Goal: Task Accomplishment & Management: Complete application form

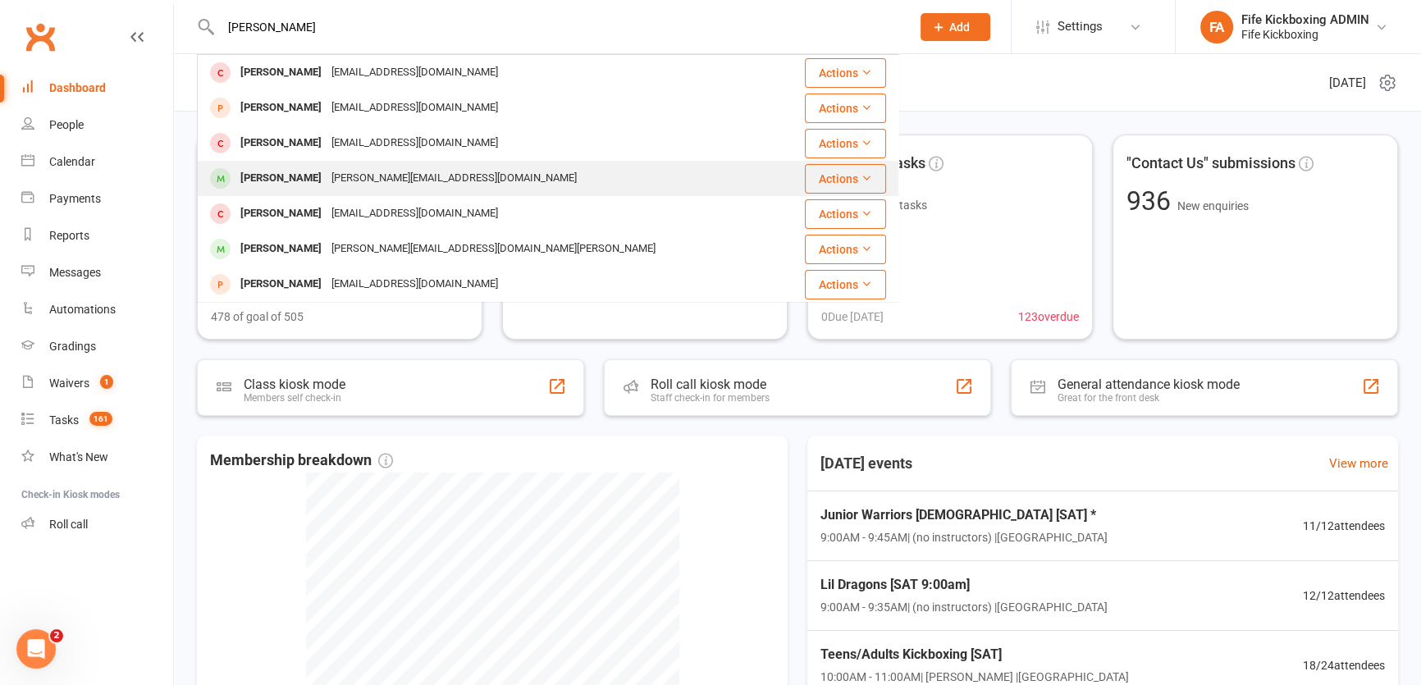
type input "[PERSON_NAME]"
click at [377, 168] on div "[PERSON_NAME][EMAIL_ADDRESS][DOMAIN_NAME]" at bounding box center [454, 179] width 255 height 24
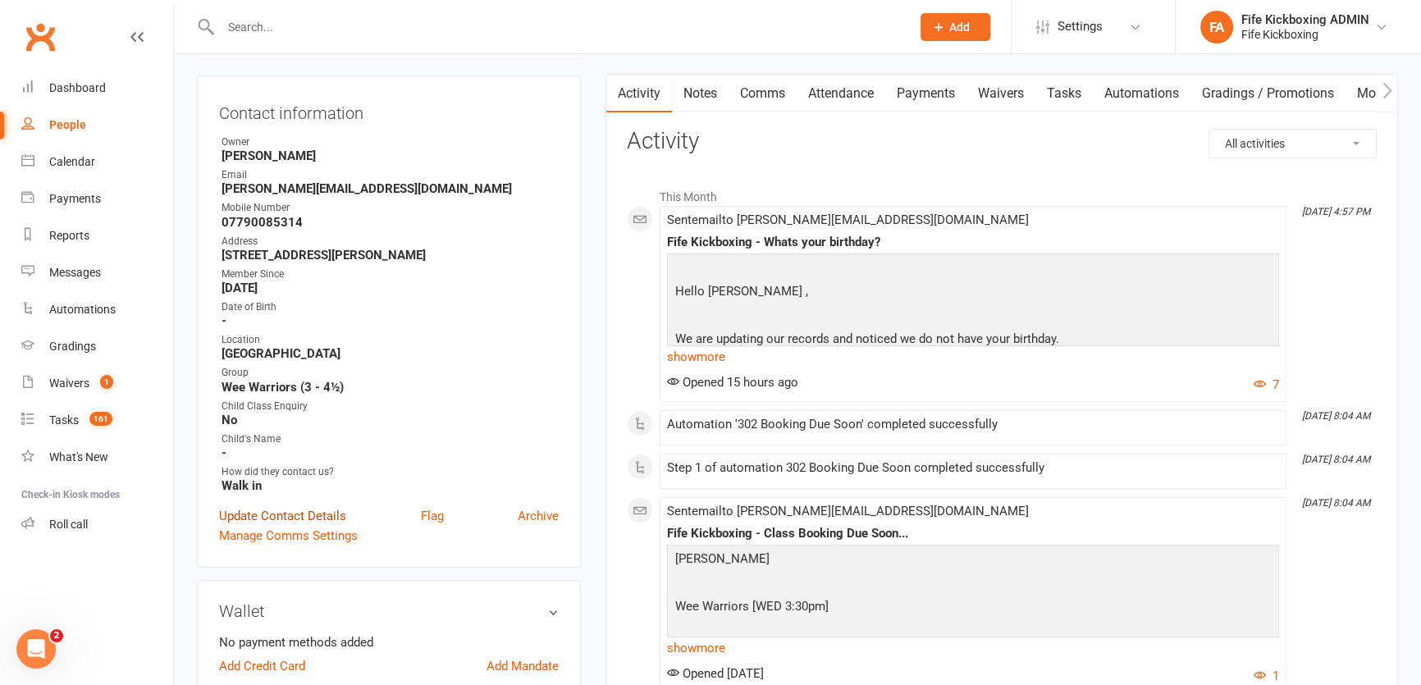
click at [297, 515] on link "Update Contact Details" at bounding box center [282, 516] width 127 height 20
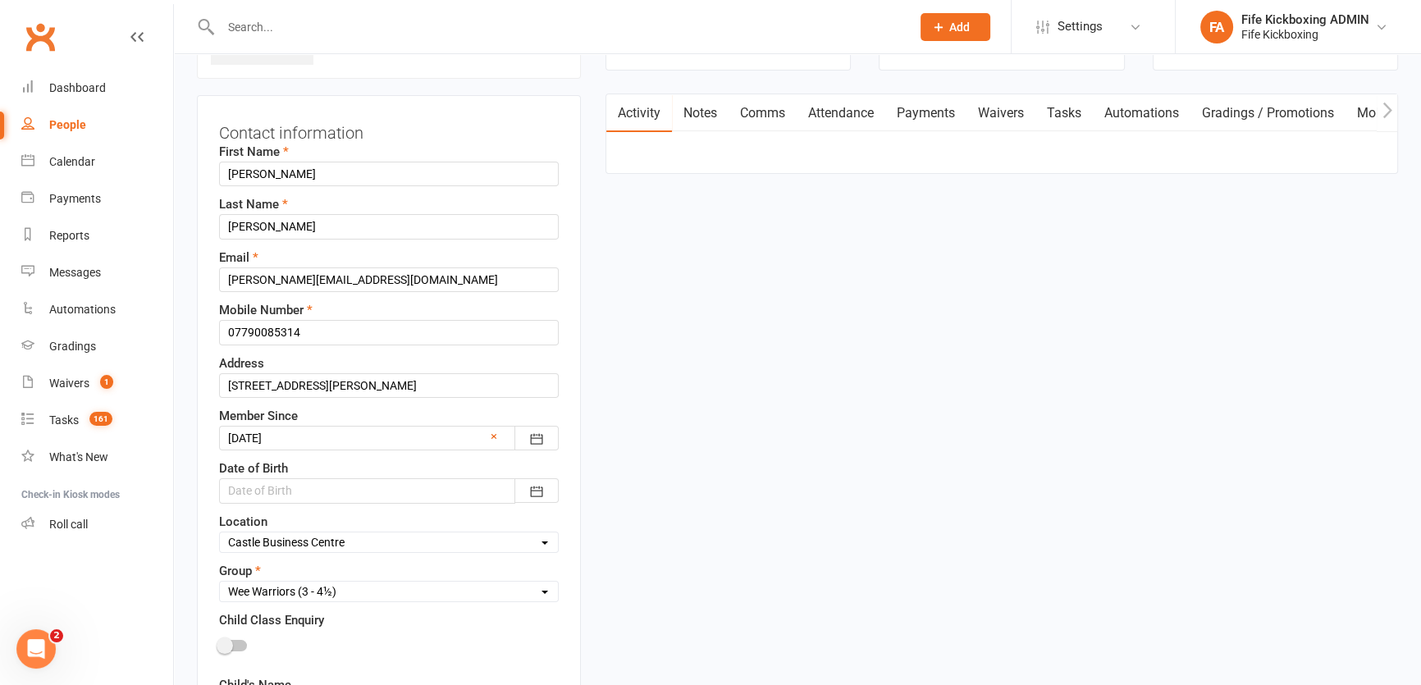
scroll to position [151, 0]
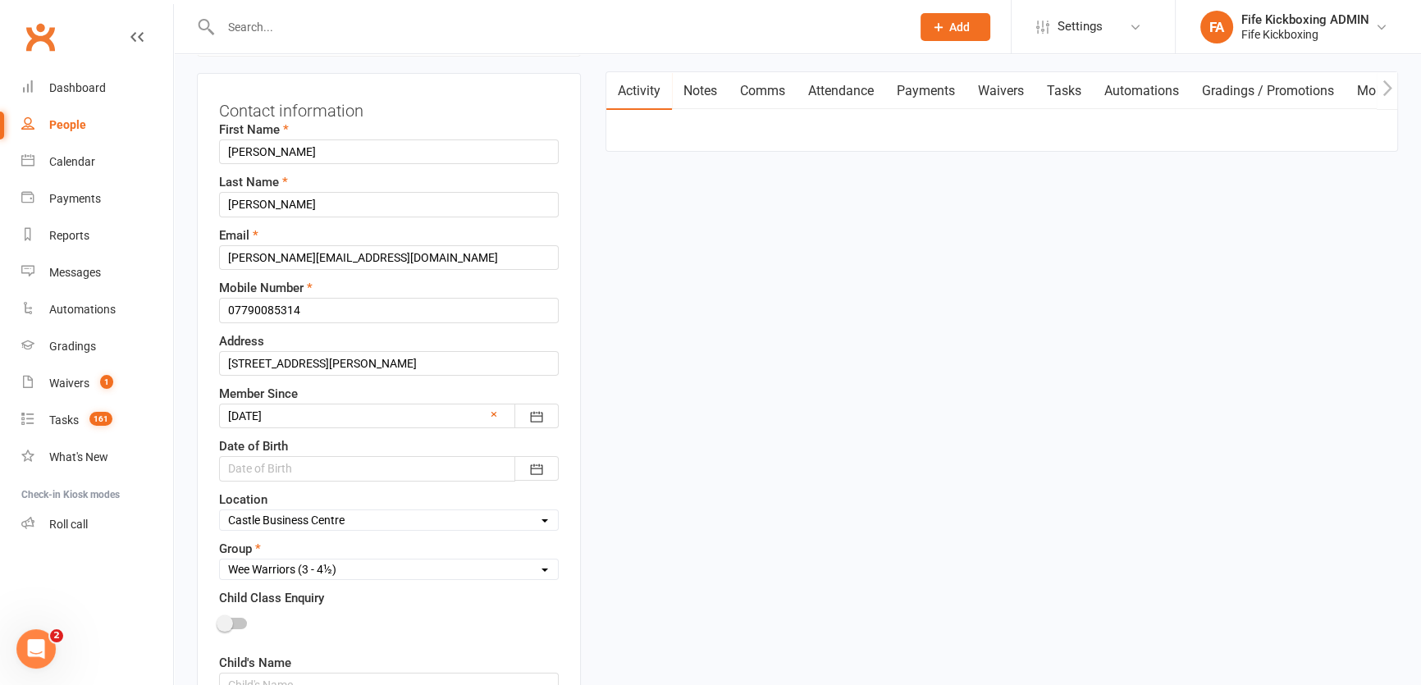
click at [390, 467] on div at bounding box center [389, 468] width 340 height 25
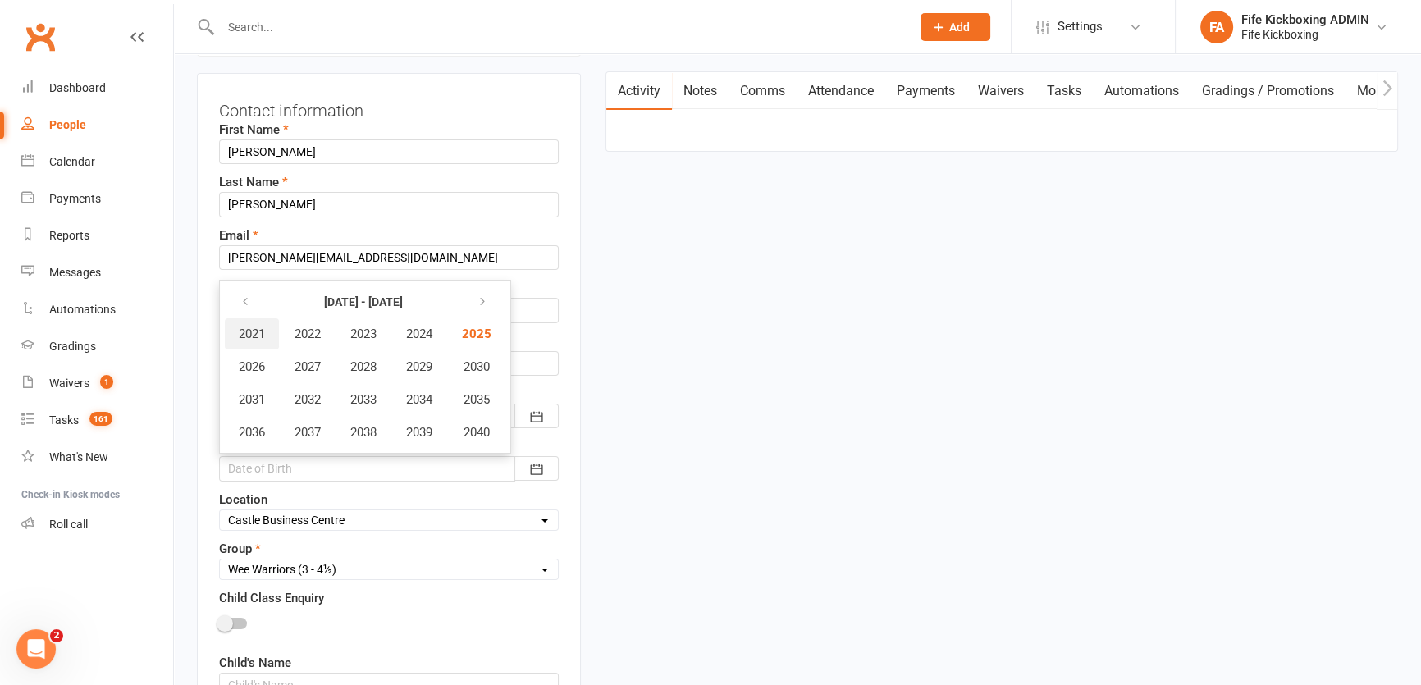
click at [251, 322] on button "2021" at bounding box center [252, 333] width 54 height 31
click at [272, 368] on button "April" at bounding box center [260, 366] width 71 height 31
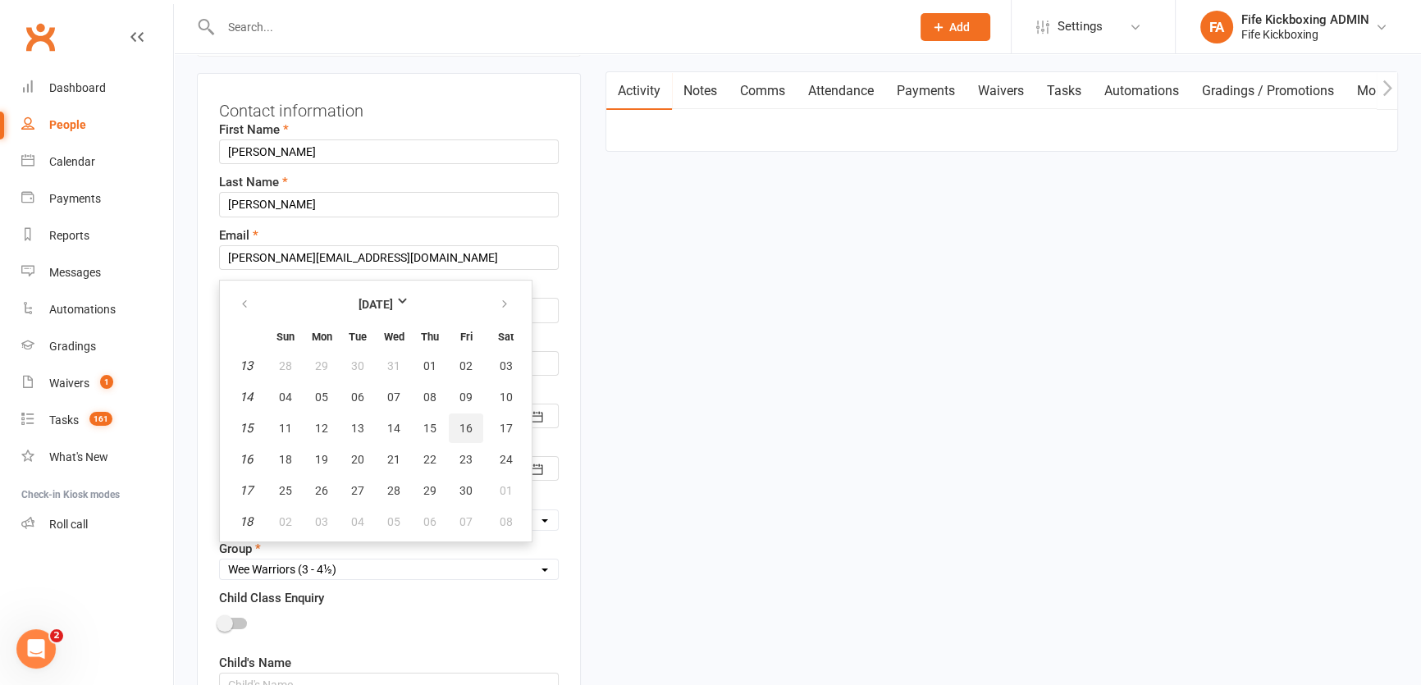
click at [466, 425] on span "16" at bounding box center [465, 428] width 13 height 13
type input "[DATE]"
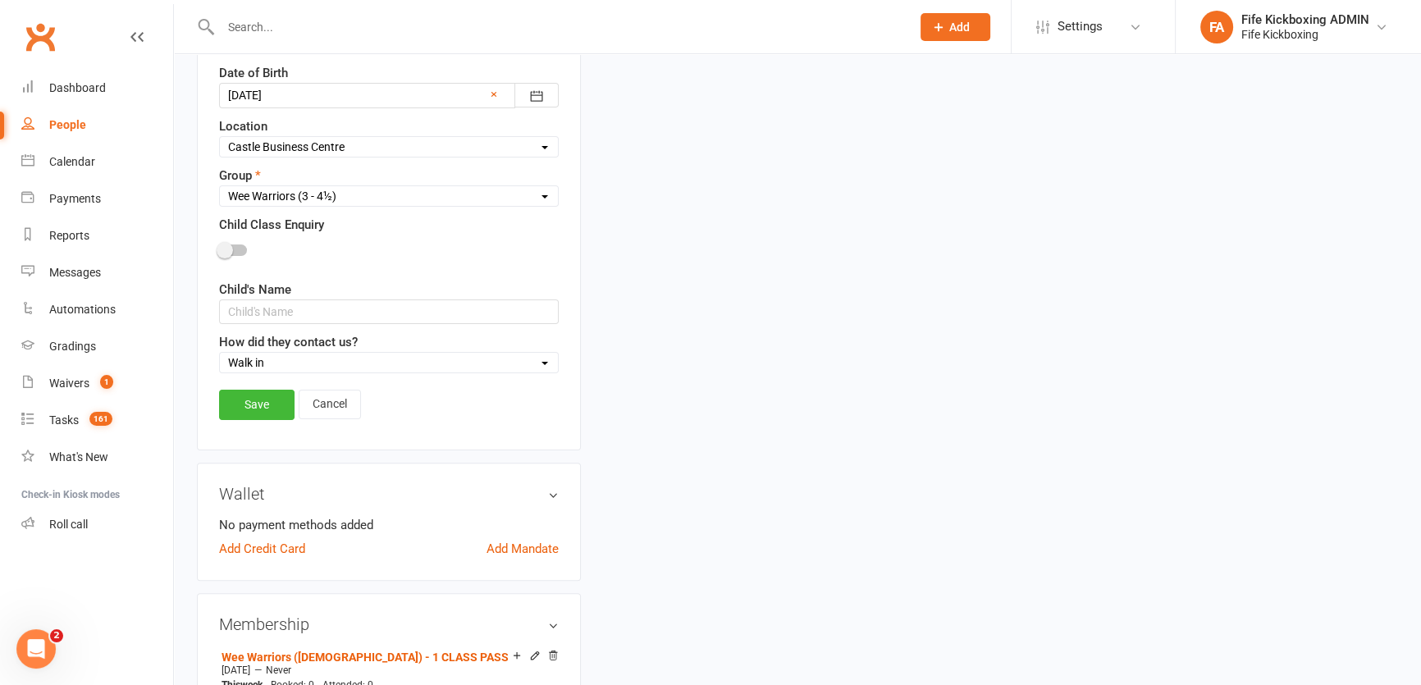
click at [280, 381] on div "Contact information First Name [PERSON_NAME] Last Name [PERSON_NAME] Email [PER…" at bounding box center [389, 75] width 384 height 751
click at [281, 411] on link "Save" at bounding box center [256, 405] width 75 height 30
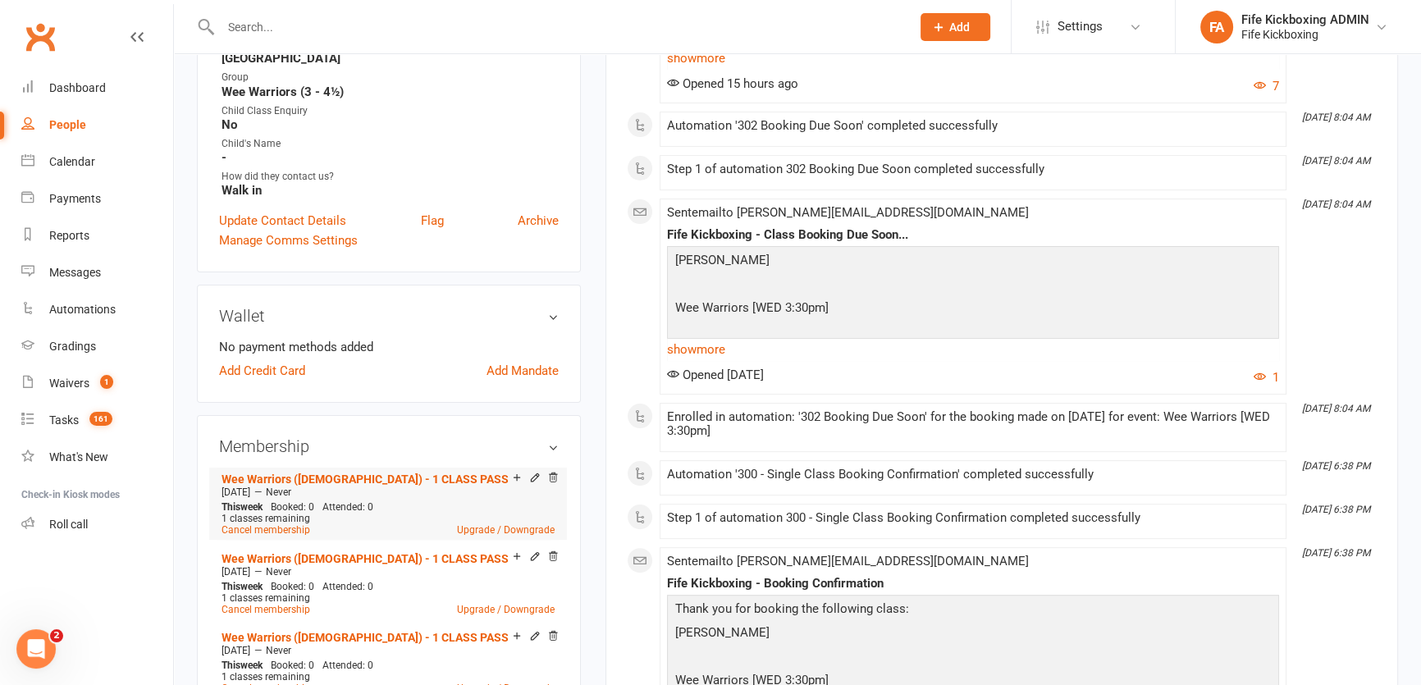
scroll to position [378, 0]
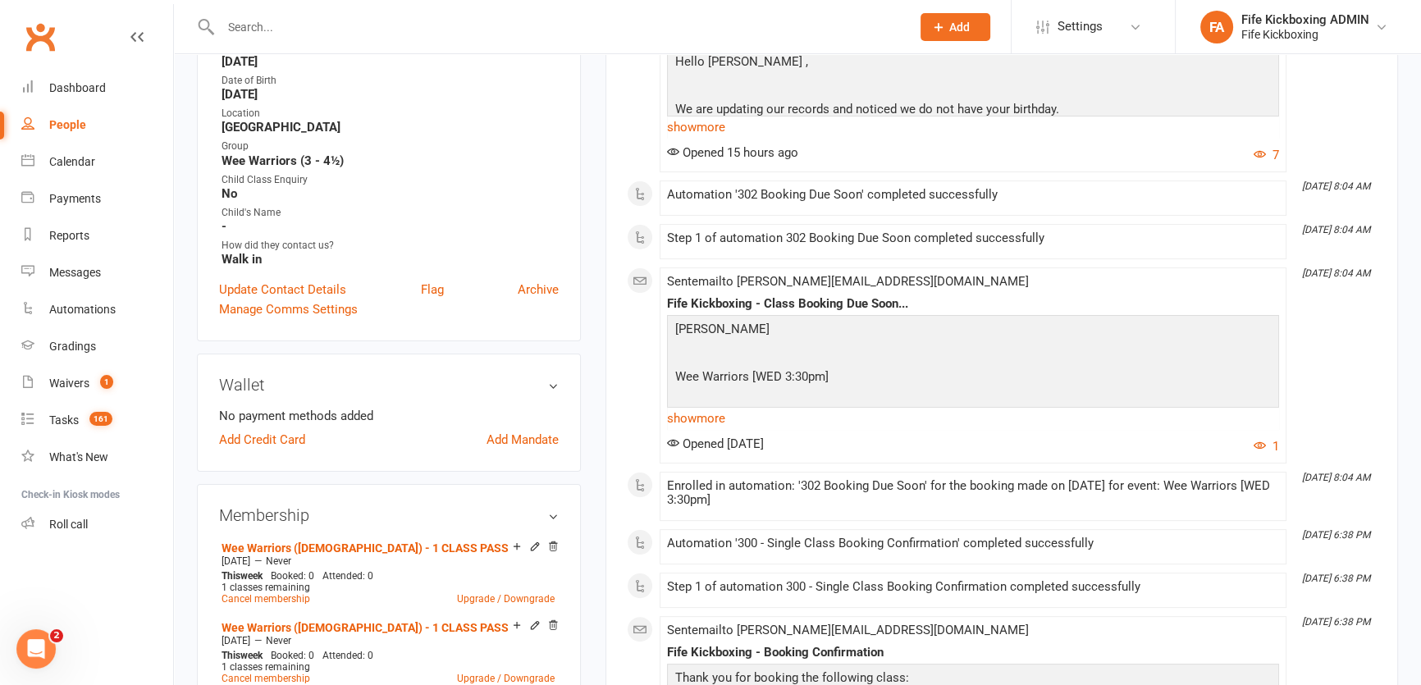
click at [281, 41] on div at bounding box center [548, 26] width 702 height 53
click at [277, 29] on input "text" at bounding box center [557, 27] width 683 height 23
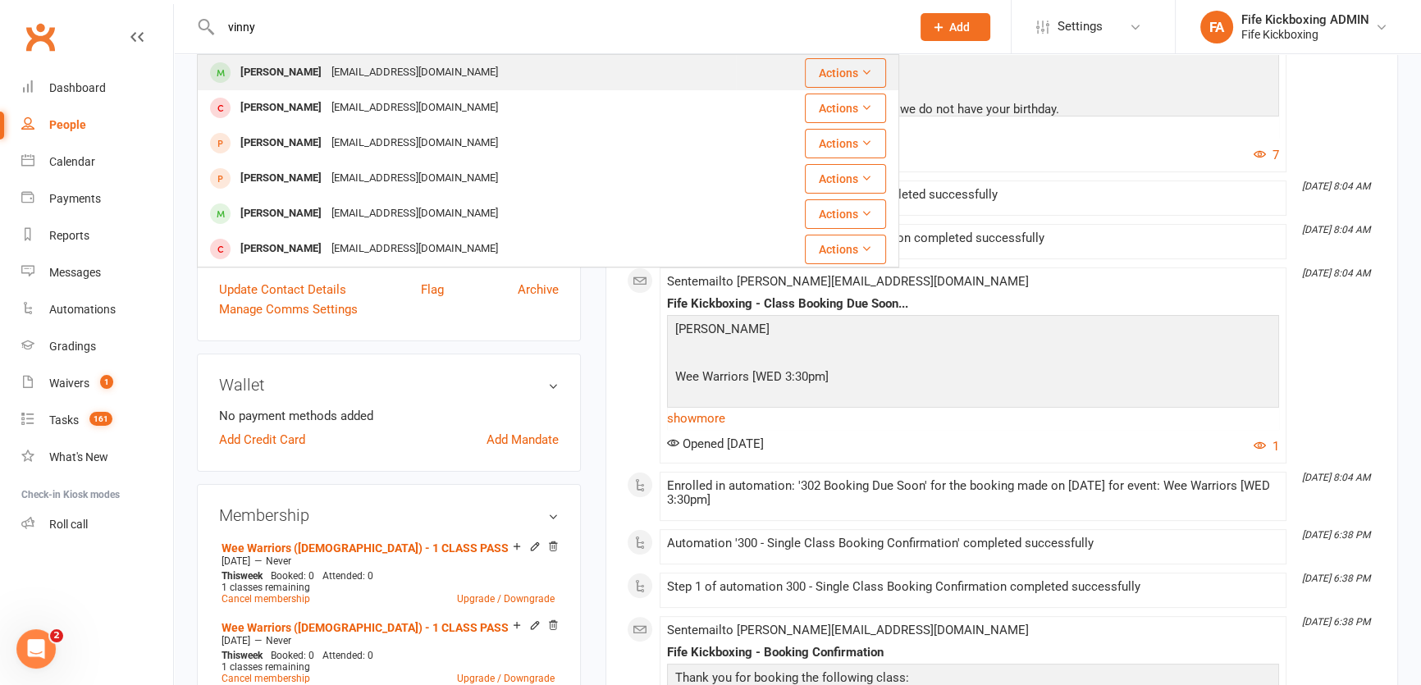
type input "vinny"
click at [294, 70] on div "[PERSON_NAME]" at bounding box center [280, 73] width 91 height 24
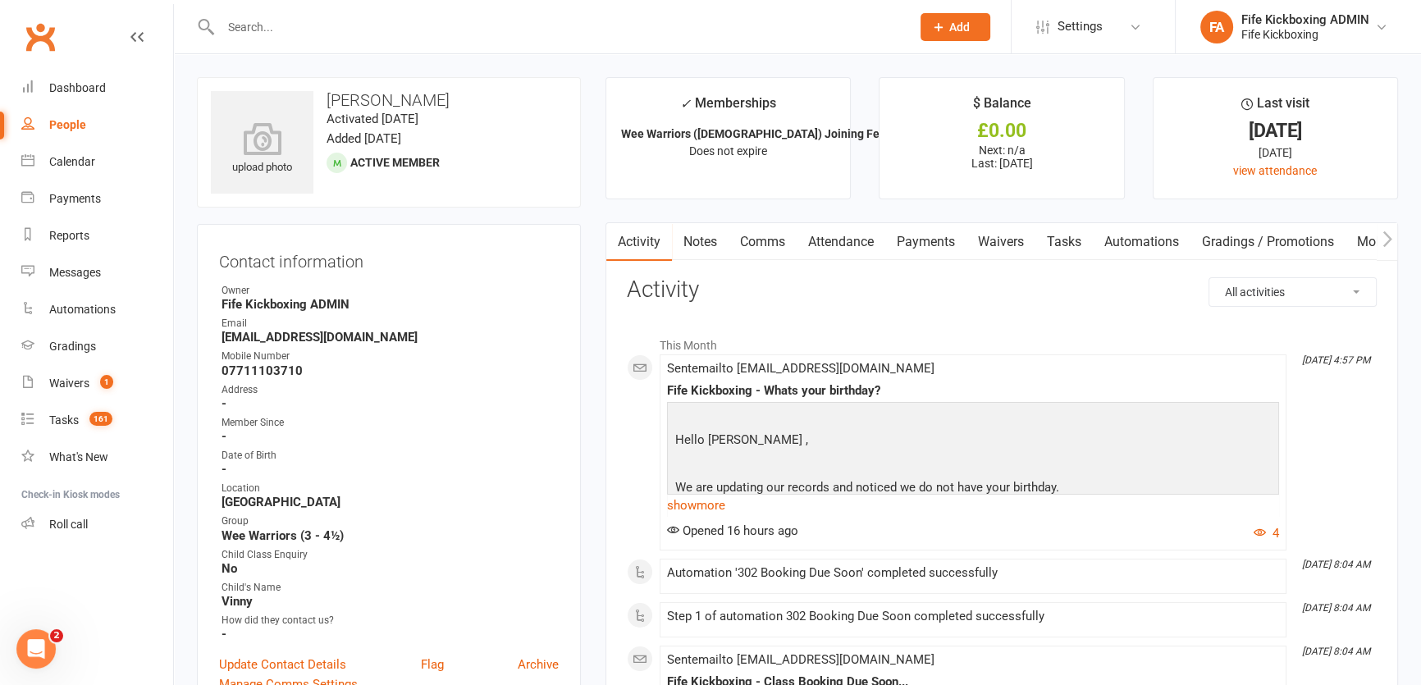
scroll to position [74, 0]
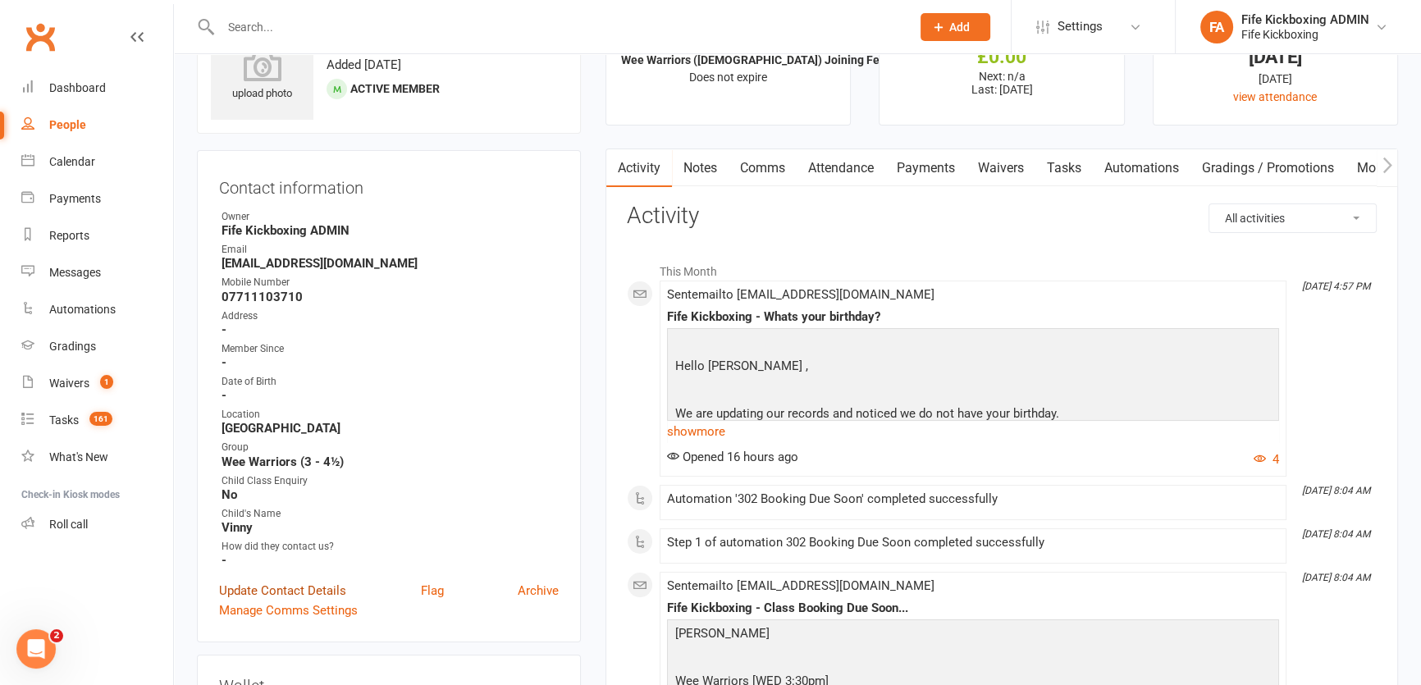
click at [267, 586] on link "Update Contact Details" at bounding box center [282, 591] width 127 height 20
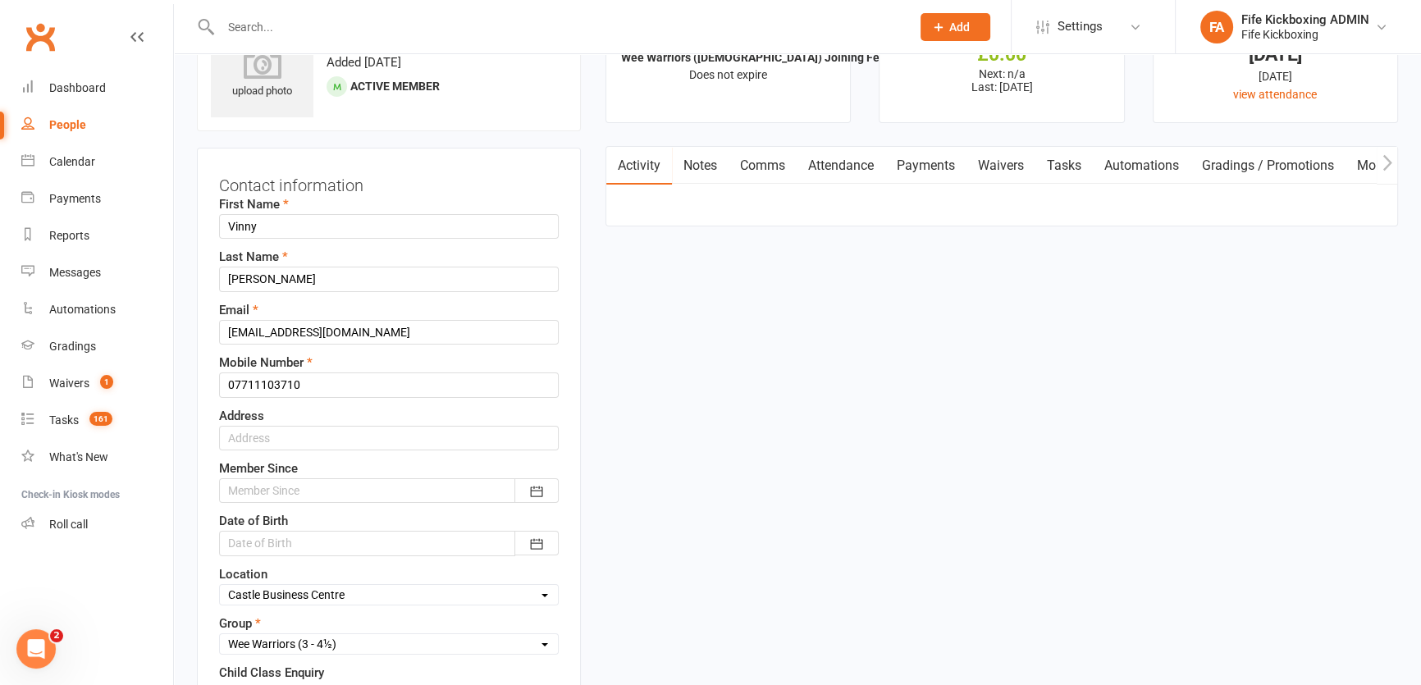
click at [304, 540] on div at bounding box center [389, 543] width 340 height 25
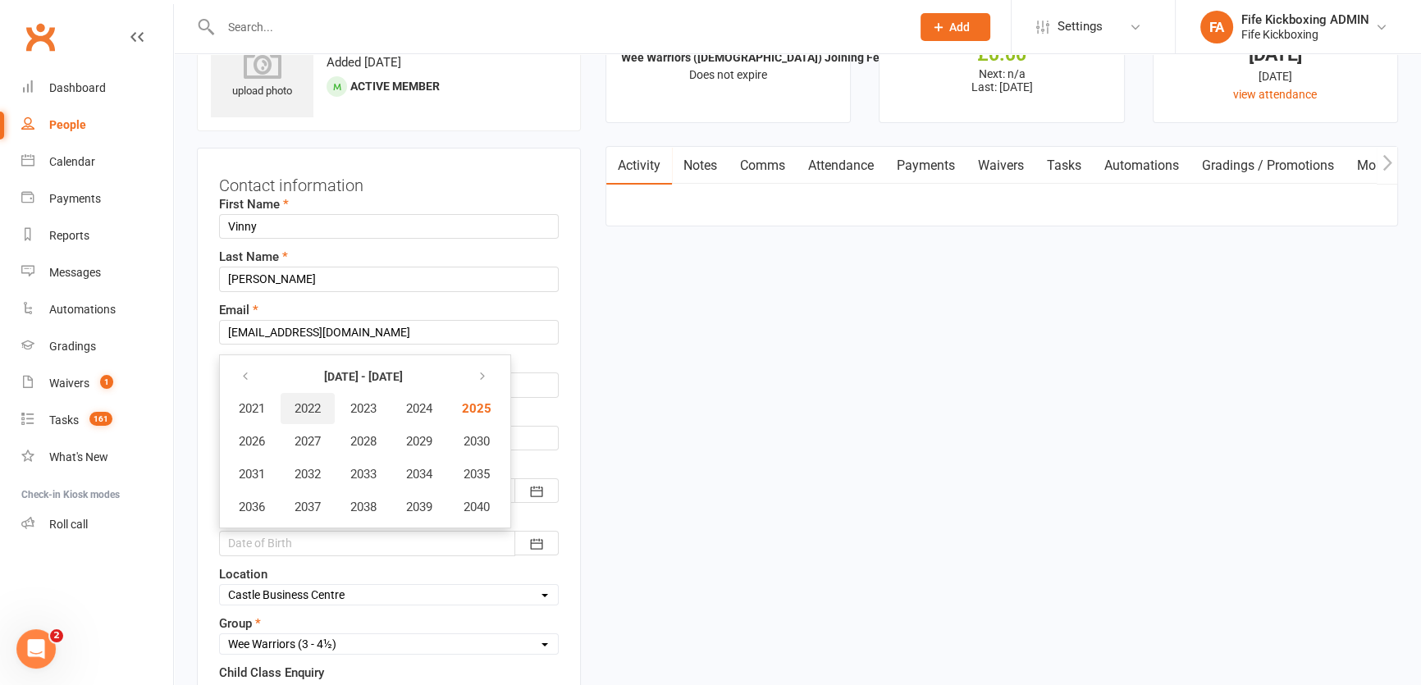
click at [313, 405] on span "2022" at bounding box center [308, 408] width 26 height 15
click at [446, 418] on button "March" at bounding box center [460, 408] width 87 height 31
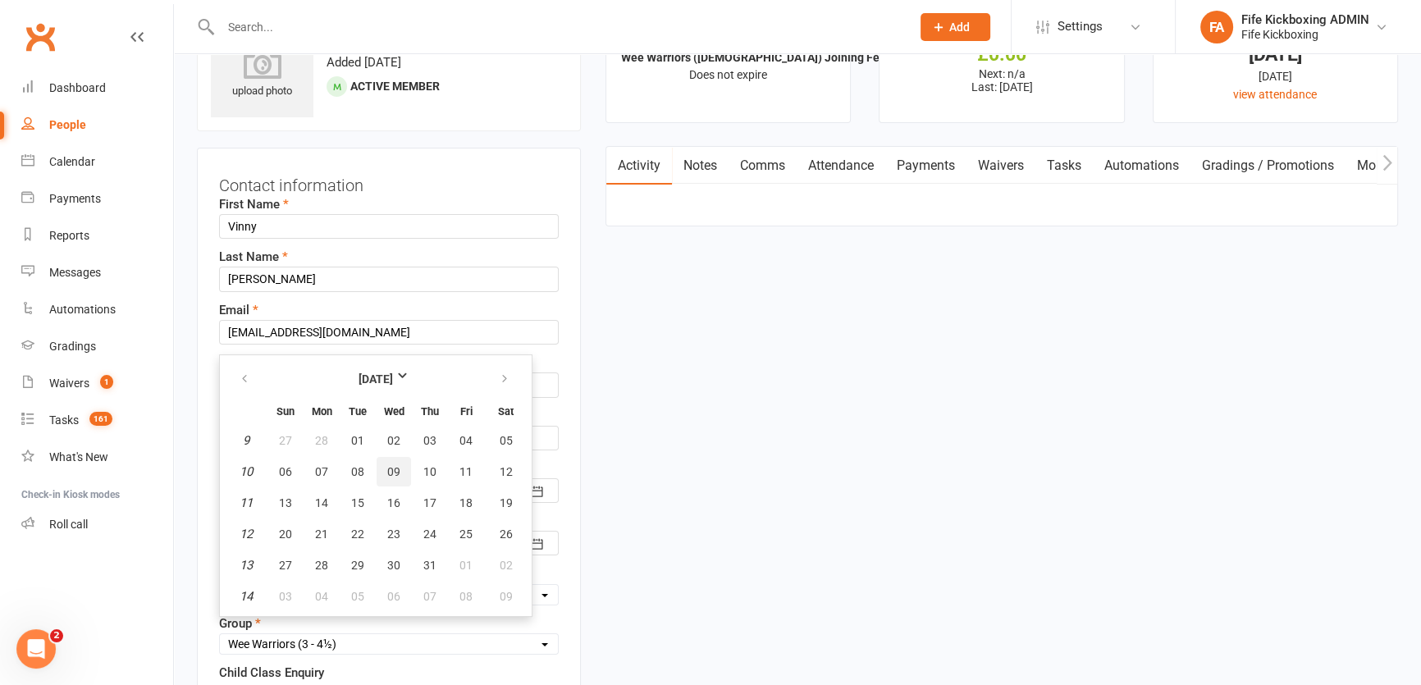
click at [393, 473] on span "09" at bounding box center [393, 471] width 13 height 13
type input "[DATE]"
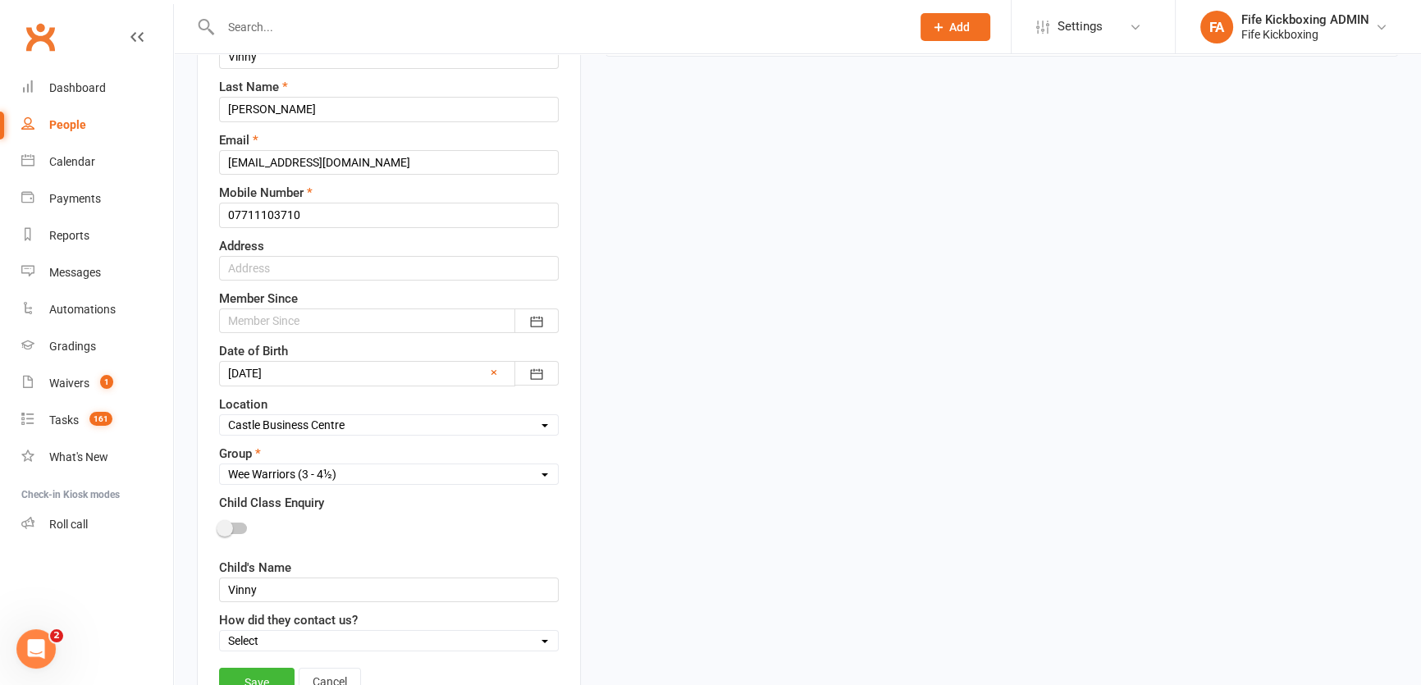
scroll to position [223, 0]
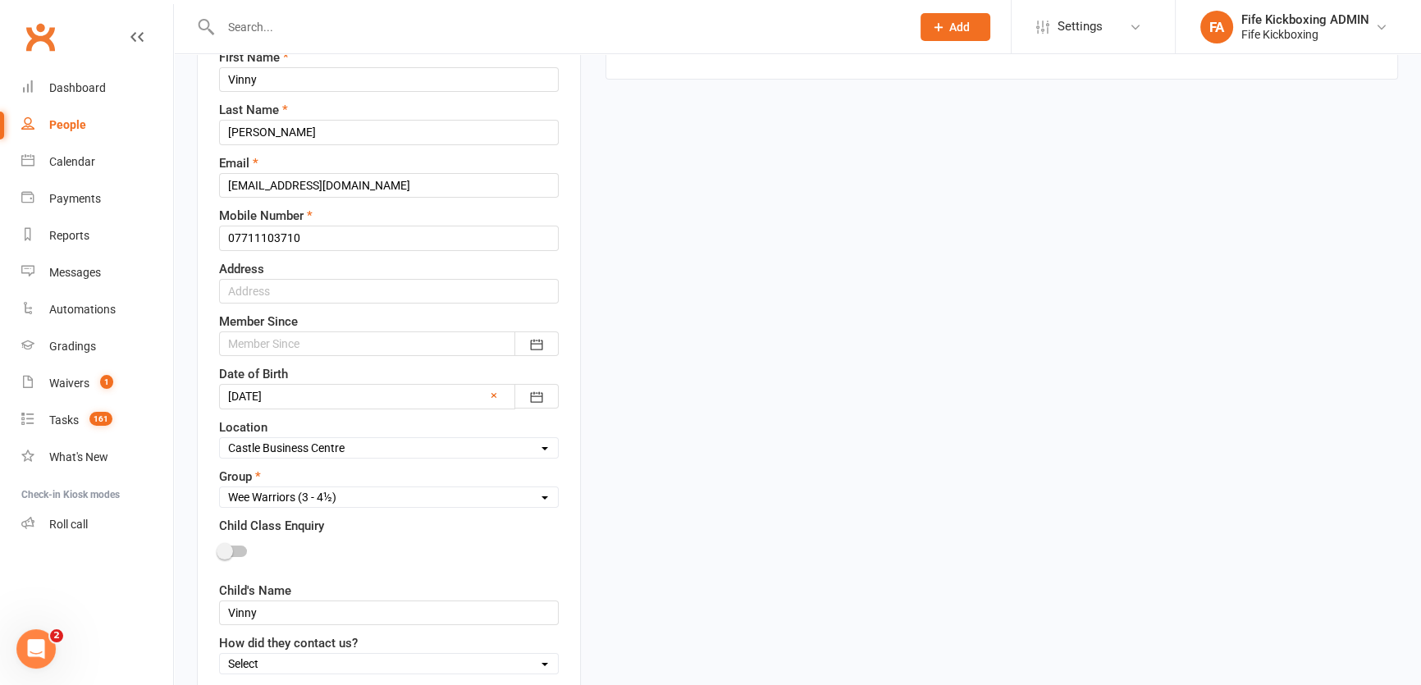
click at [314, 334] on div at bounding box center [389, 343] width 340 height 25
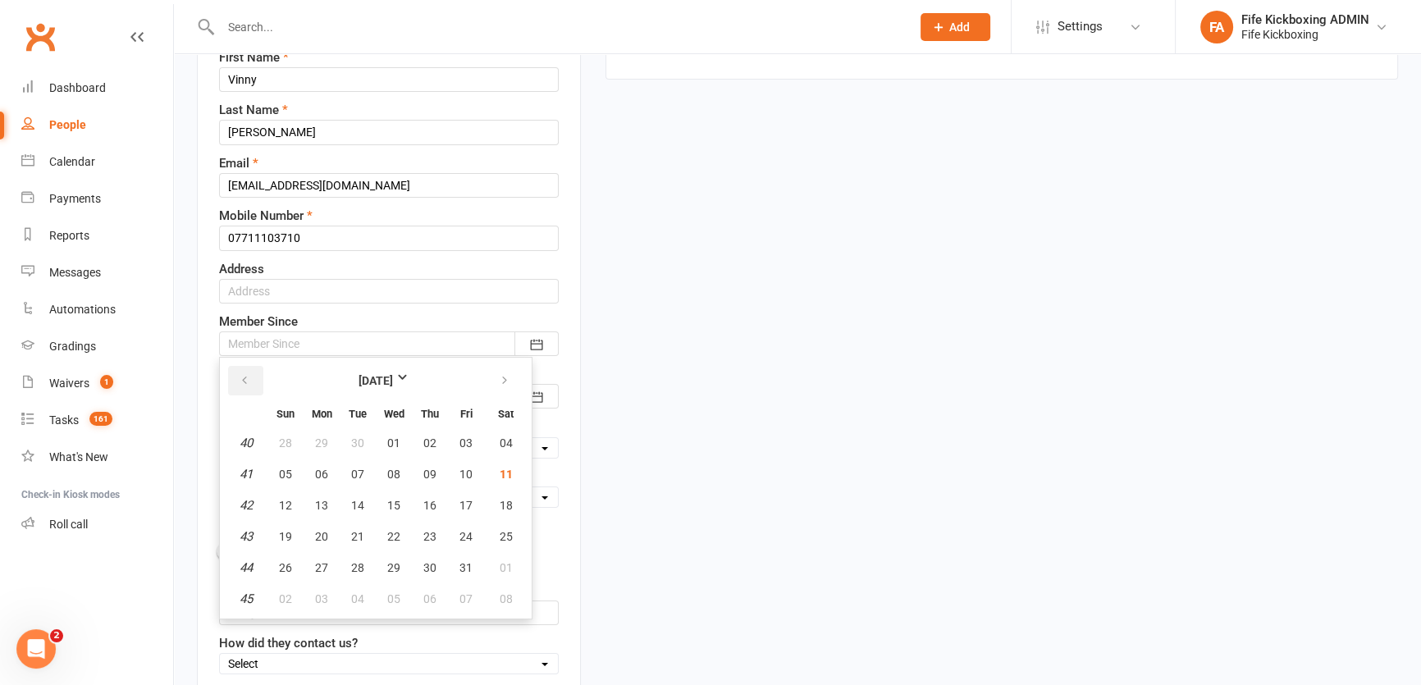
click at [237, 377] on button "button" at bounding box center [245, 381] width 35 height 30
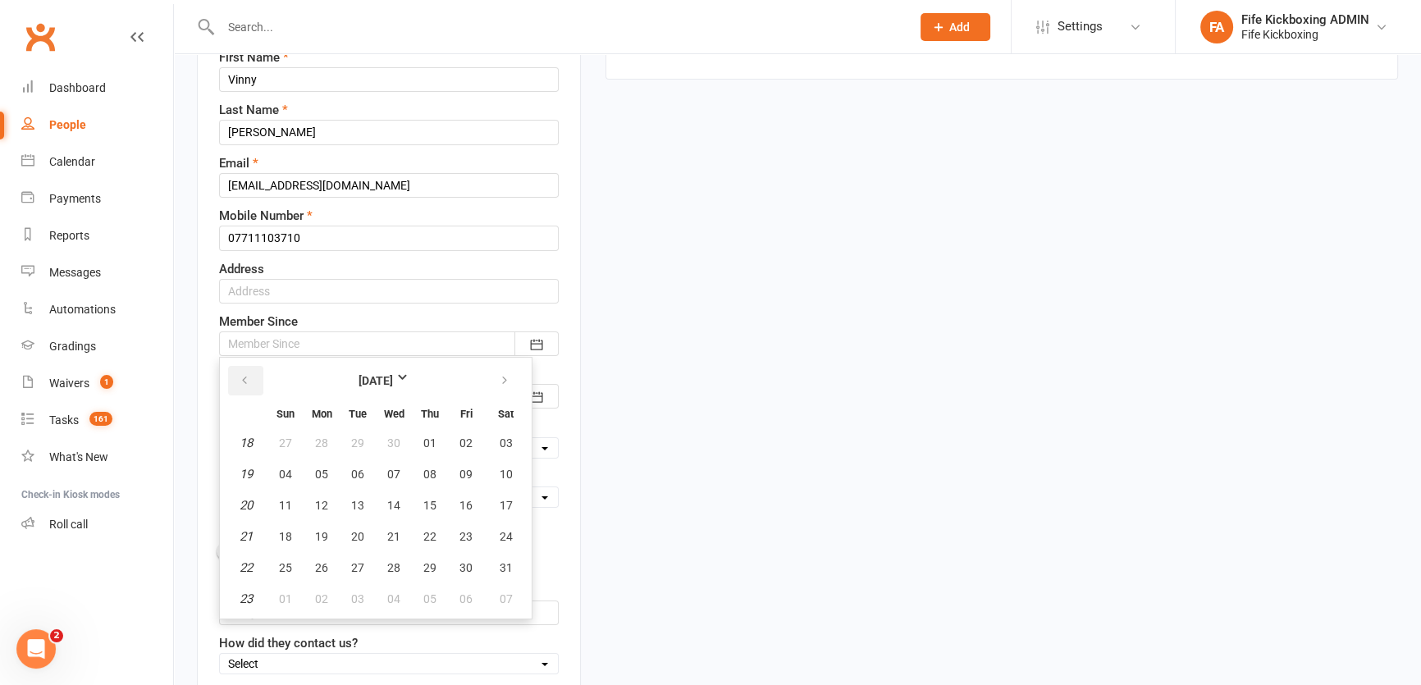
click at [237, 377] on button "button" at bounding box center [245, 381] width 35 height 30
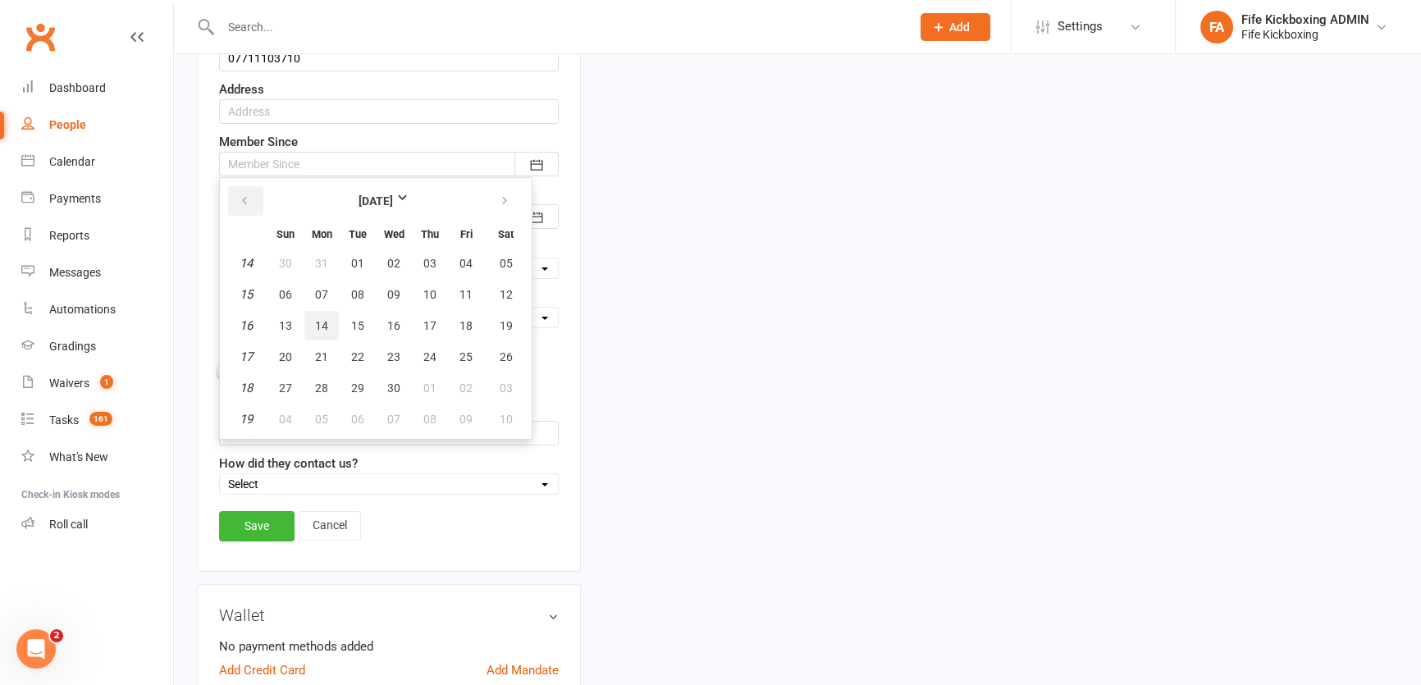
scroll to position [372, 0]
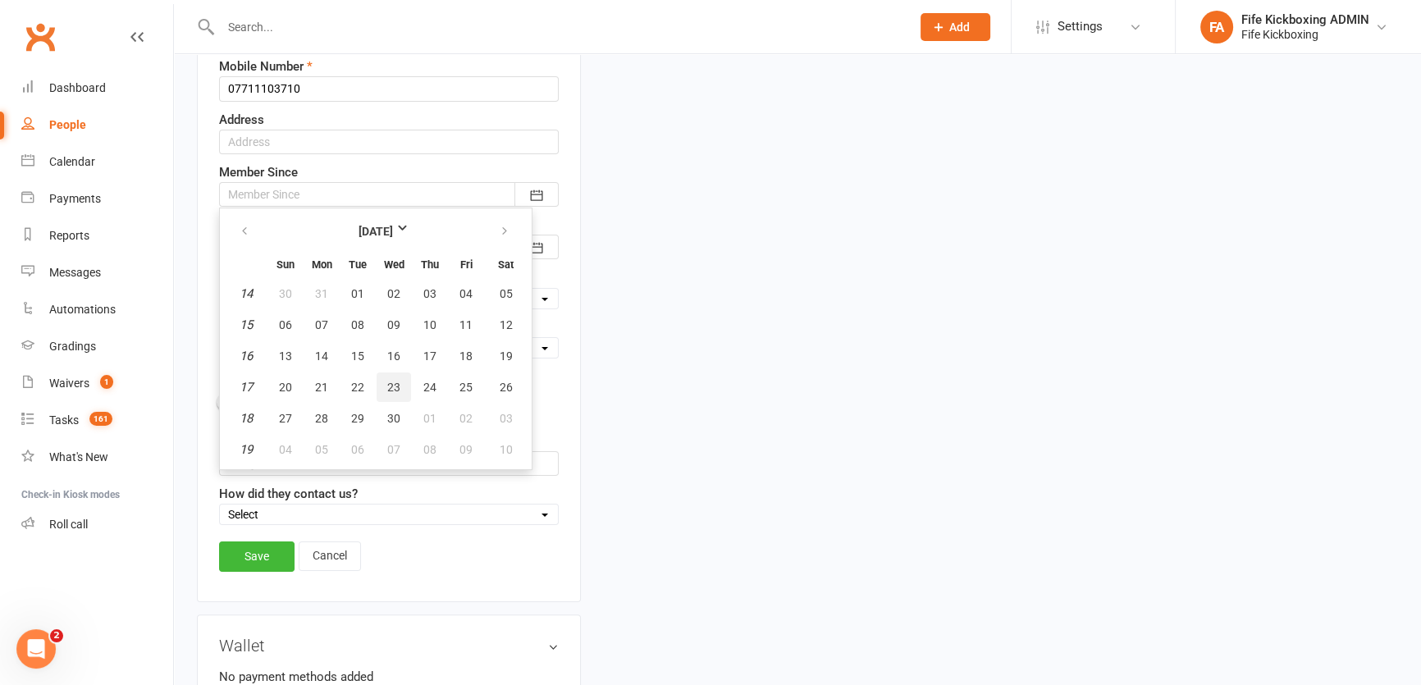
click at [381, 384] on button "23" at bounding box center [394, 387] width 34 height 30
type input "[DATE]"
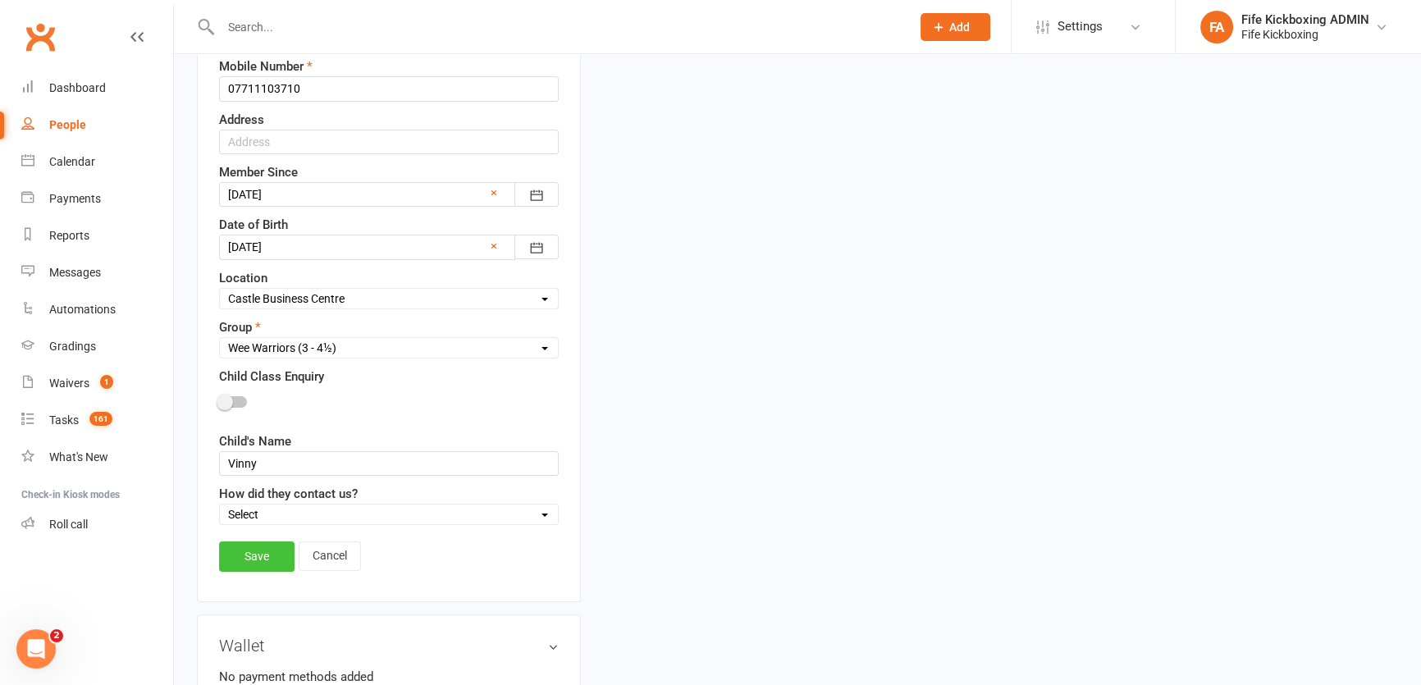
click at [276, 552] on link "Save" at bounding box center [256, 556] width 75 height 30
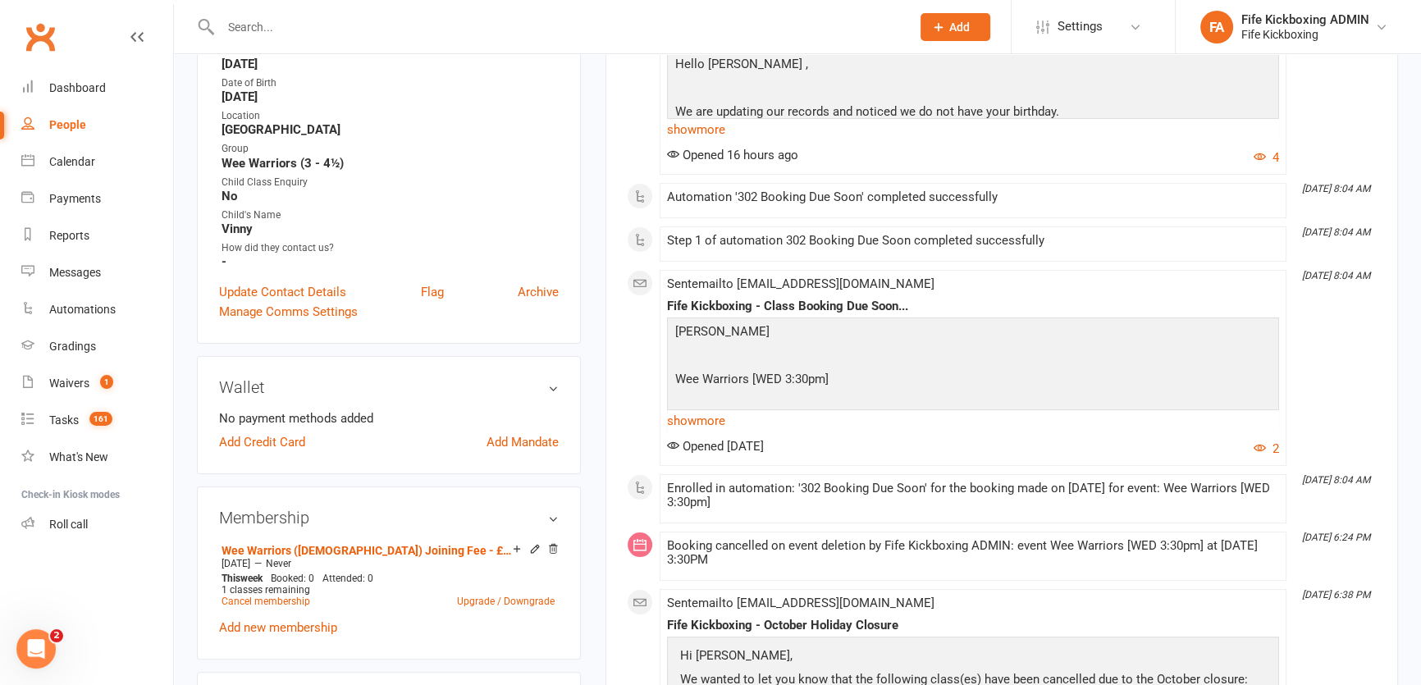
click at [269, 23] on input "text" at bounding box center [557, 27] width 683 height 23
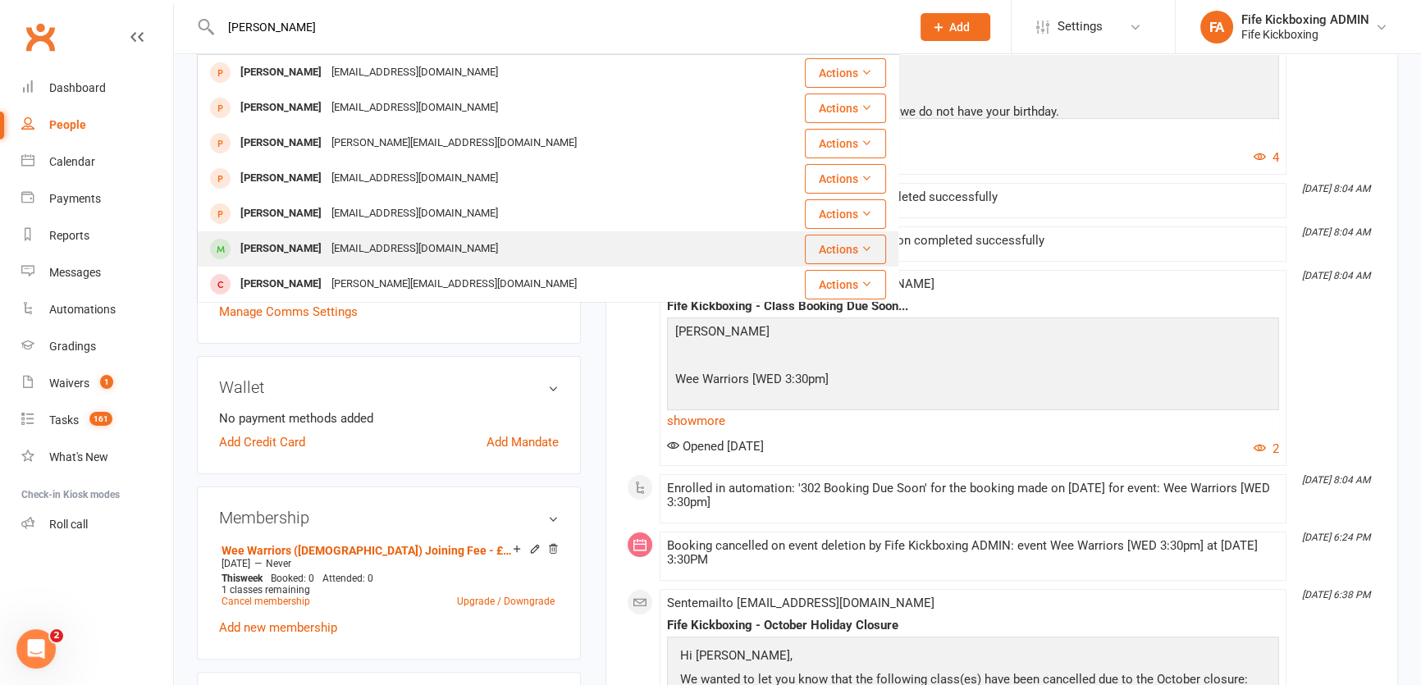
type input "[PERSON_NAME]"
click at [358, 235] on div "[PERSON_NAME] [EMAIL_ADDRESS][DOMAIN_NAME]" at bounding box center [480, 249] width 563 height 34
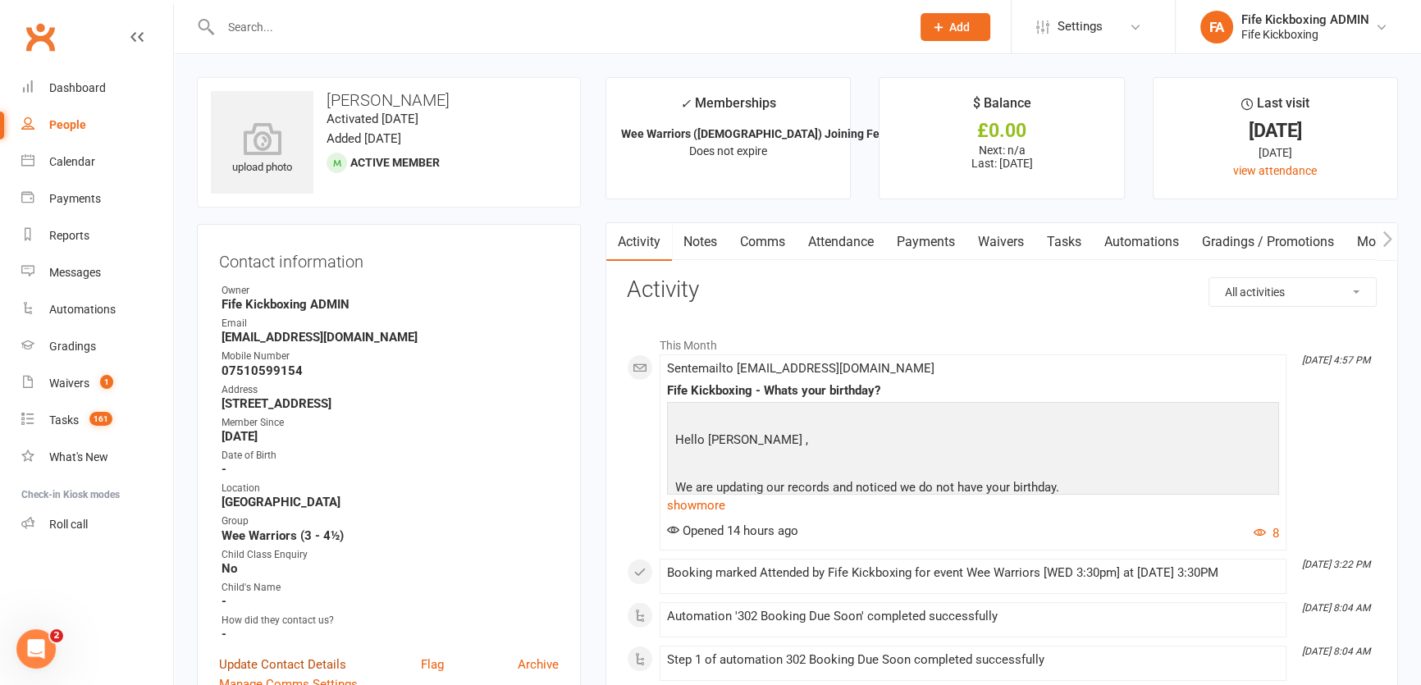
click at [277, 657] on link "Update Contact Details" at bounding box center [282, 665] width 127 height 20
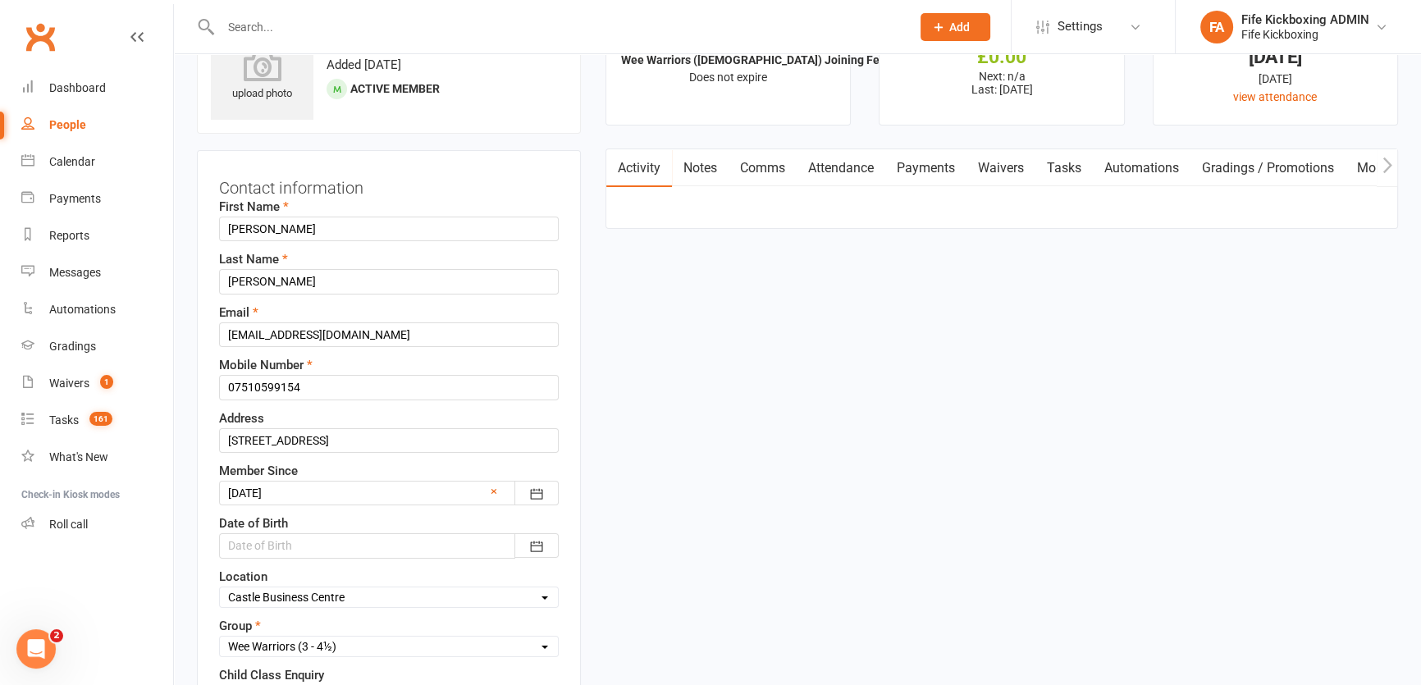
scroll to position [76, 0]
click at [322, 540] on div at bounding box center [389, 543] width 340 height 25
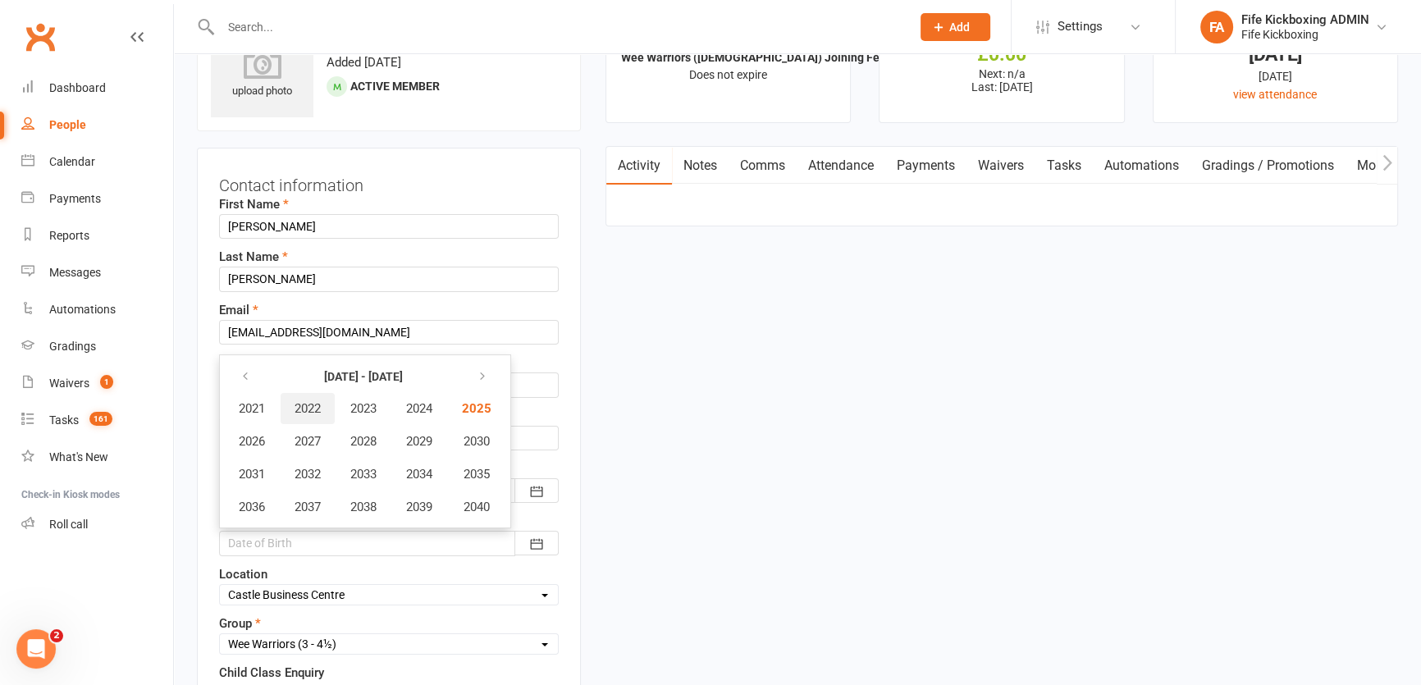
click at [313, 409] on span "2022" at bounding box center [308, 408] width 26 height 15
click at [275, 407] on span "January" at bounding box center [261, 408] width 43 height 15
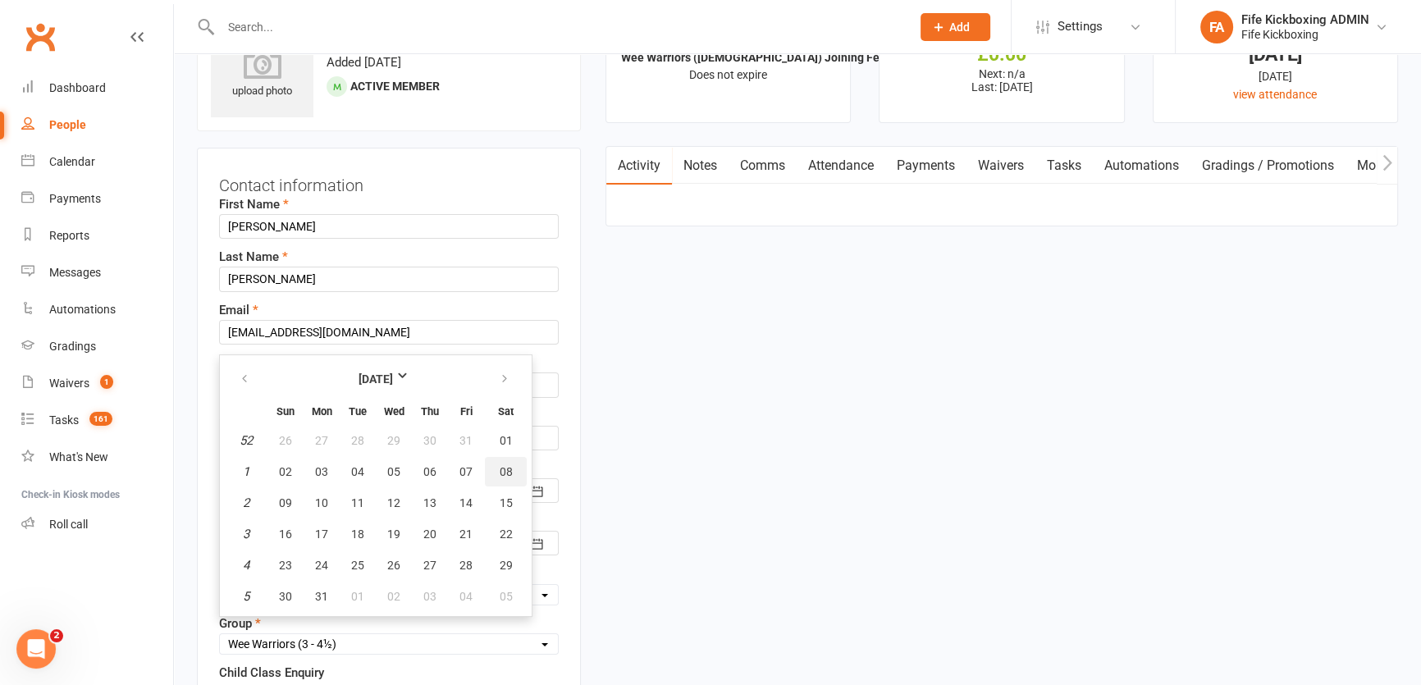
click at [500, 466] on span "08" at bounding box center [506, 471] width 13 height 13
type input "[DATE]"
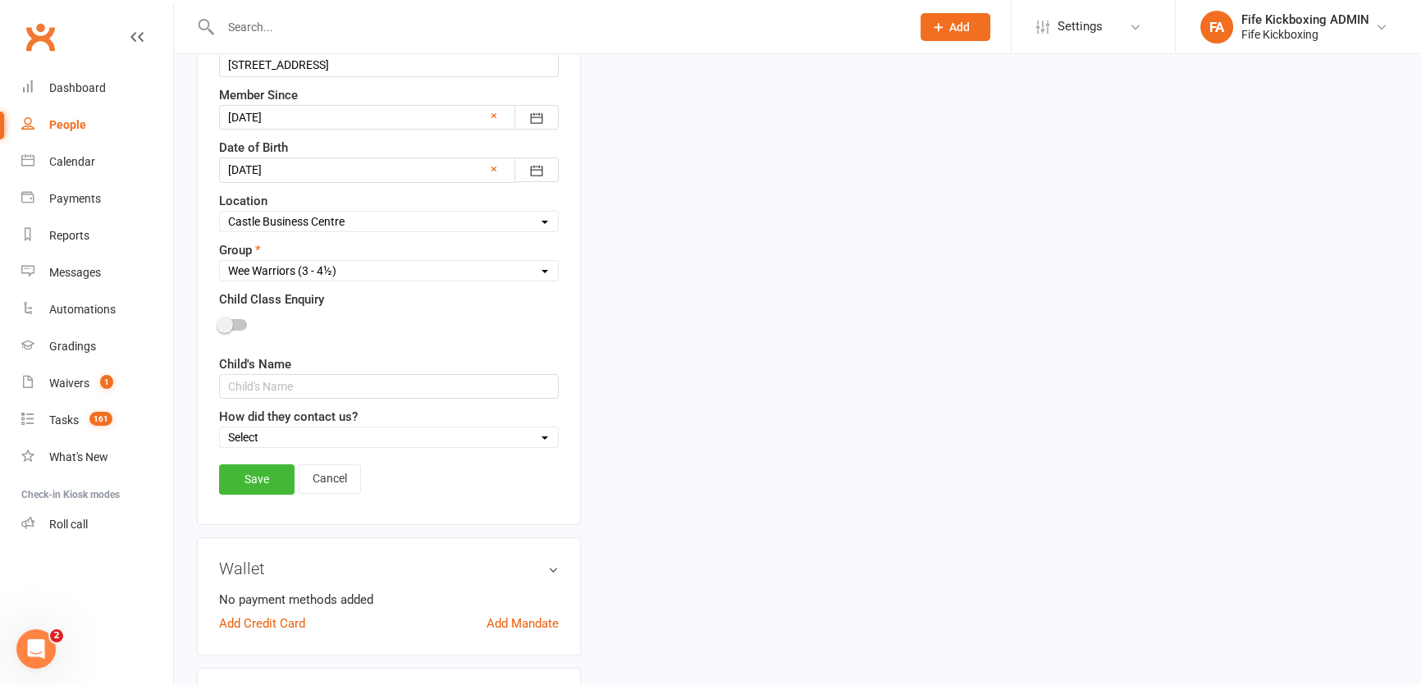
click at [253, 477] on link "Save" at bounding box center [256, 479] width 75 height 30
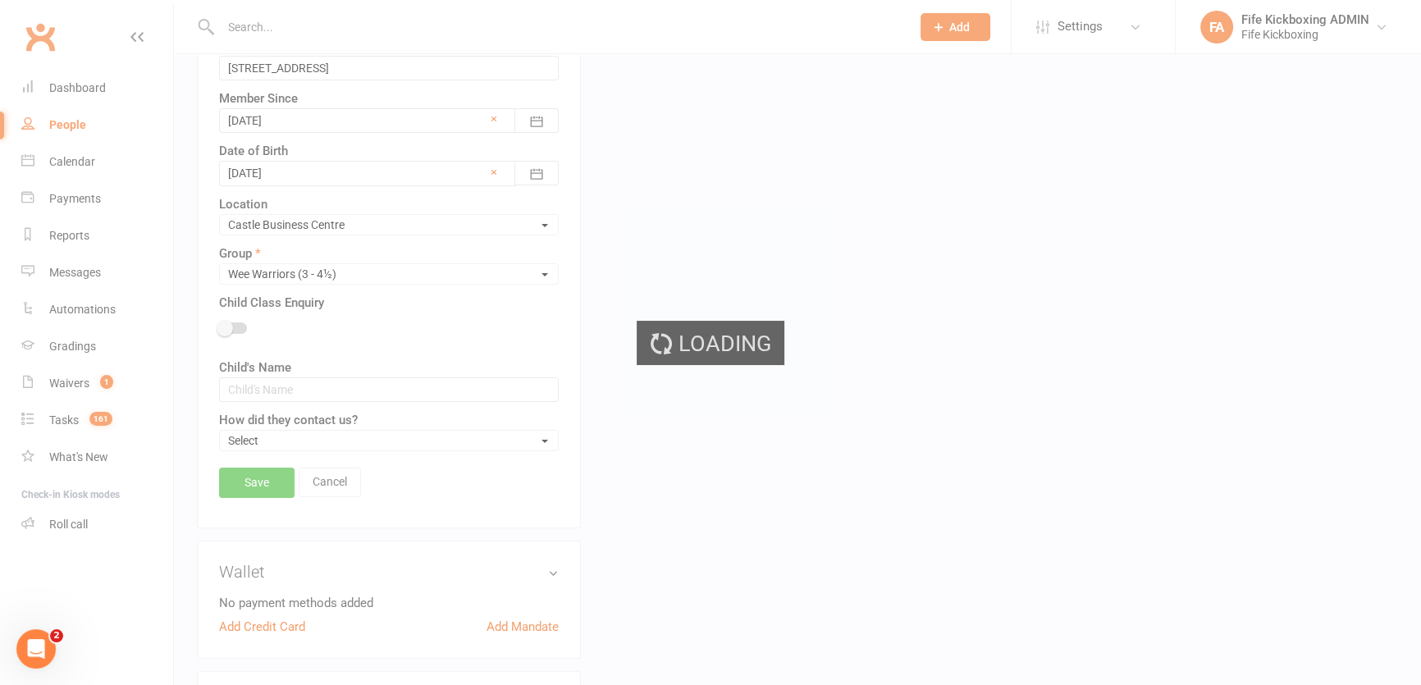
scroll to position [453, 0]
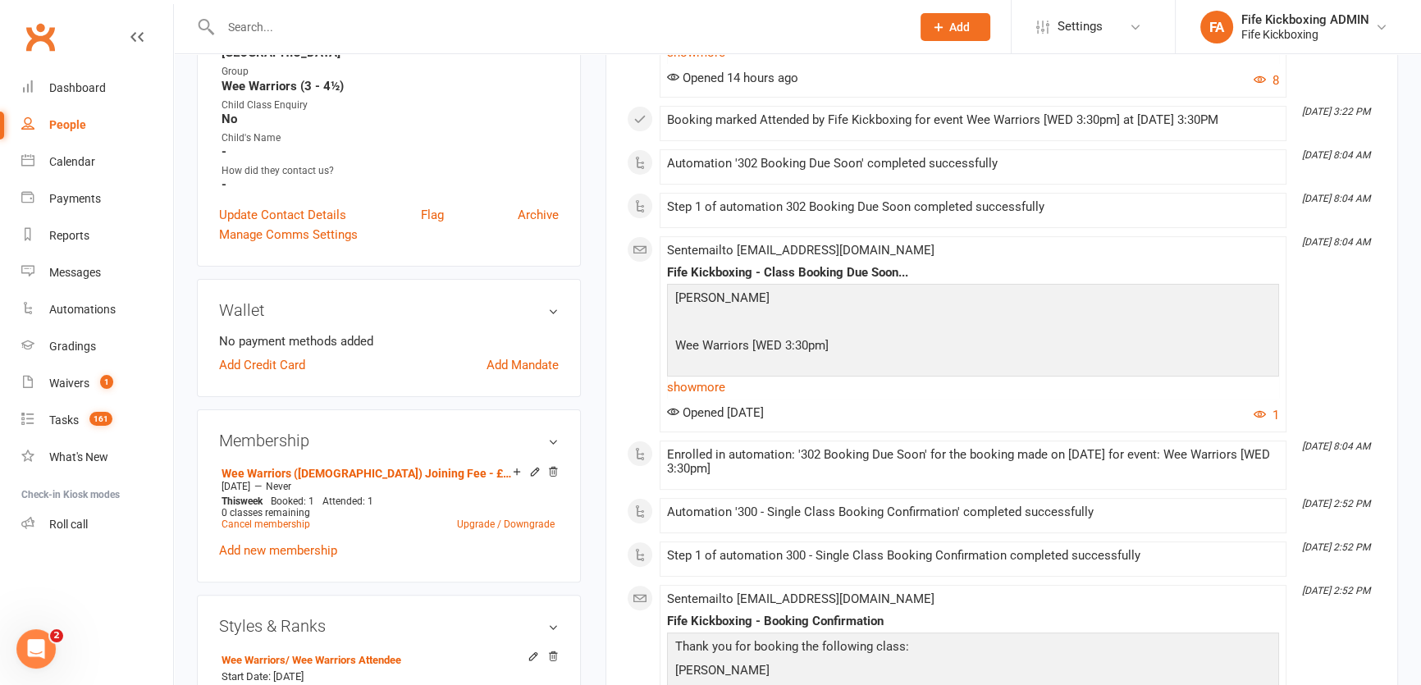
click at [260, 20] on input "text" at bounding box center [557, 27] width 683 height 23
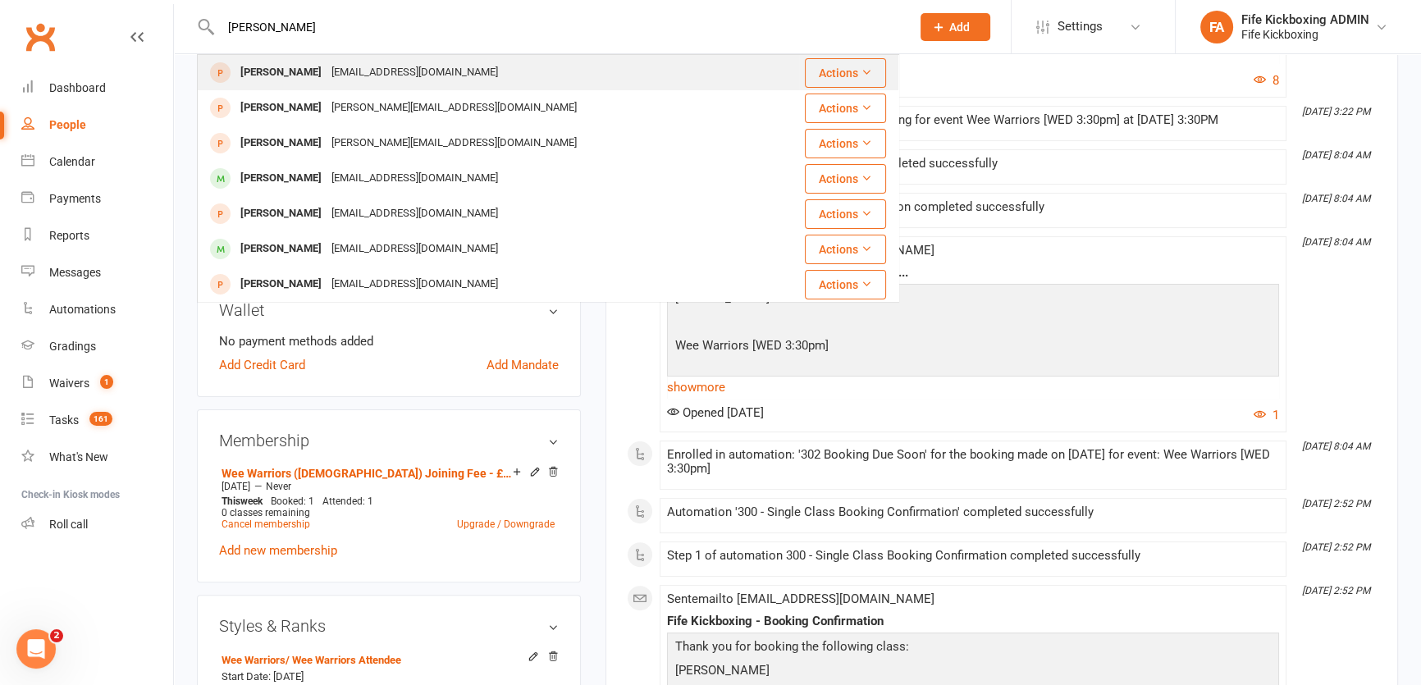
type input "[PERSON_NAME]"
click at [350, 80] on div "[EMAIL_ADDRESS][DOMAIN_NAME]" at bounding box center [415, 73] width 176 height 24
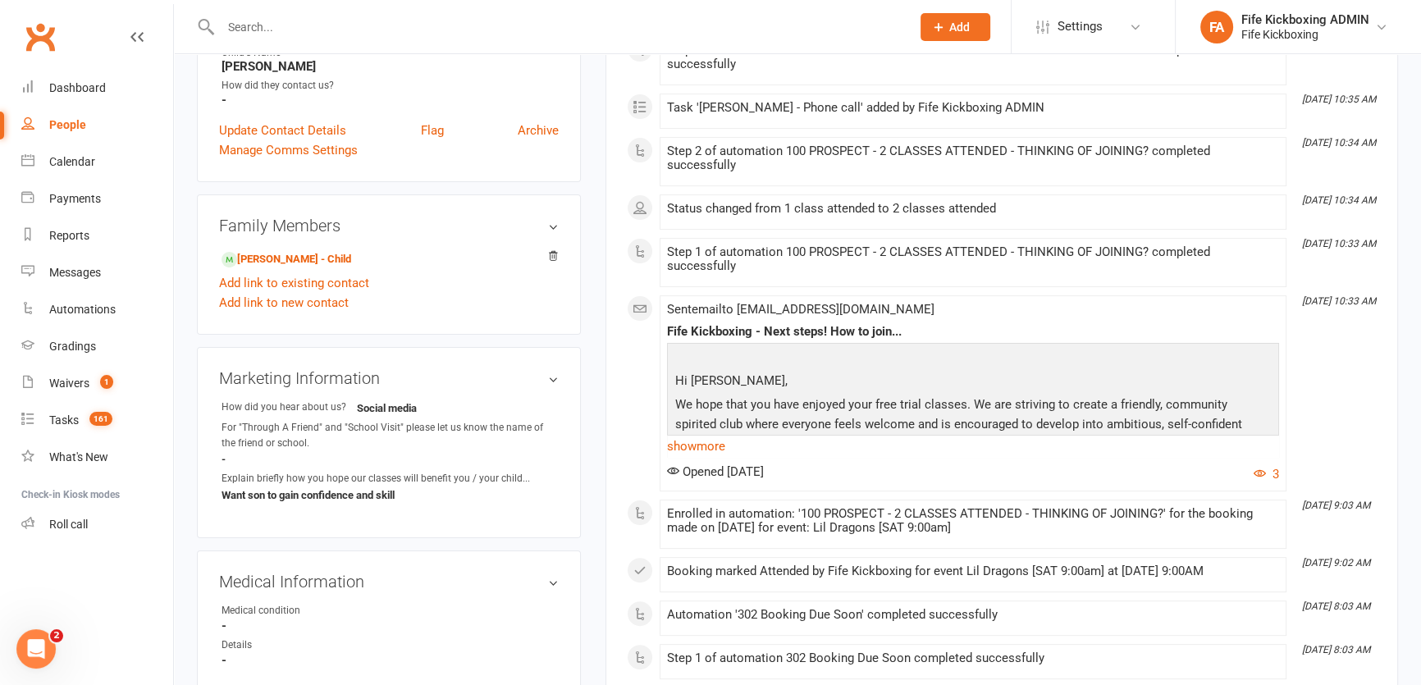
scroll to position [447, 0]
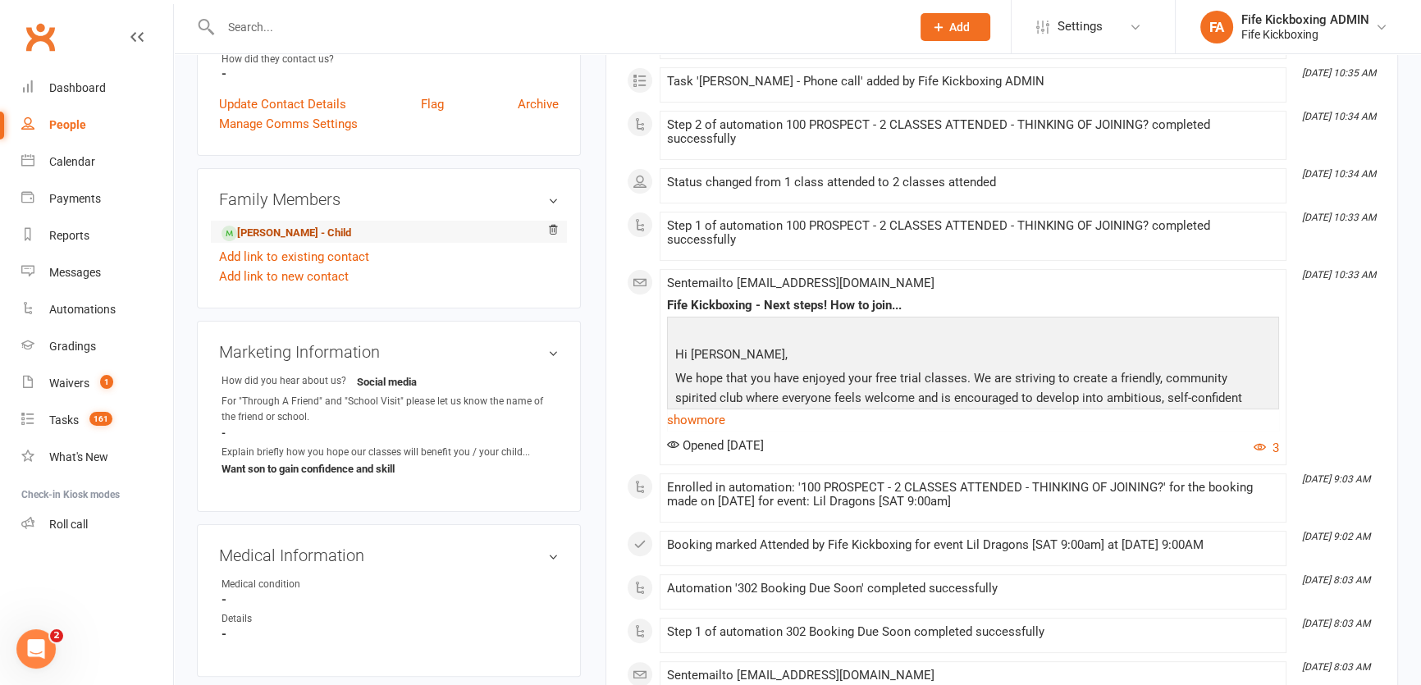
click at [295, 230] on link "[PERSON_NAME] - Child" at bounding box center [287, 233] width 130 height 17
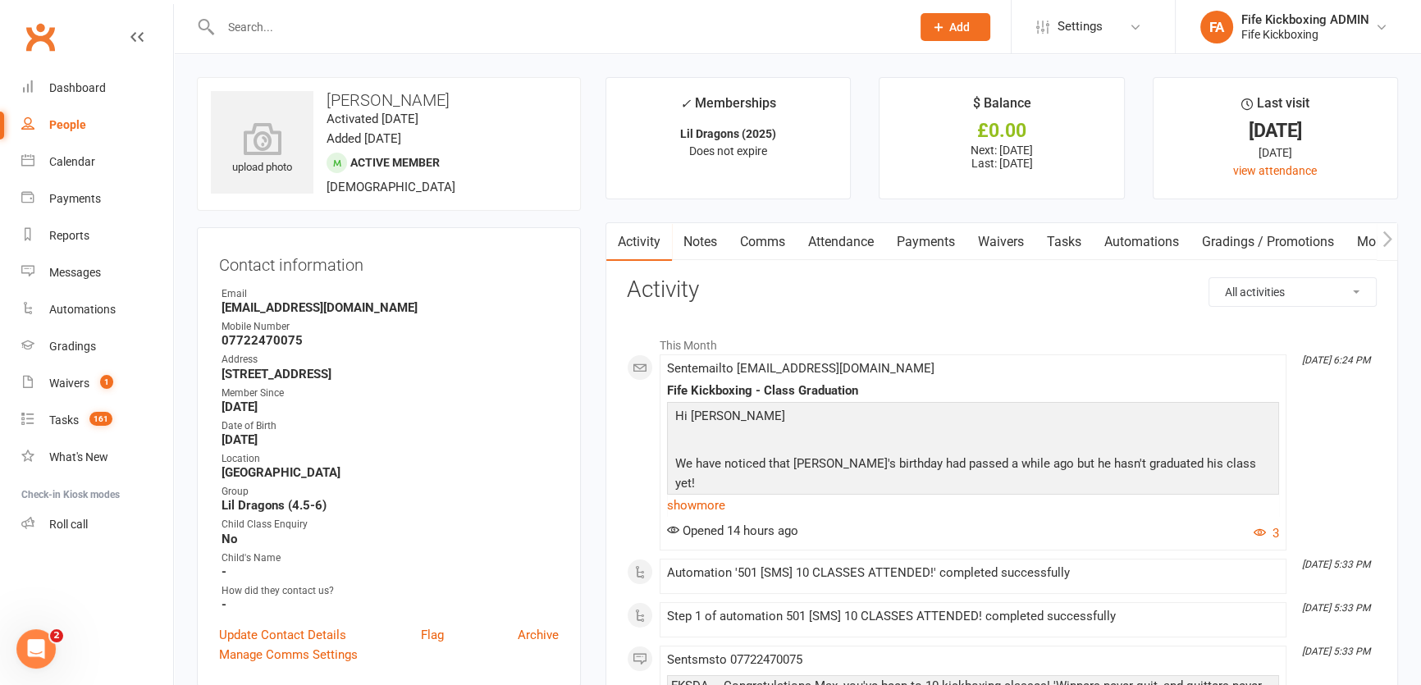
click at [825, 239] on link "Attendance" at bounding box center [841, 242] width 89 height 38
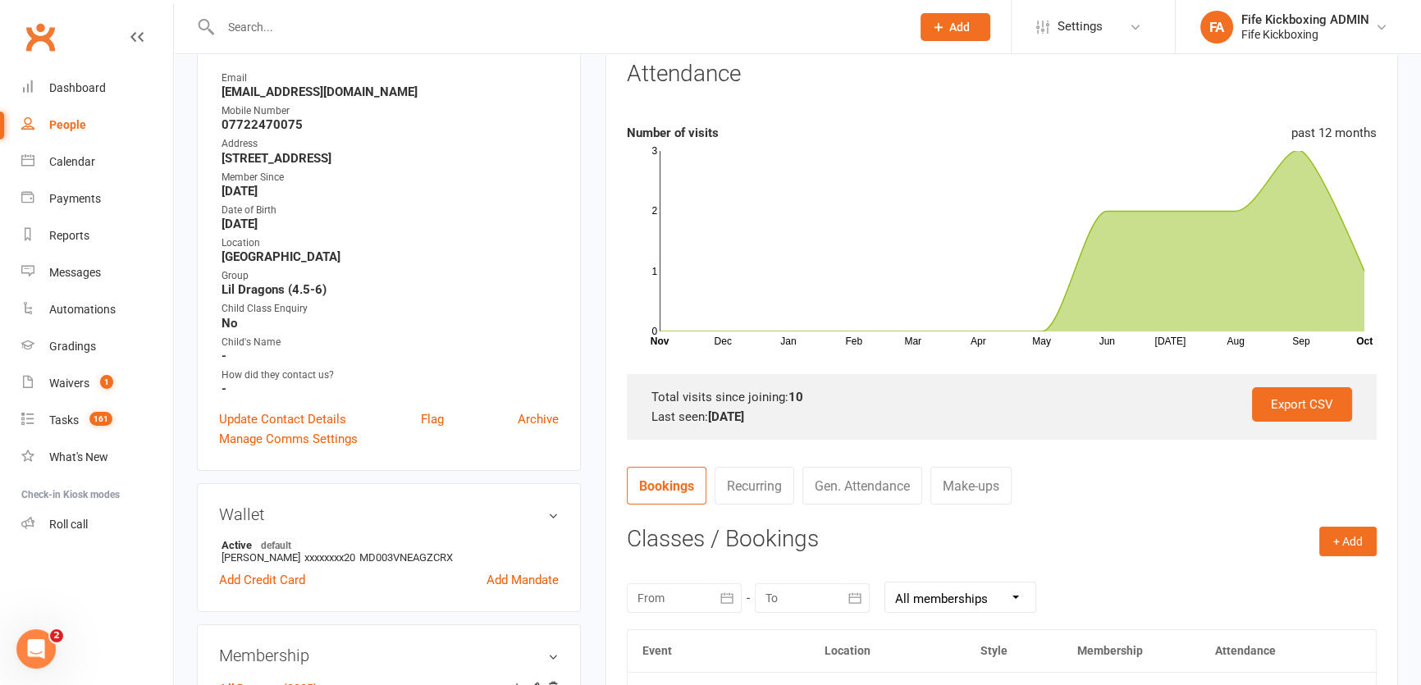
scroll to position [74, 0]
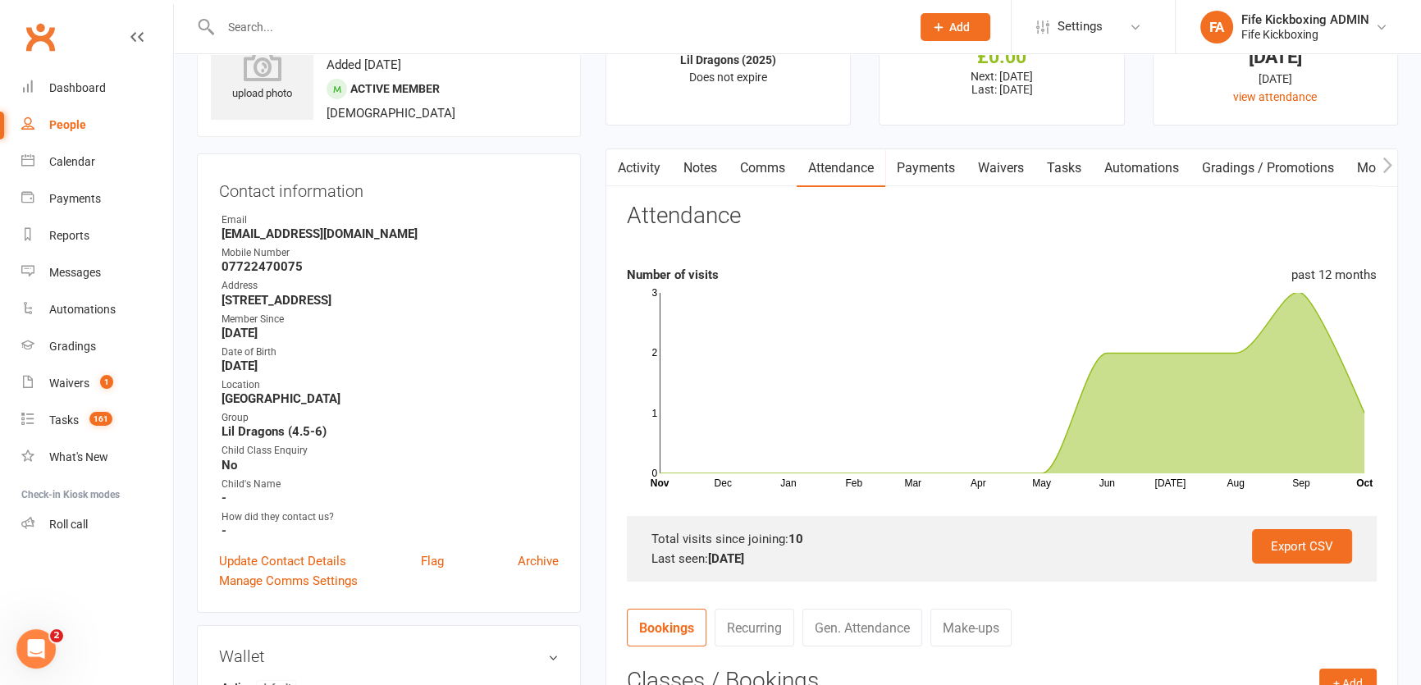
click at [943, 158] on link "Payments" at bounding box center [925, 168] width 81 height 38
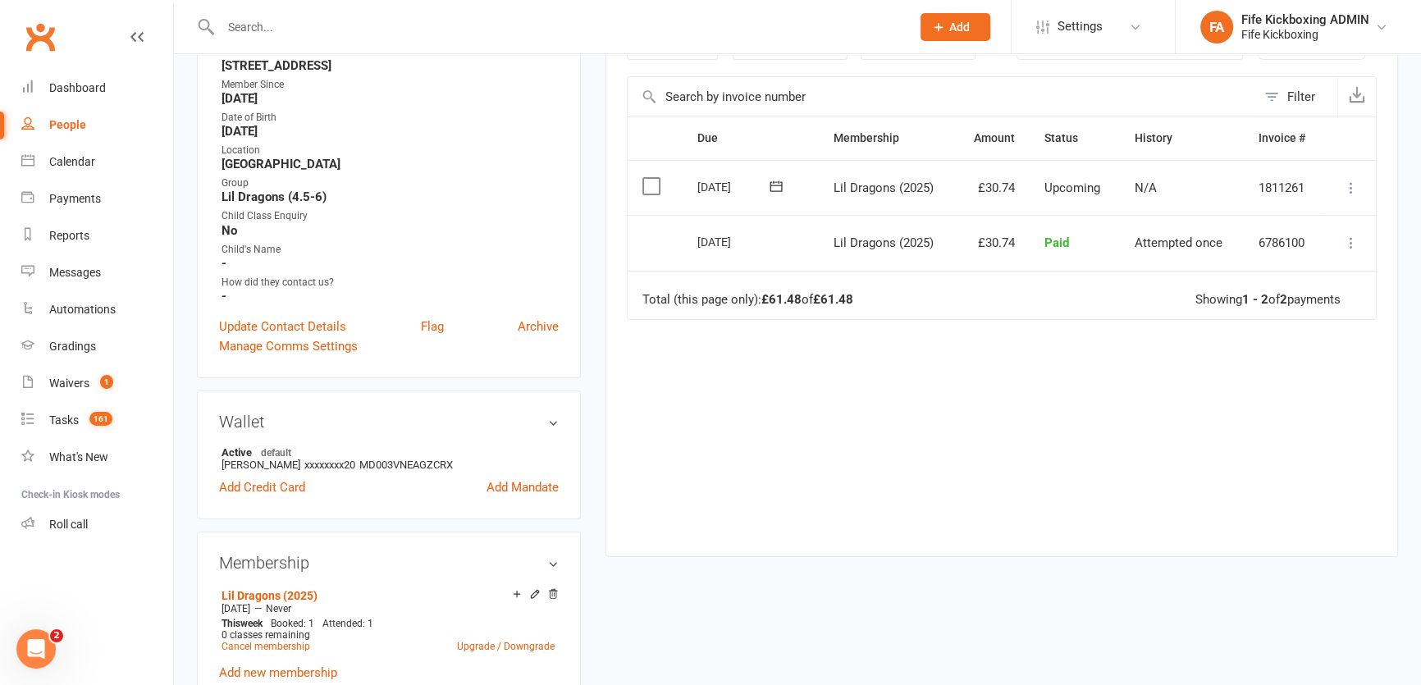
scroll to position [447, 0]
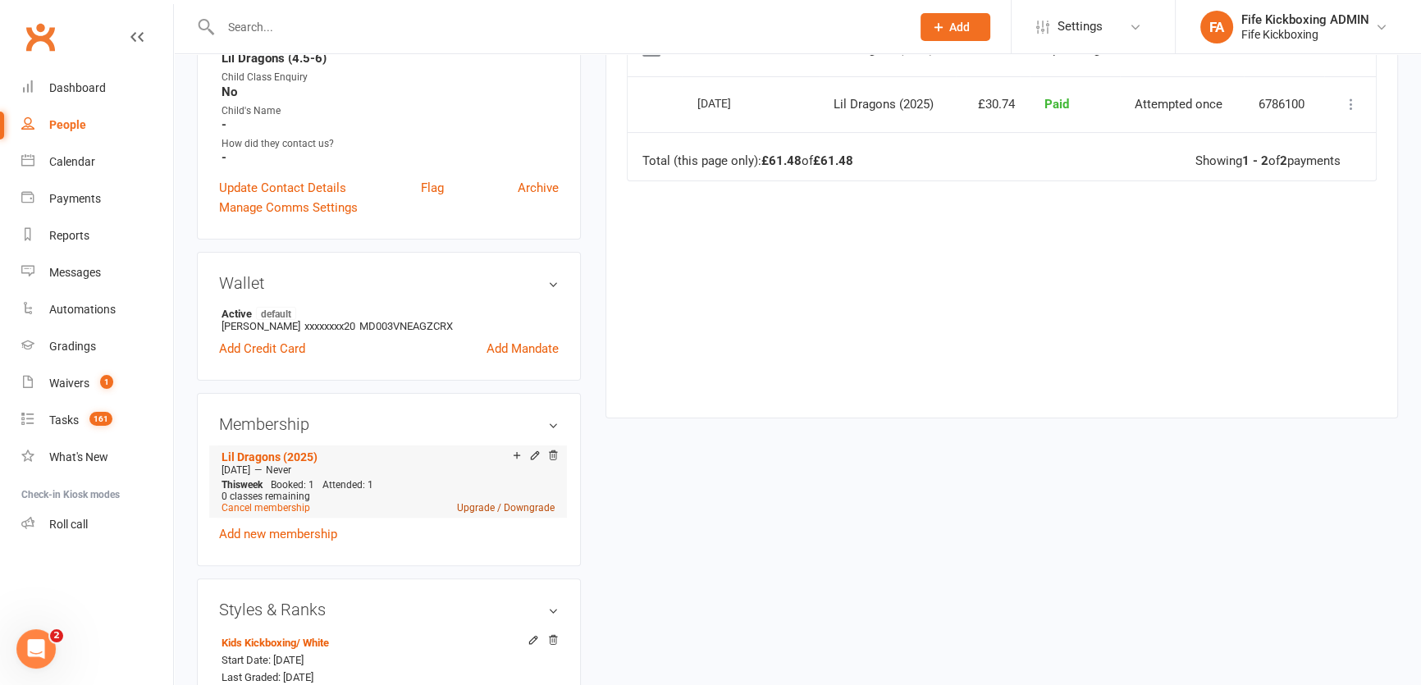
click at [468, 512] on link "Upgrade / Downgrade" at bounding box center [506, 507] width 98 height 11
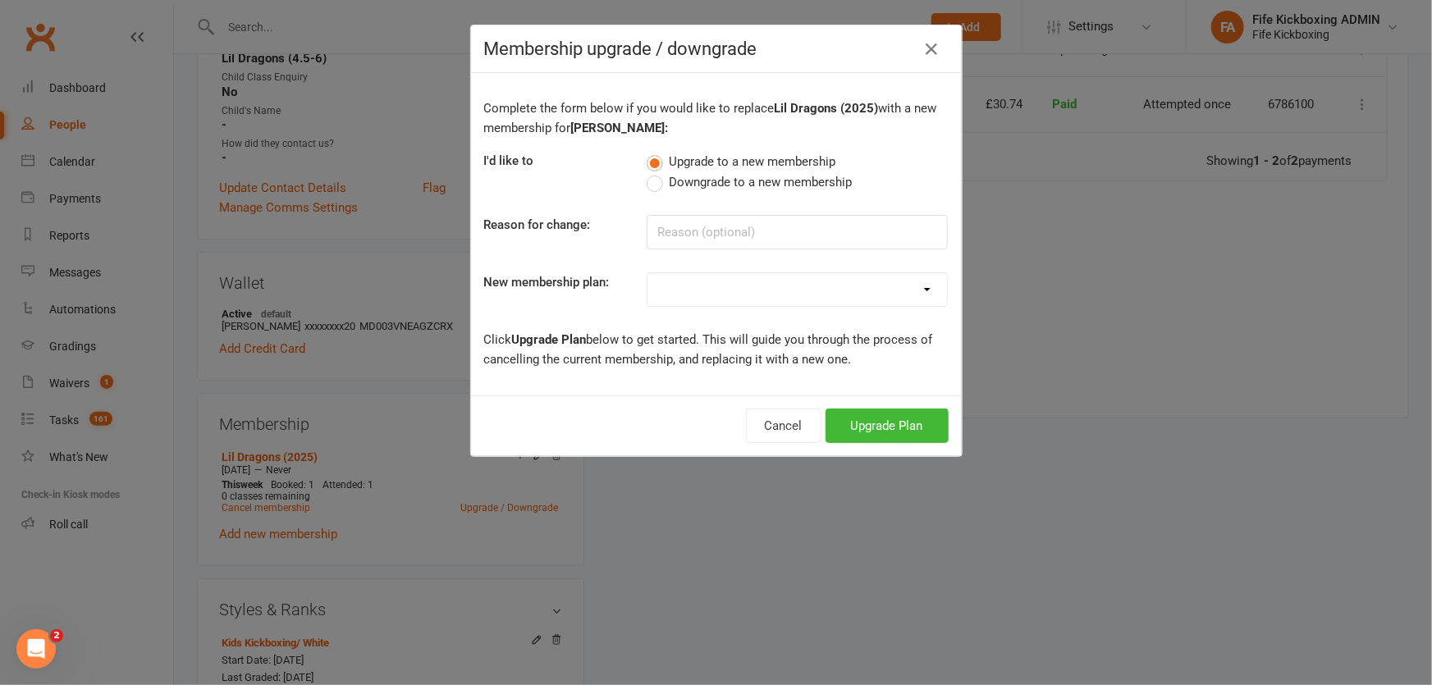
click at [697, 284] on select "Lil Dragons (2024) Junior Warriors [DEMOGRAPHIC_DATA] 1/wk (2024) Junior Warrio…" at bounding box center [796, 289] width 299 height 33
select select "55"
click at [647, 273] on select "Lil Dragons (2024) Junior Warriors [DEMOGRAPHIC_DATA] 1/wk (2024) Junior Warrio…" at bounding box center [796, 289] width 299 height 33
click at [857, 422] on button "Upgrade Plan" at bounding box center [886, 426] width 123 height 34
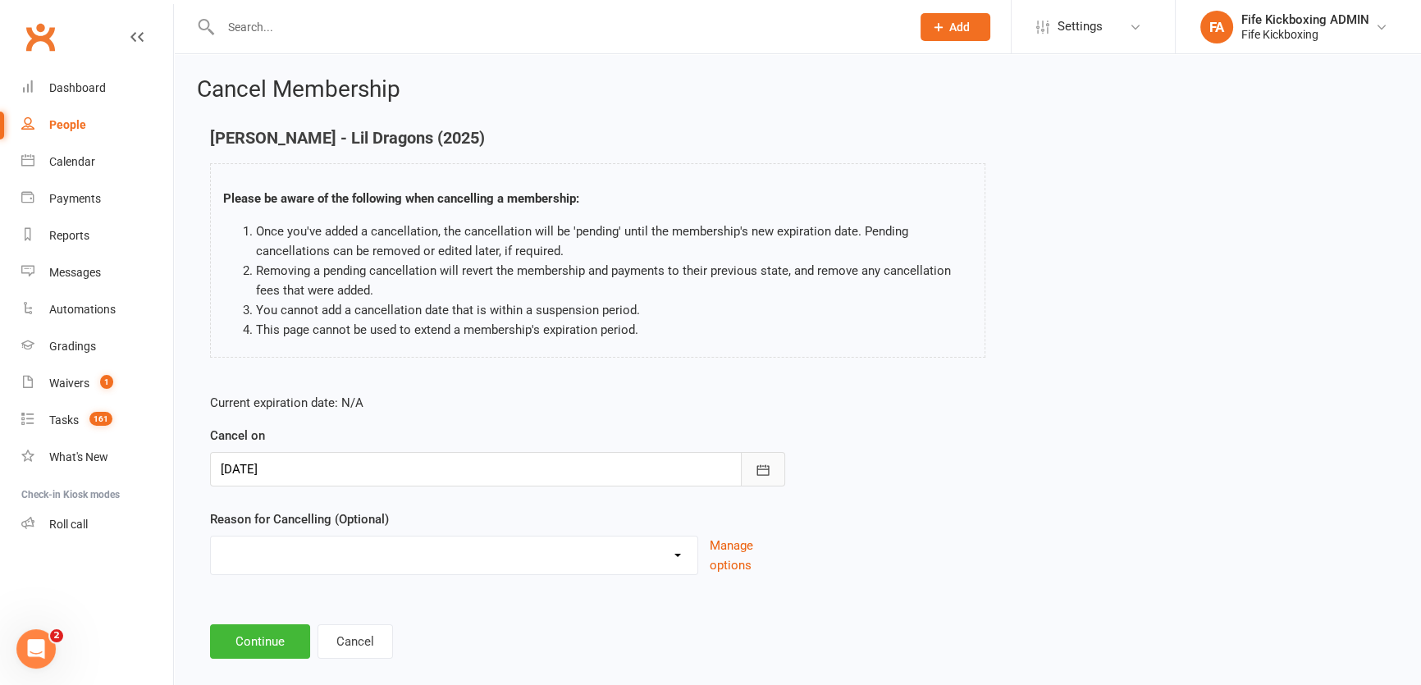
click at [772, 468] on button "button" at bounding box center [763, 469] width 44 height 34
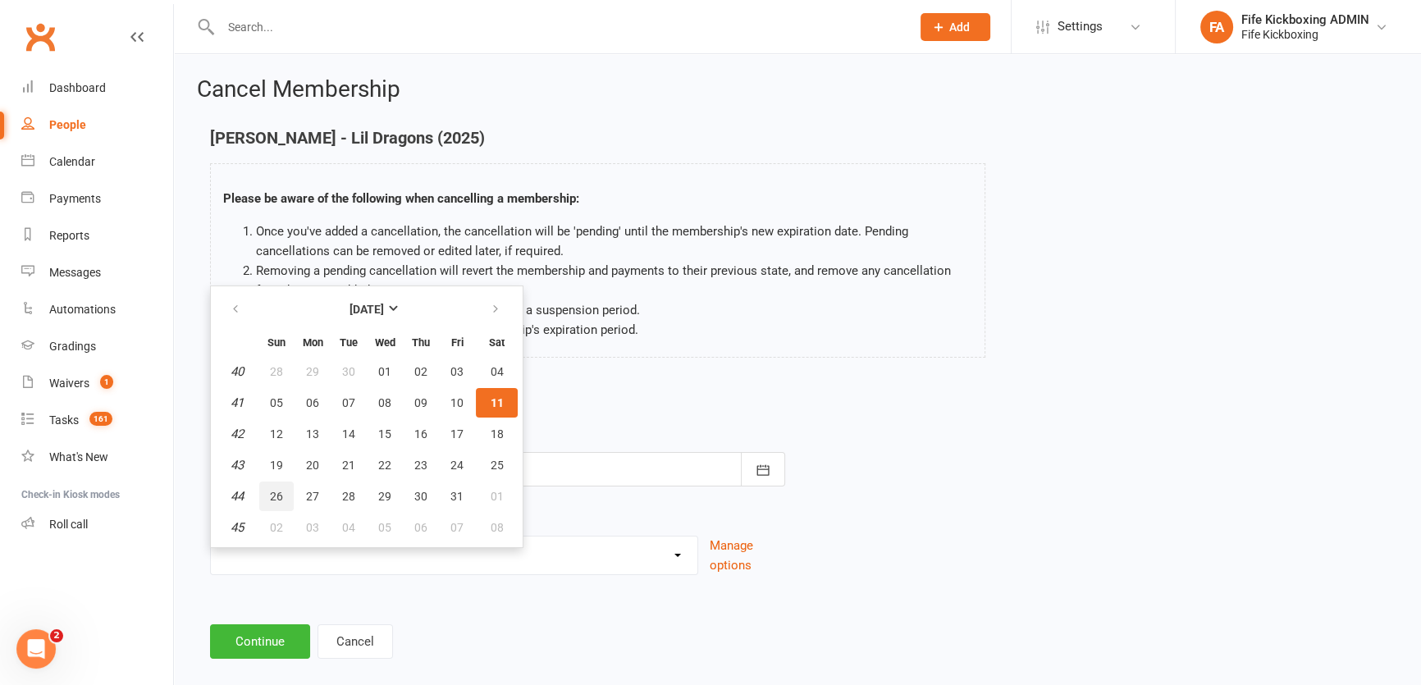
click at [283, 495] on button "26" at bounding box center [276, 497] width 34 height 30
type input "[DATE]"
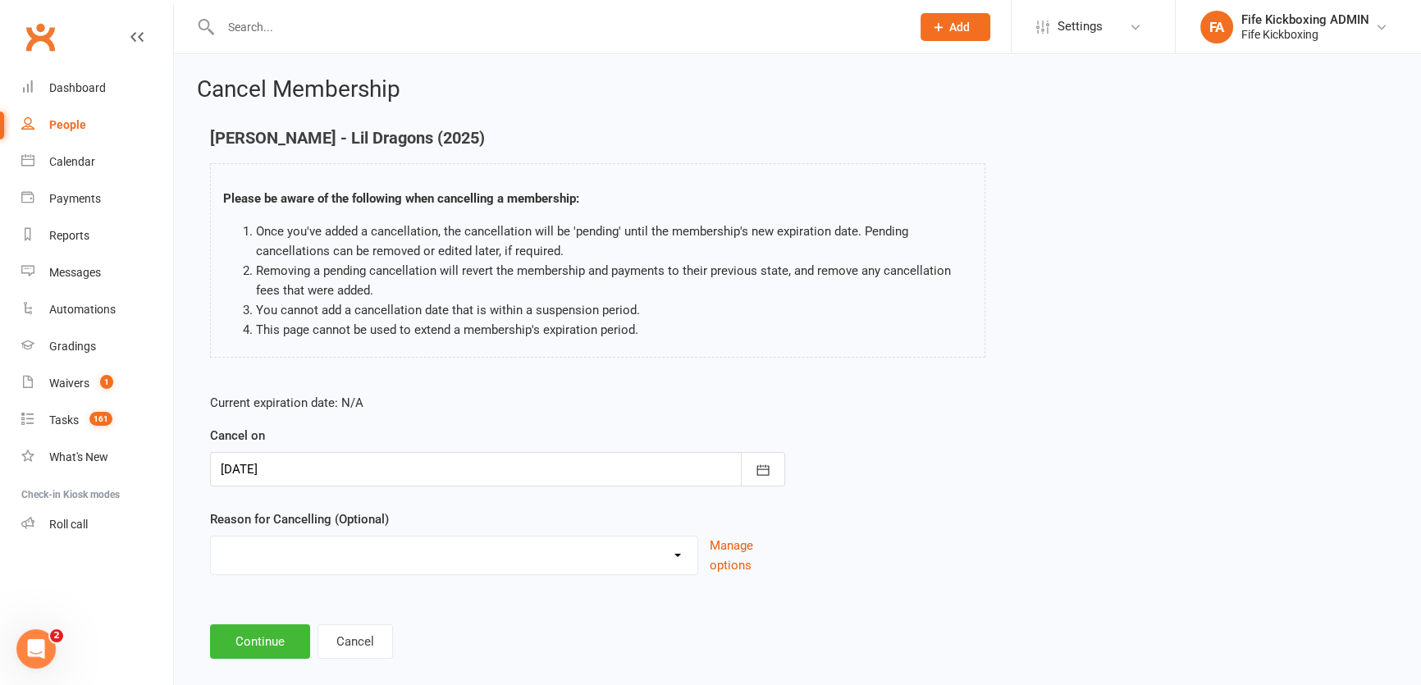
click at [277, 560] on select "Graduation Holiday Injury Mandate cancelled Non-attendance Other reason" at bounding box center [454, 553] width 487 height 33
select select "0"
click at [211, 537] on select "Graduation Holiday Injury Mandate cancelled Non-attendance Other reason" at bounding box center [454, 553] width 487 height 33
click at [256, 645] on button "Continue" at bounding box center [260, 641] width 100 height 34
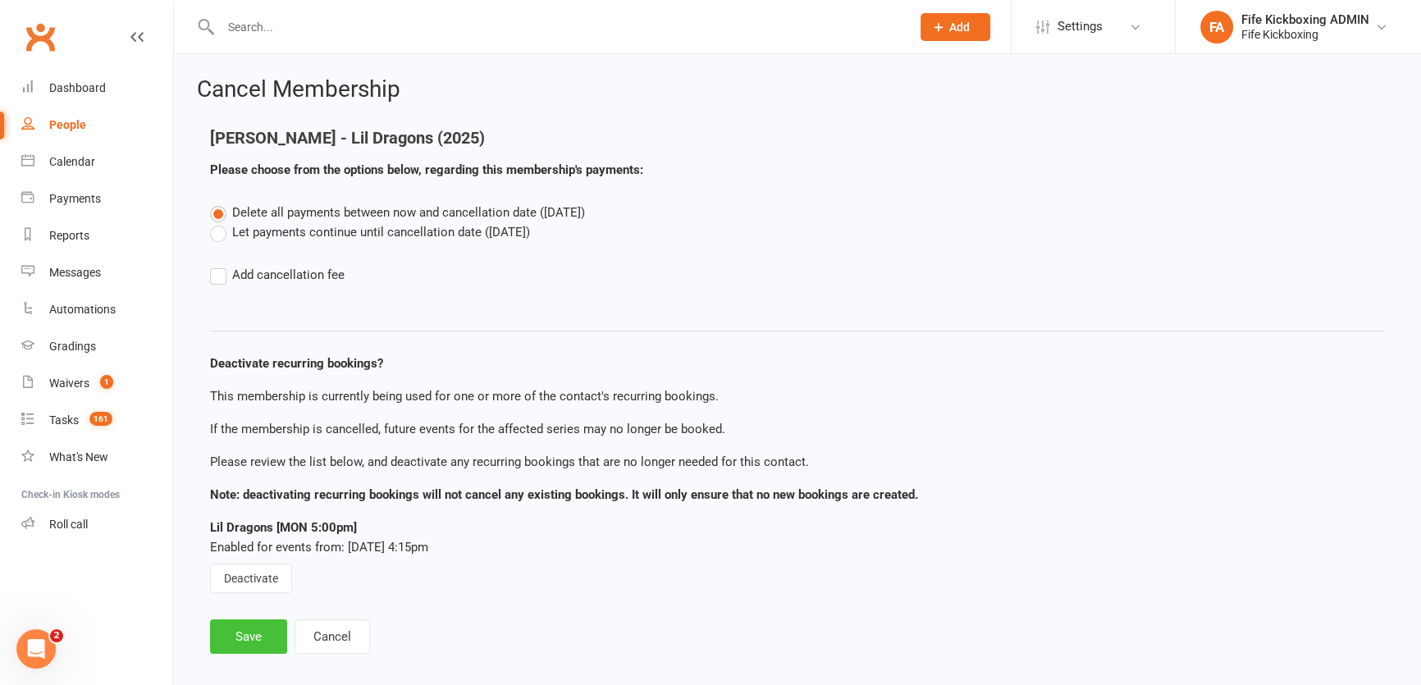
click at [258, 644] on button "Save" at bounding box center [248, 636] width 77 height 34
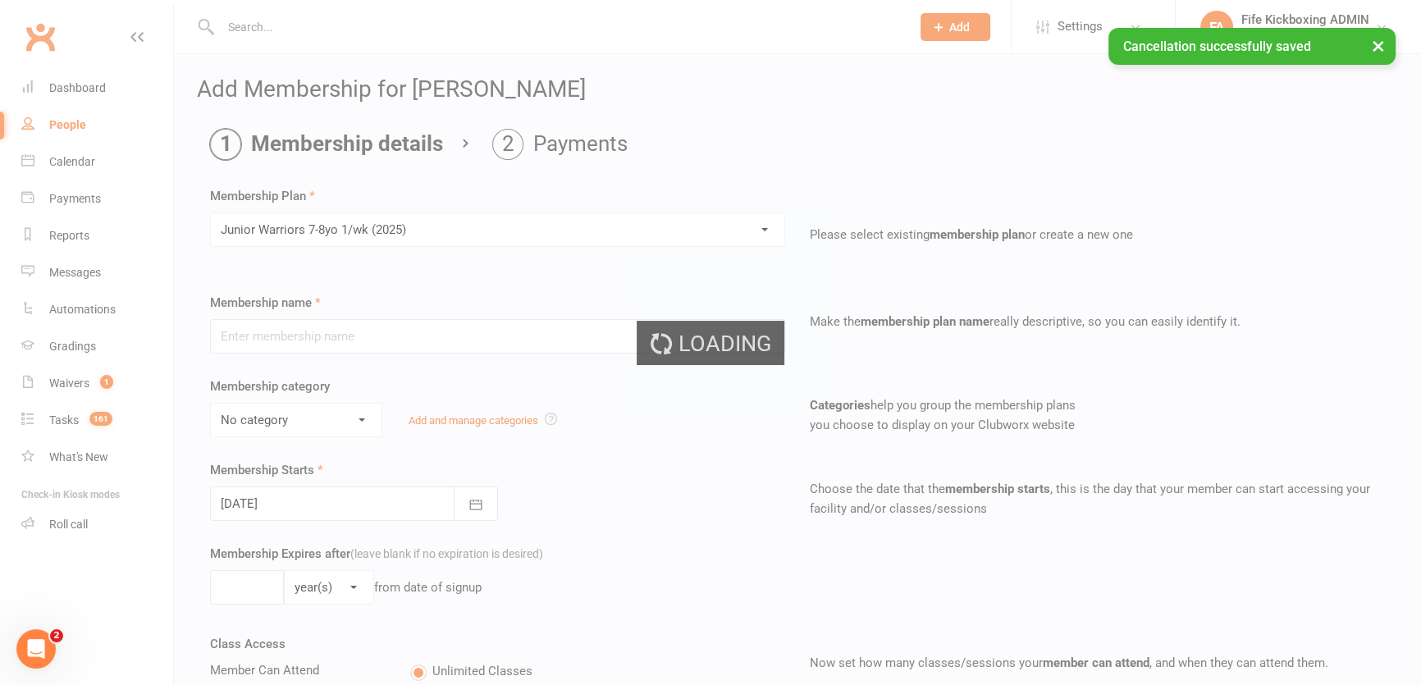
type input "Junior Warriors [DEMOGRAPHIC_DATA] 1/wk (2025)"
select select "2"
type input "0"
type input "1"
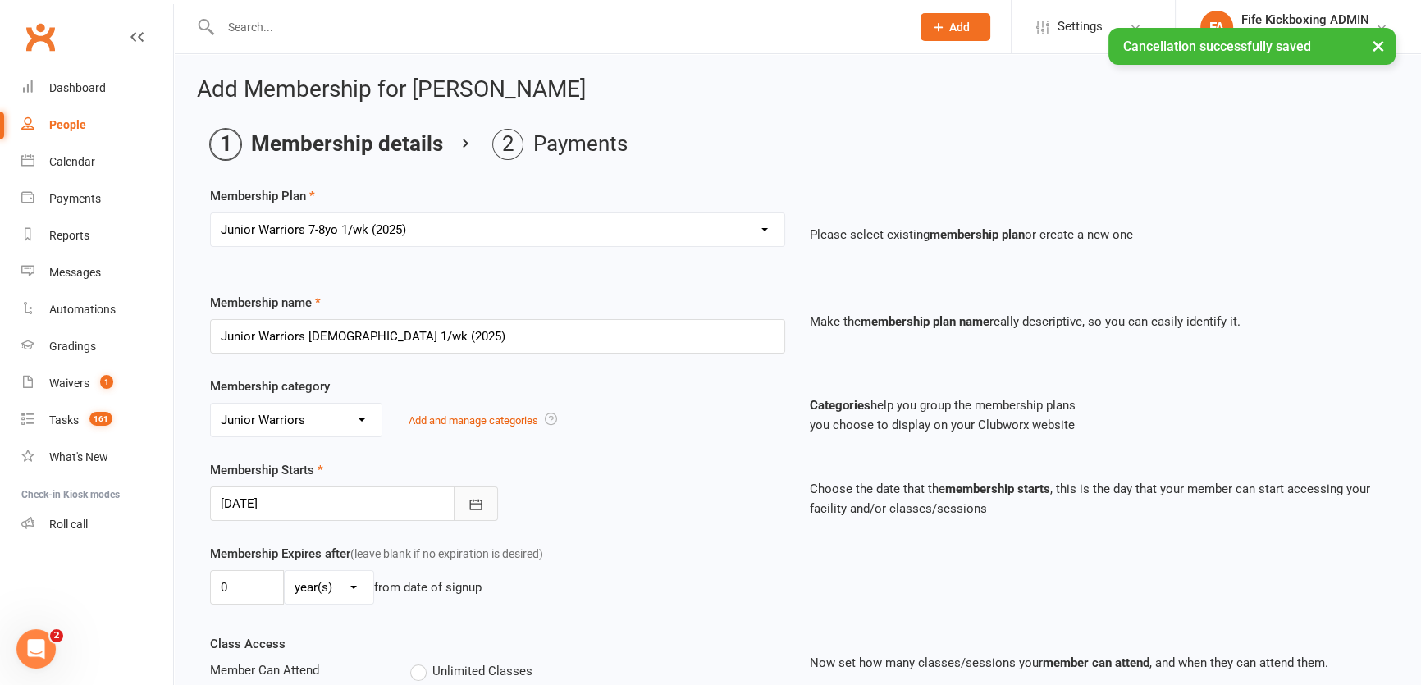
click at [476, 511] on icon "button" at bounding box center [476, 504] width 16 height 16
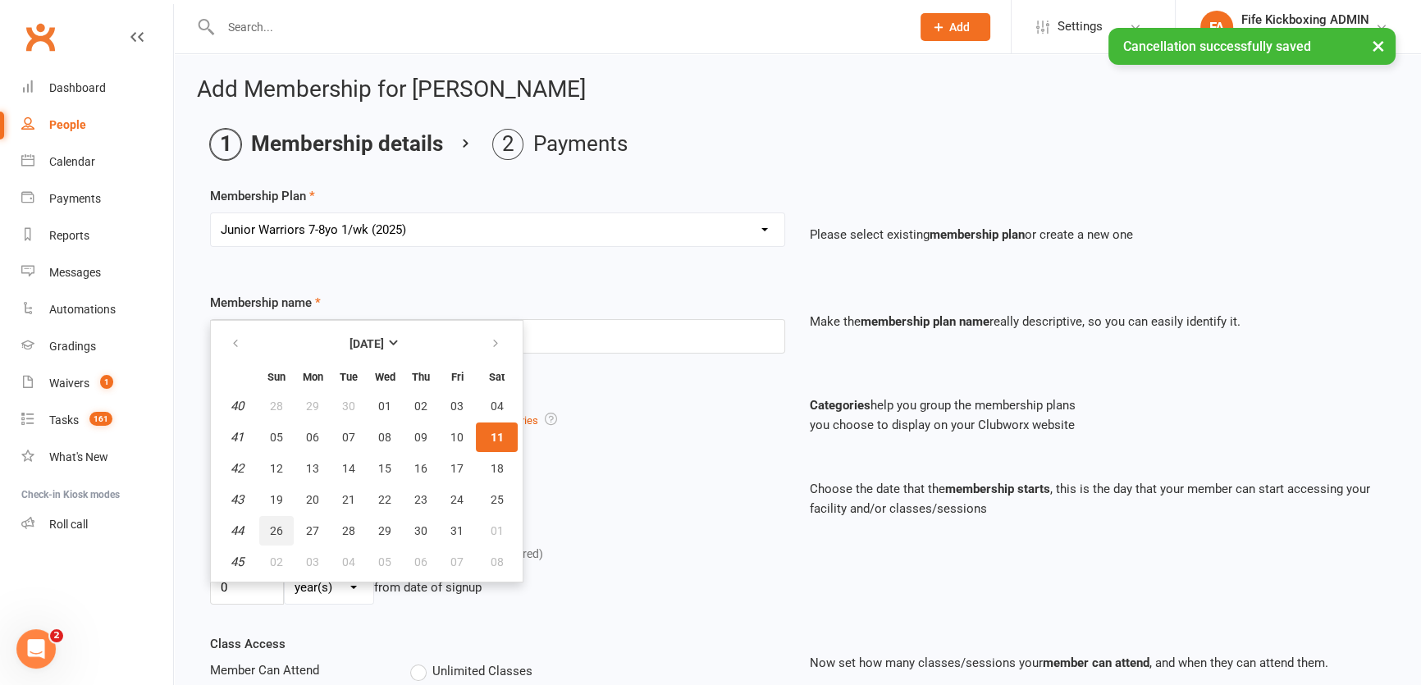
click at [278, 527] on span "26" at bounding box center [276, 530] width 13 height 13
type input "[DATE]"
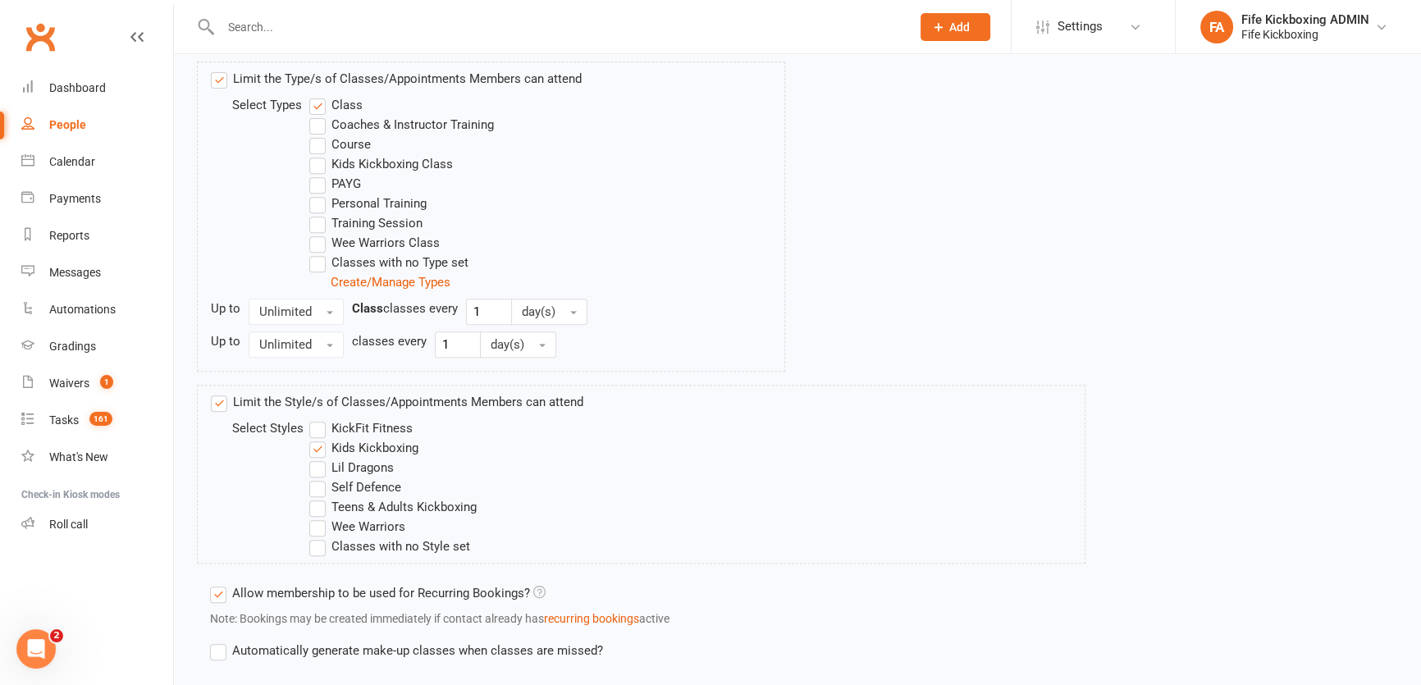
scroll to position [925, 0]
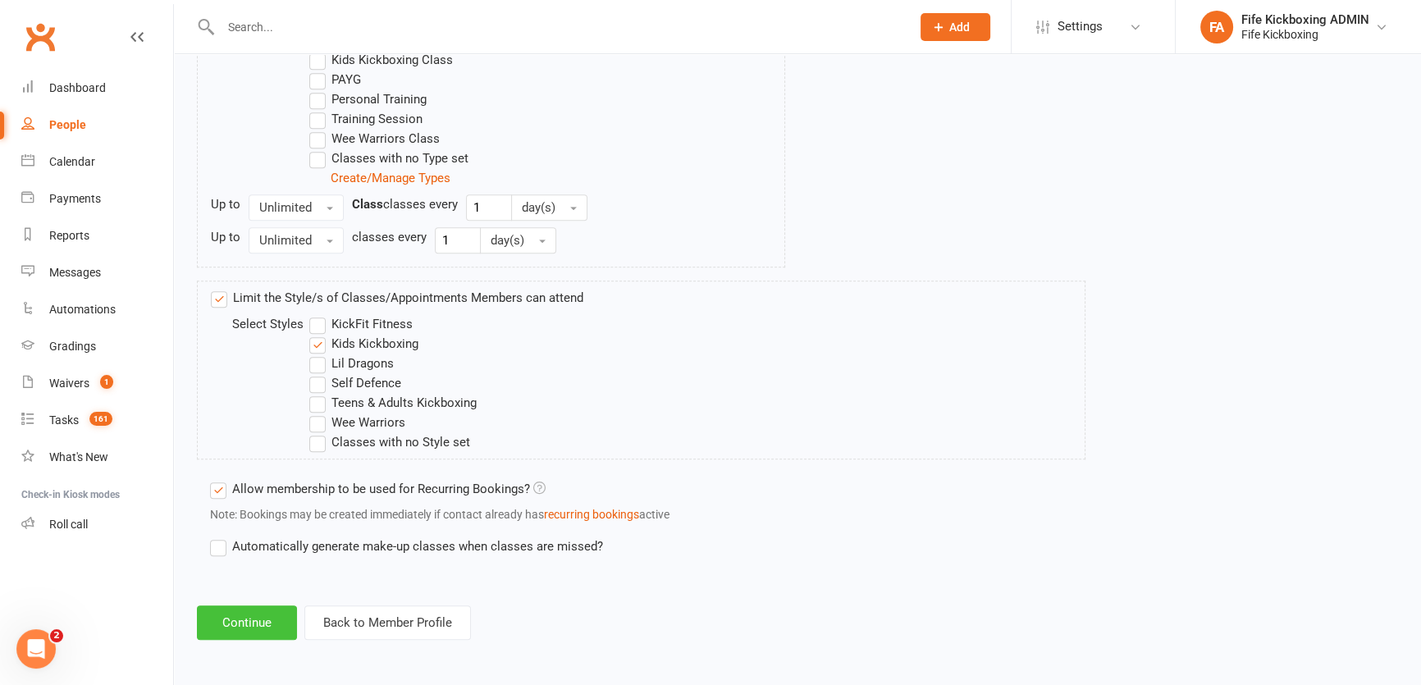
click at [258, 616] on button "Continue" at bounding box center [247, 622] width 100 height 34
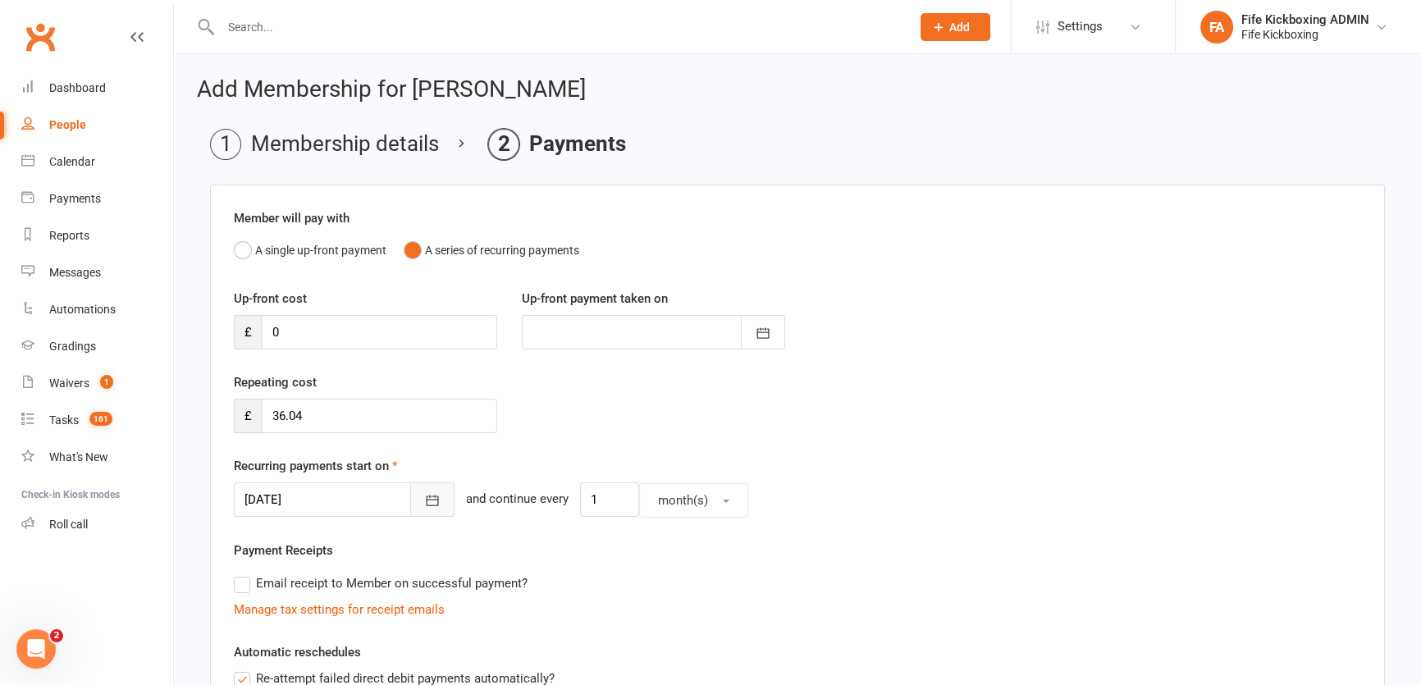
click at [424, 503] on icon "button" at bounding box center [432, 500] width 16 height 16
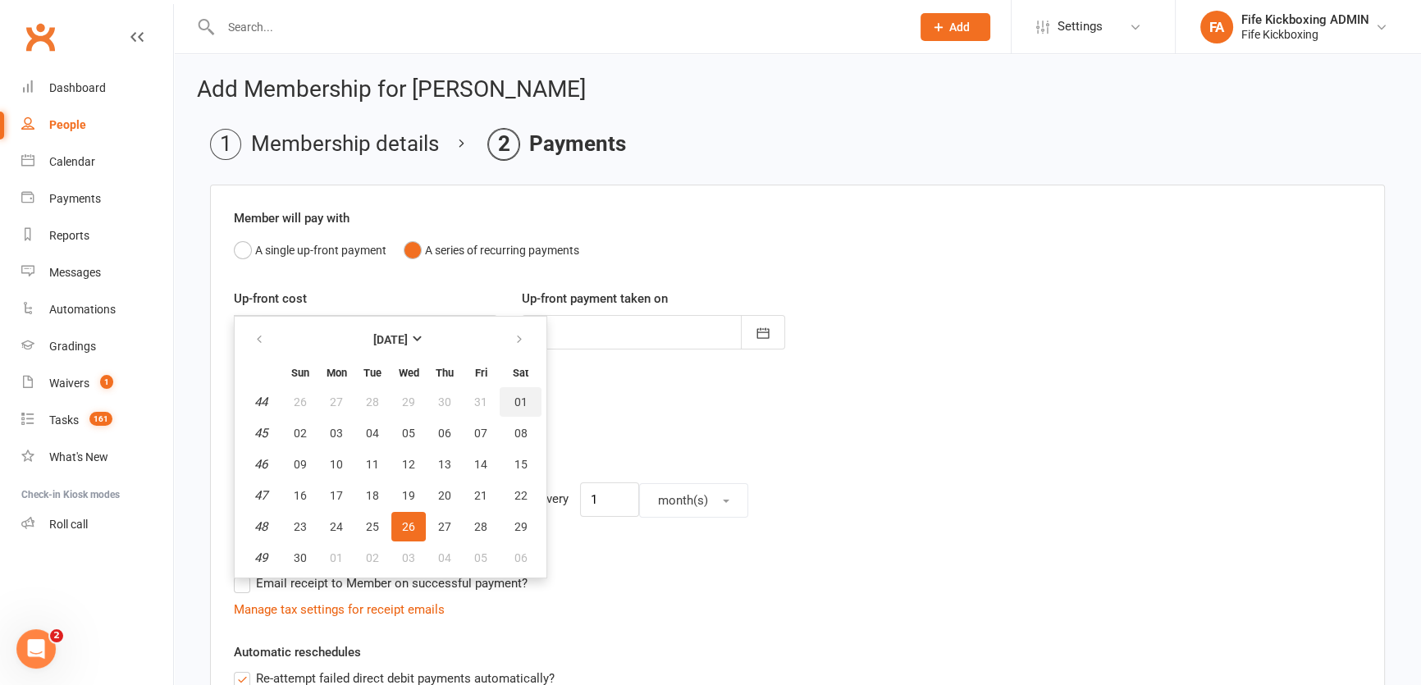
click at [510, 406] on button "01" at bounding box center [521, 402] width 42 height 30
type input "[DATE]"
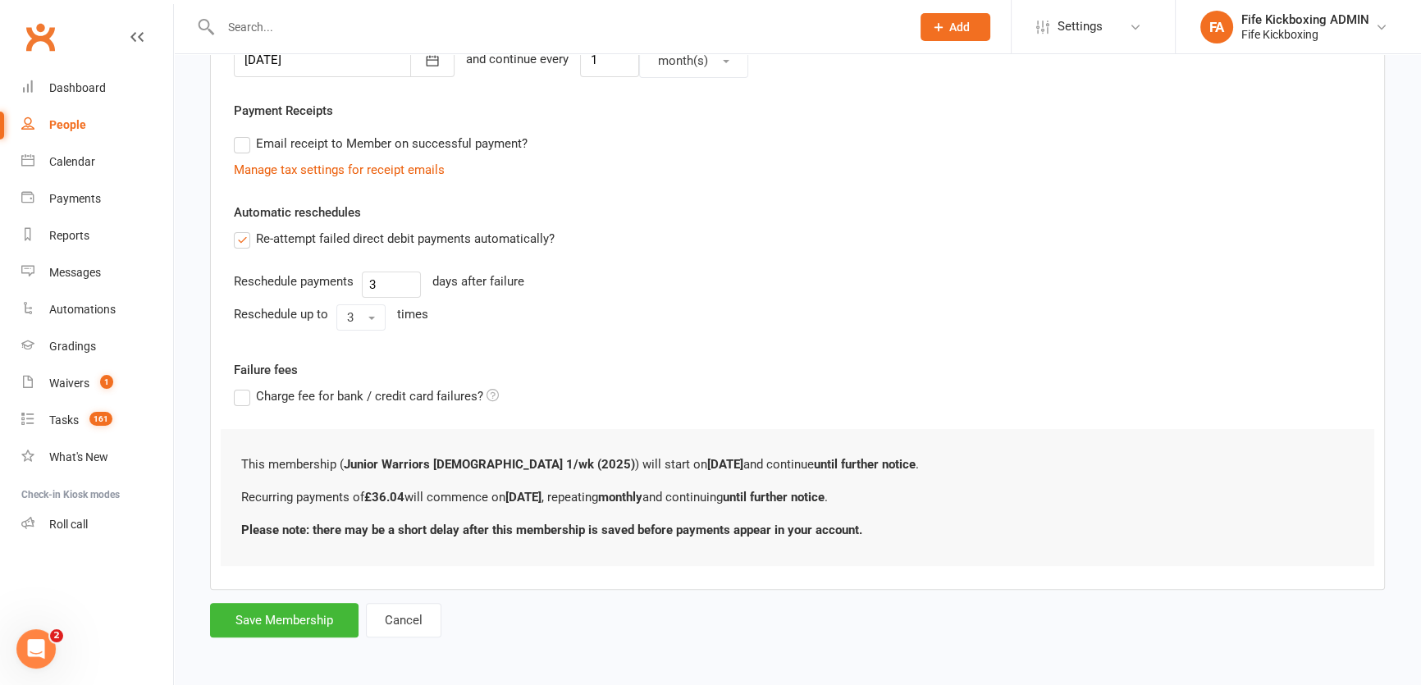
scroll to position [441, 0]
click at [302, 619] on button "Save Membership" at bounding box center [284, 619] width 149 height 34
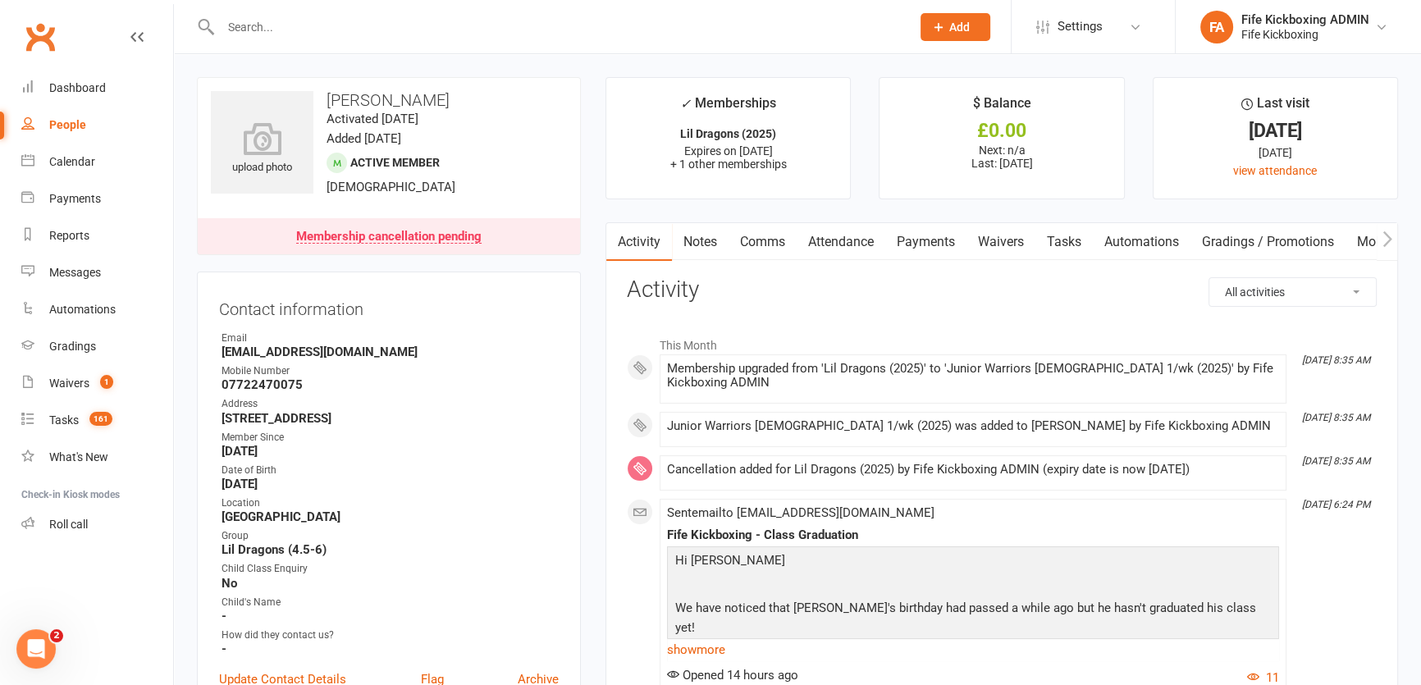
click at [286, 21] on input "text" at bounding box center [557, 27] width 683 height 23
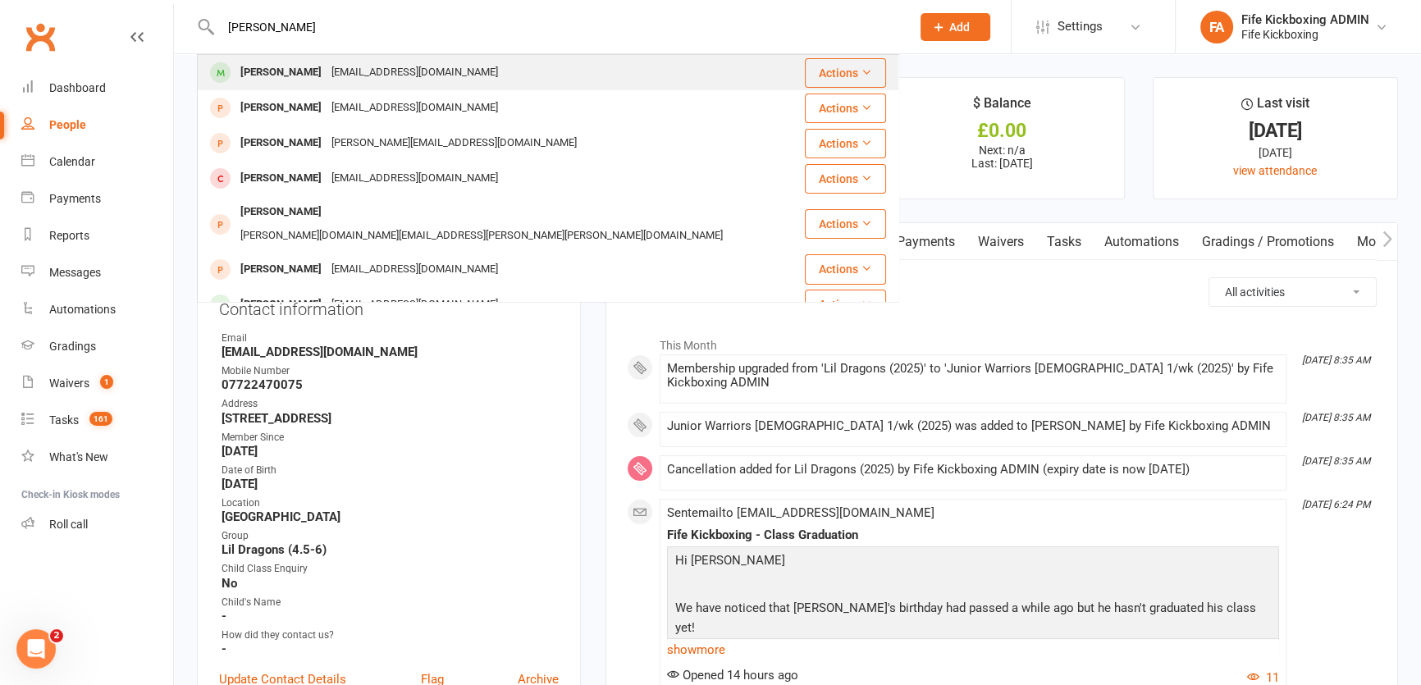
type input "[PERSON_NAME]"
click at [282, 72] on div "[PERSON_NAME]" at bounding box center [280, 73] width 91 height 24
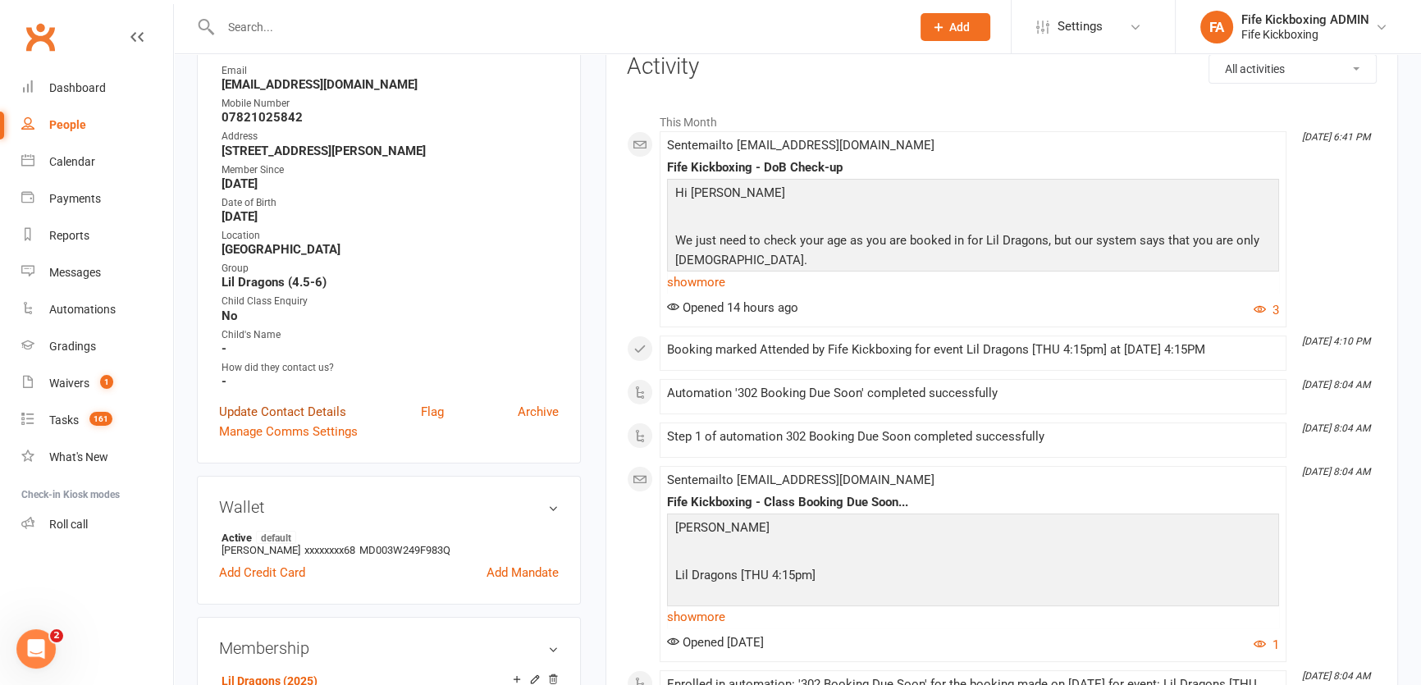
click at [292, 404] on link "Update Contact Details" at bounding box center [282, 412] width 127 height 20
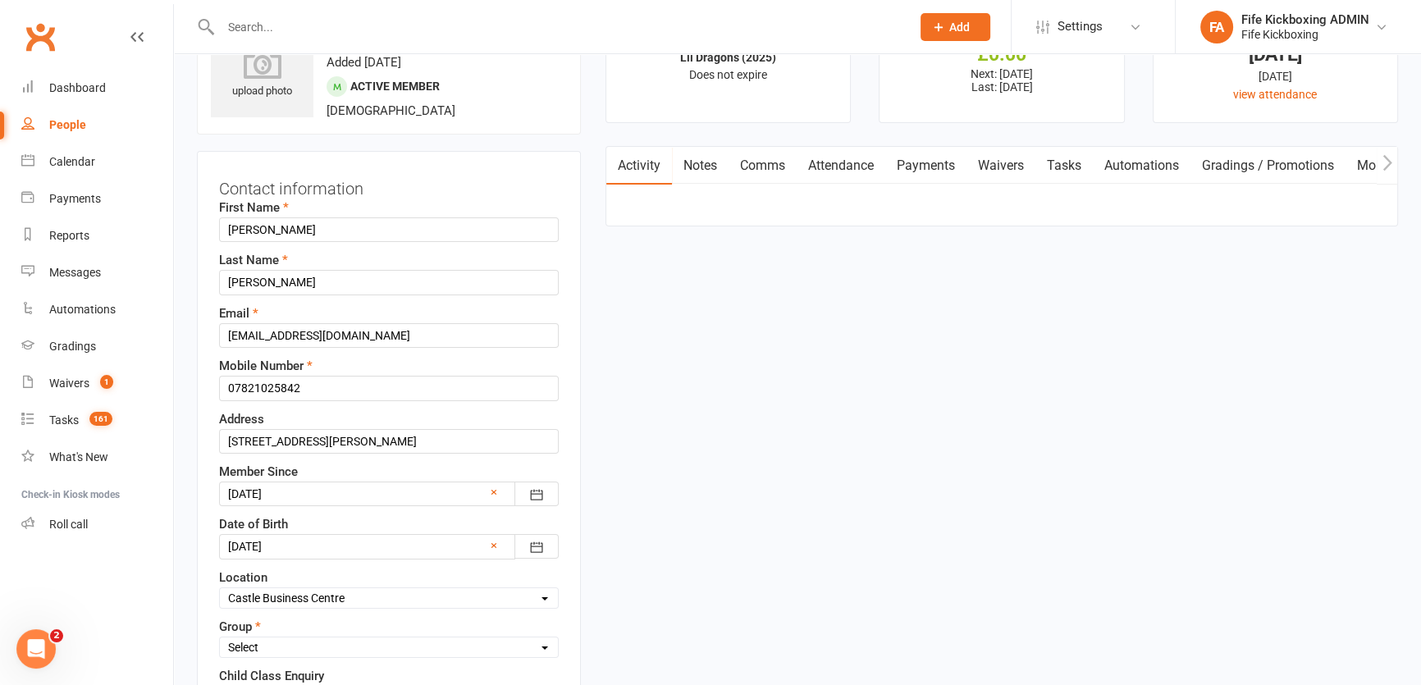
scroll to position [151, 0]
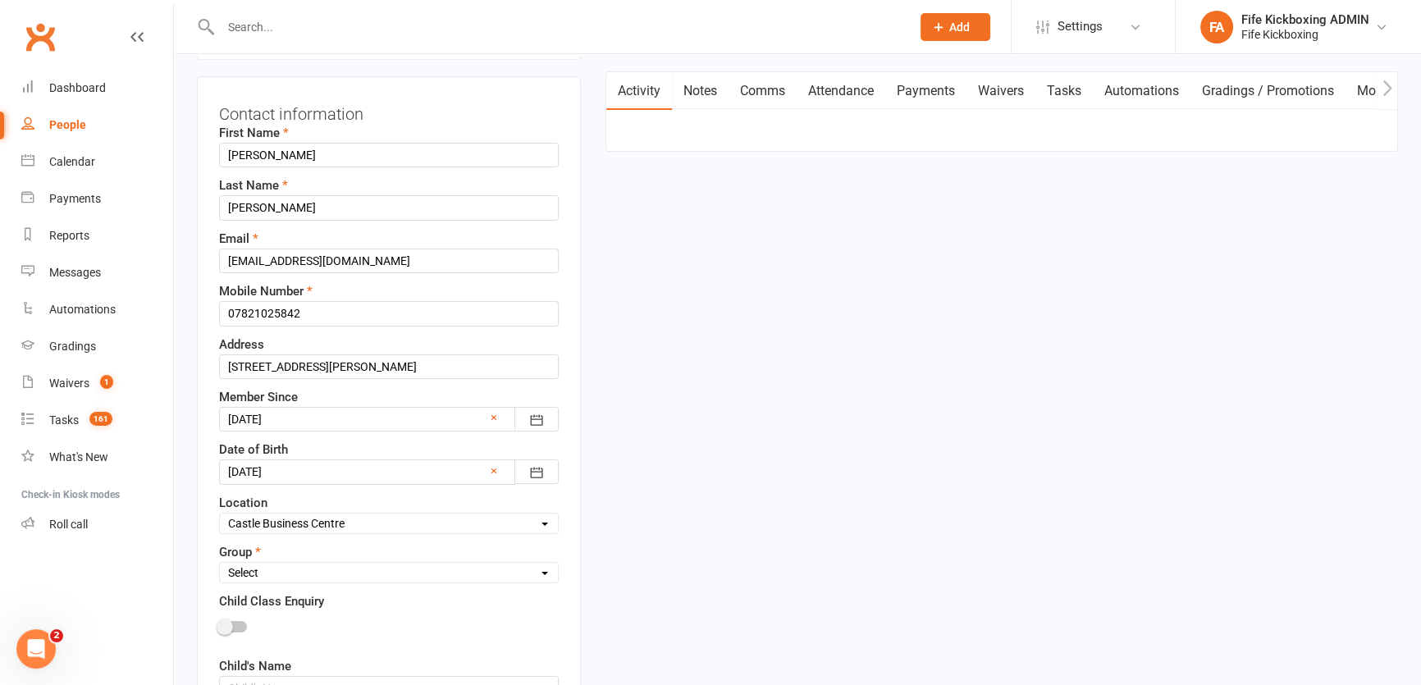
click at [480, 468] on div at bounding box center [389, 471] width 340 height 25
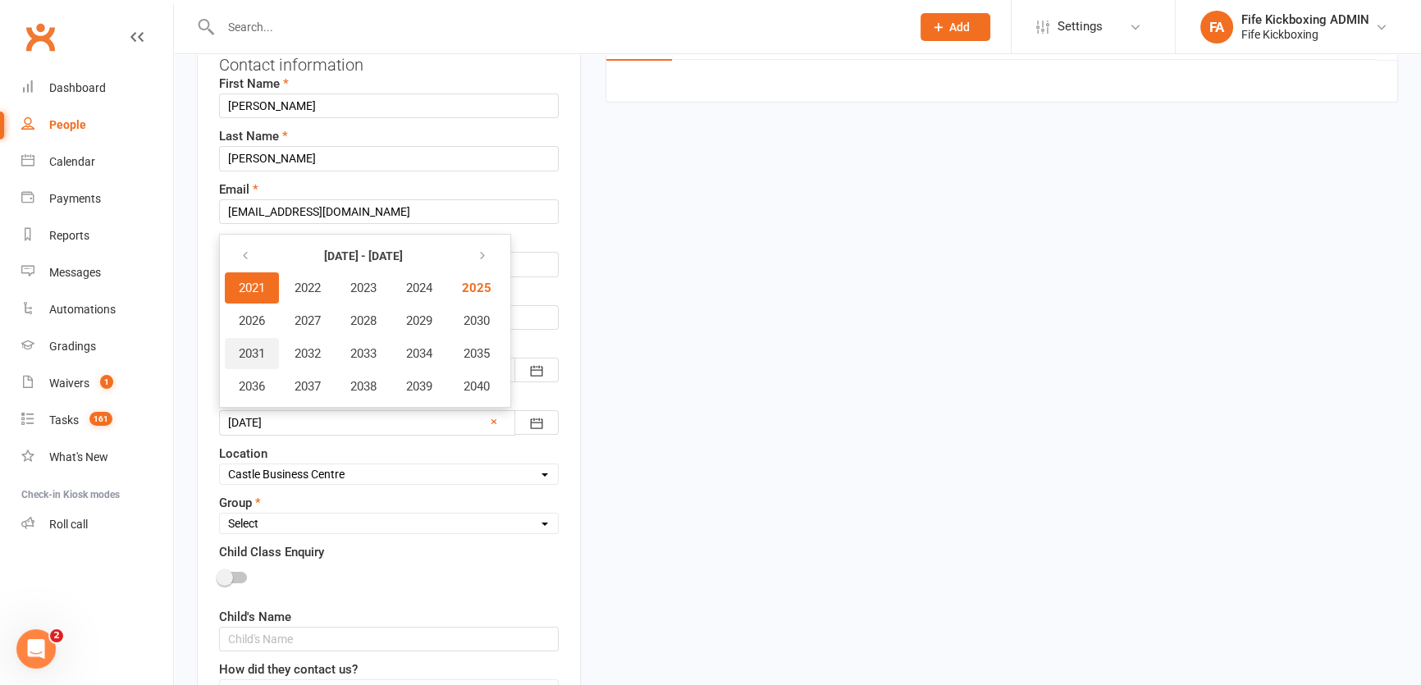
scroll to position [226, 0]
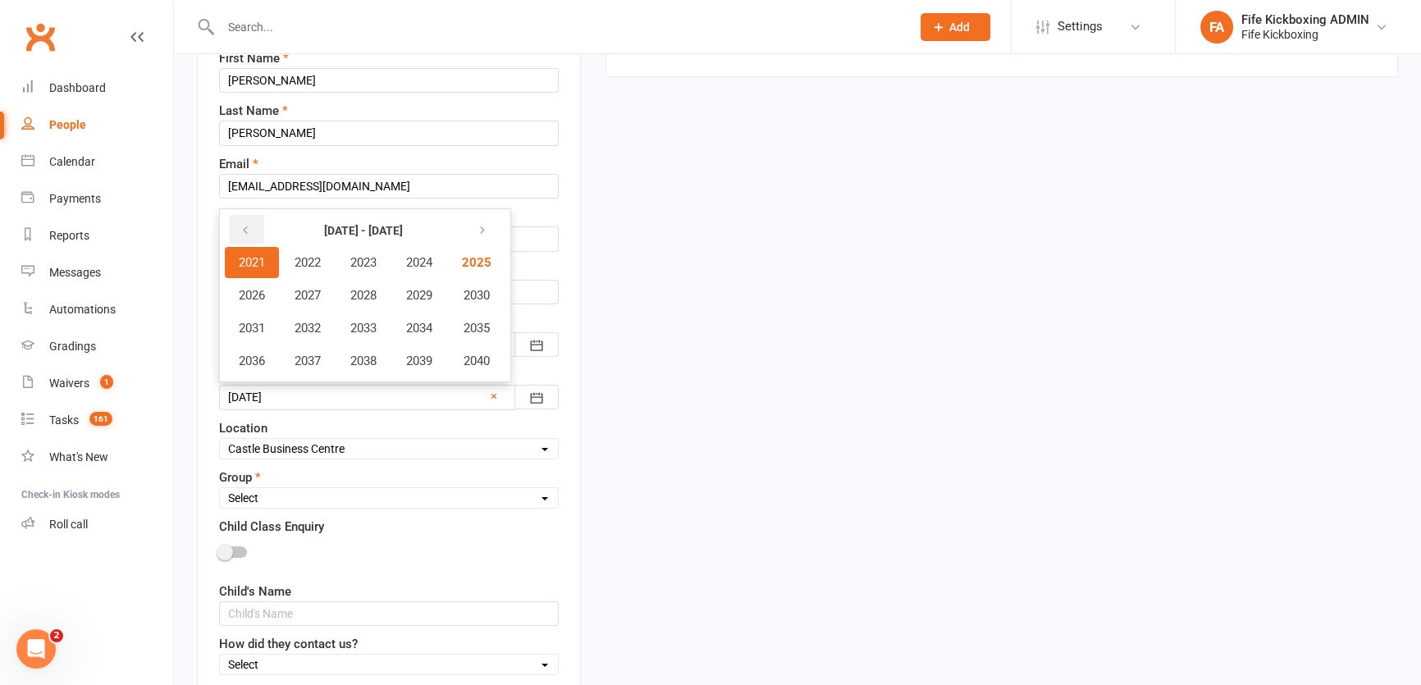
click at [246, 220] on button "button" at bounding box center [246, 230] width 35 height 30
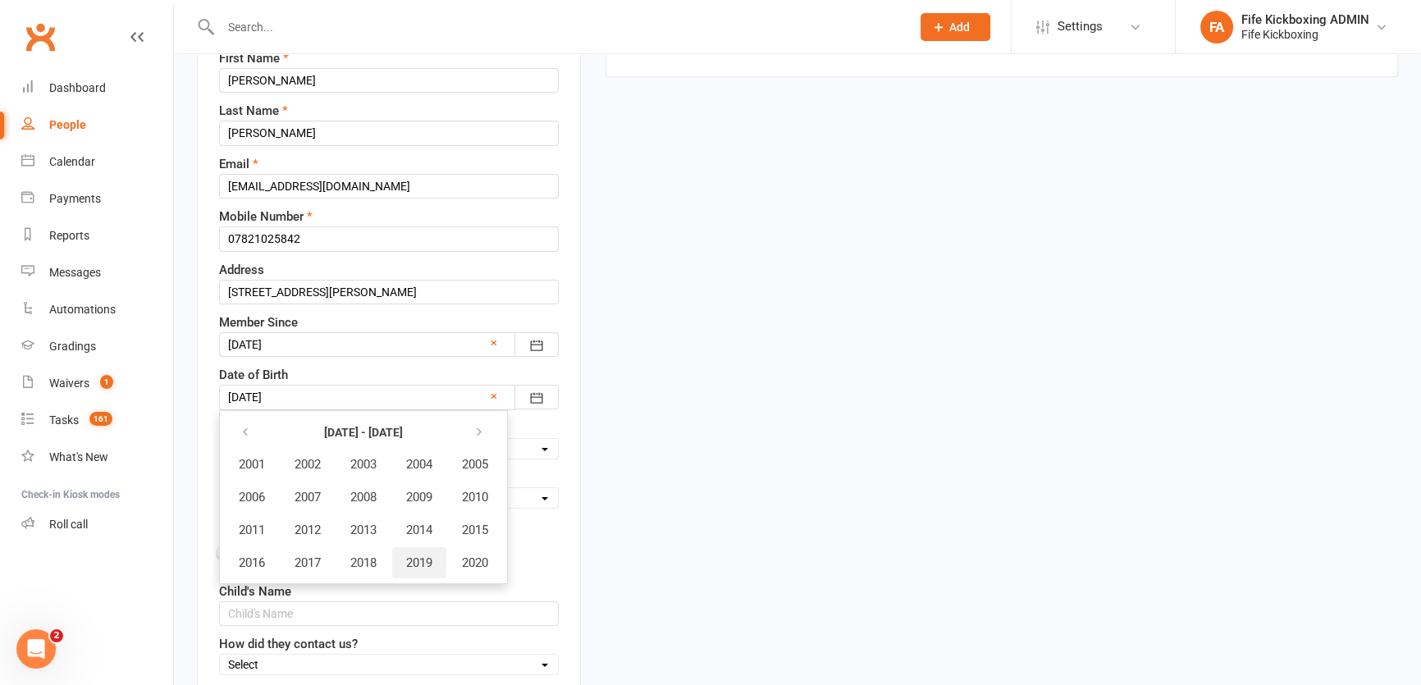
click at [418, 560] on span "2019" at bounding box center [419, 562] width 26 height 15
click at [418, 560] on button "December" at bounding box center [460, 562] width 87 height 31
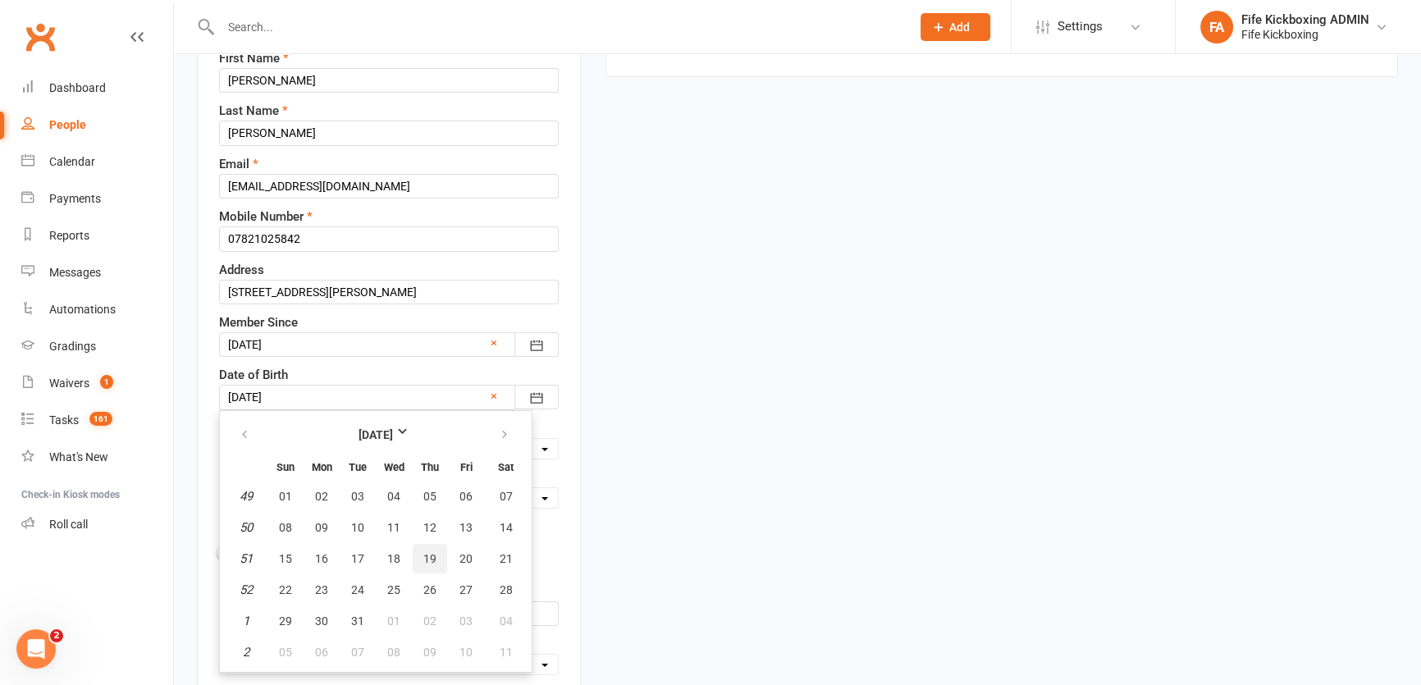
click at [418, 560] on button "19" at bounding box center [430, 559] width 34 height 30
type input "[DATE]"
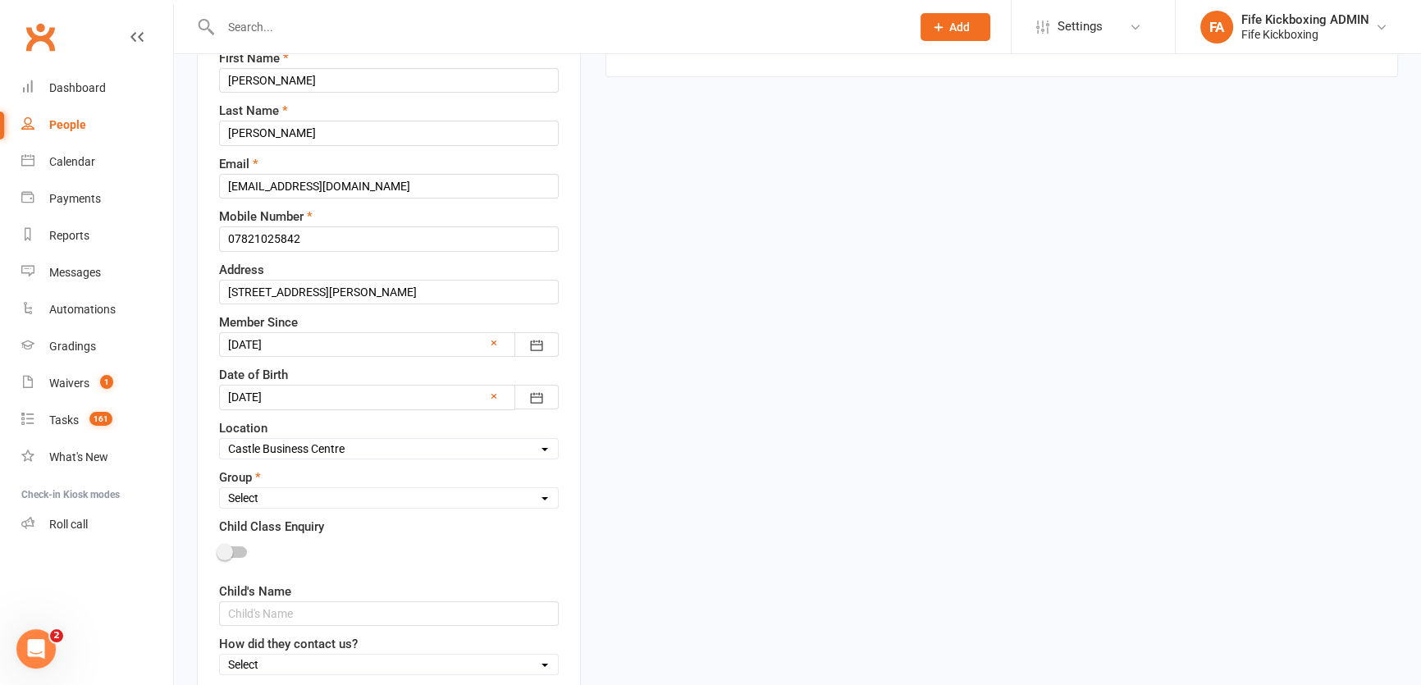
scroll to position [673, 0]
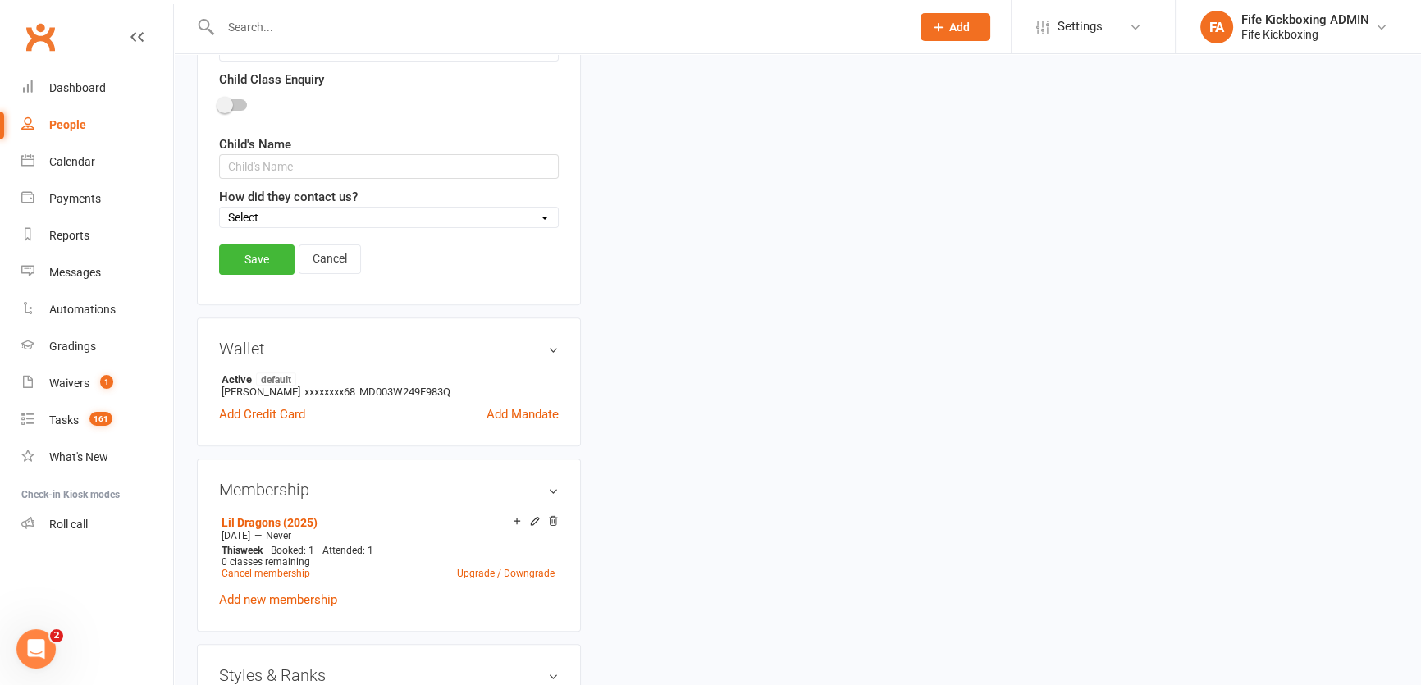
click at [252, 254] on link "Save" at bounding box center [256, 259] width 75 height 30
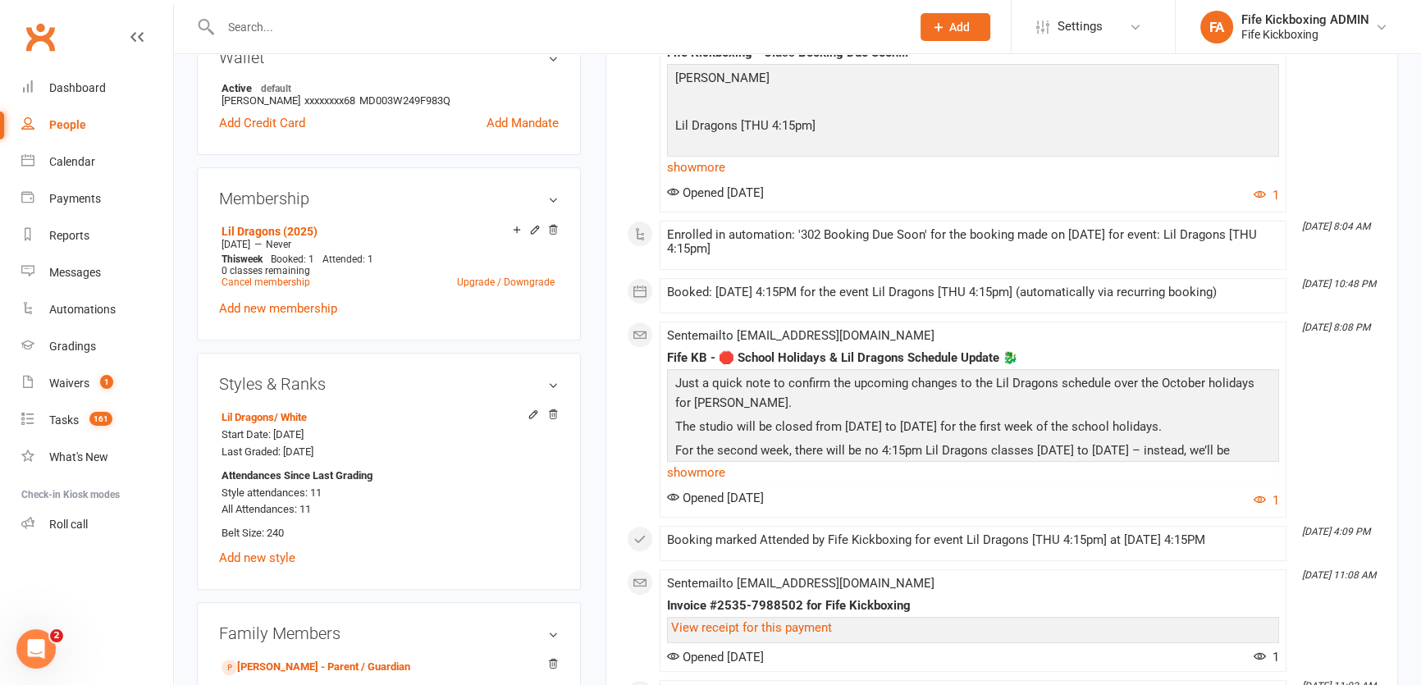
click at [279, 12] on div at bounding box center [548, 26] width 702 height 53
click at [318, 36] on input "text" at bounding box center [557, 27] width 683 height 23
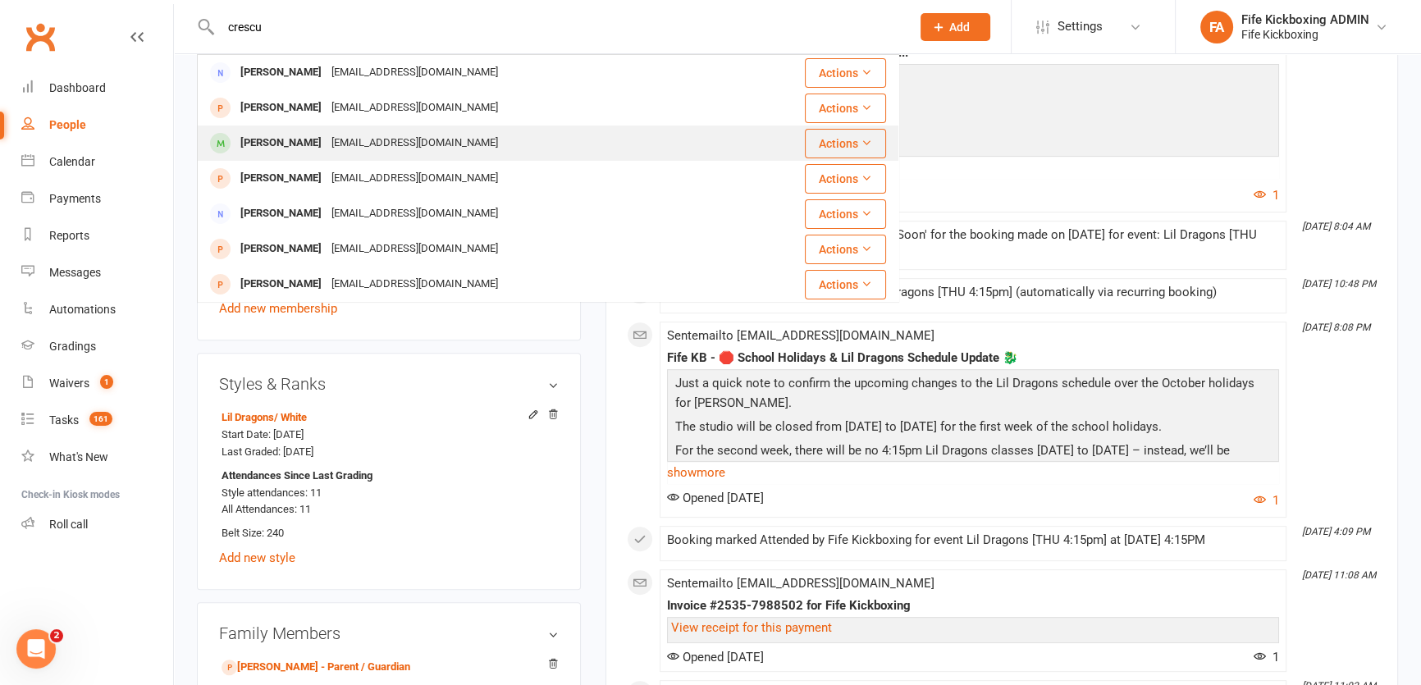
type input "crescu"
click at [327, 149] on div "[EMAIL_ADDRESS][DOMAIN_NAME]" at bounding box center [415, 143] width 176 height 24
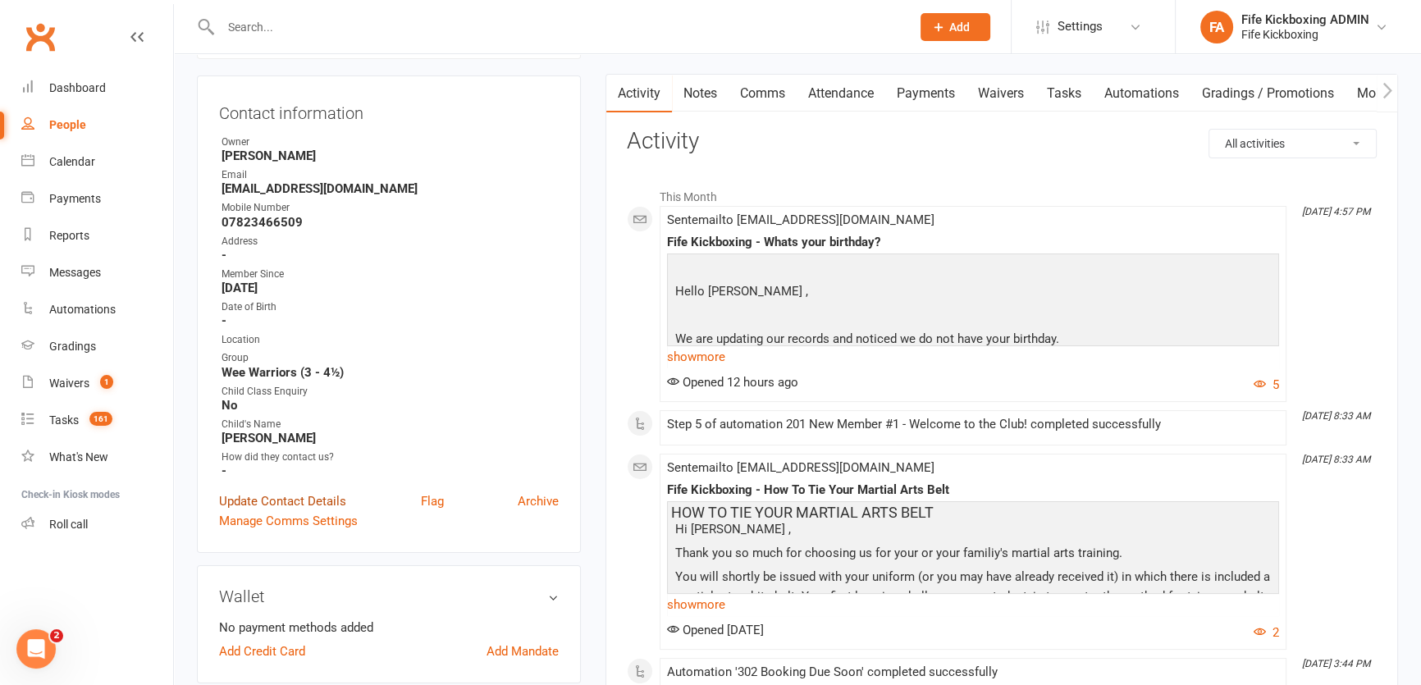
click at [318, 492] on link "Update Contact Details" at bounding box center [282, 501] width 127 height 20
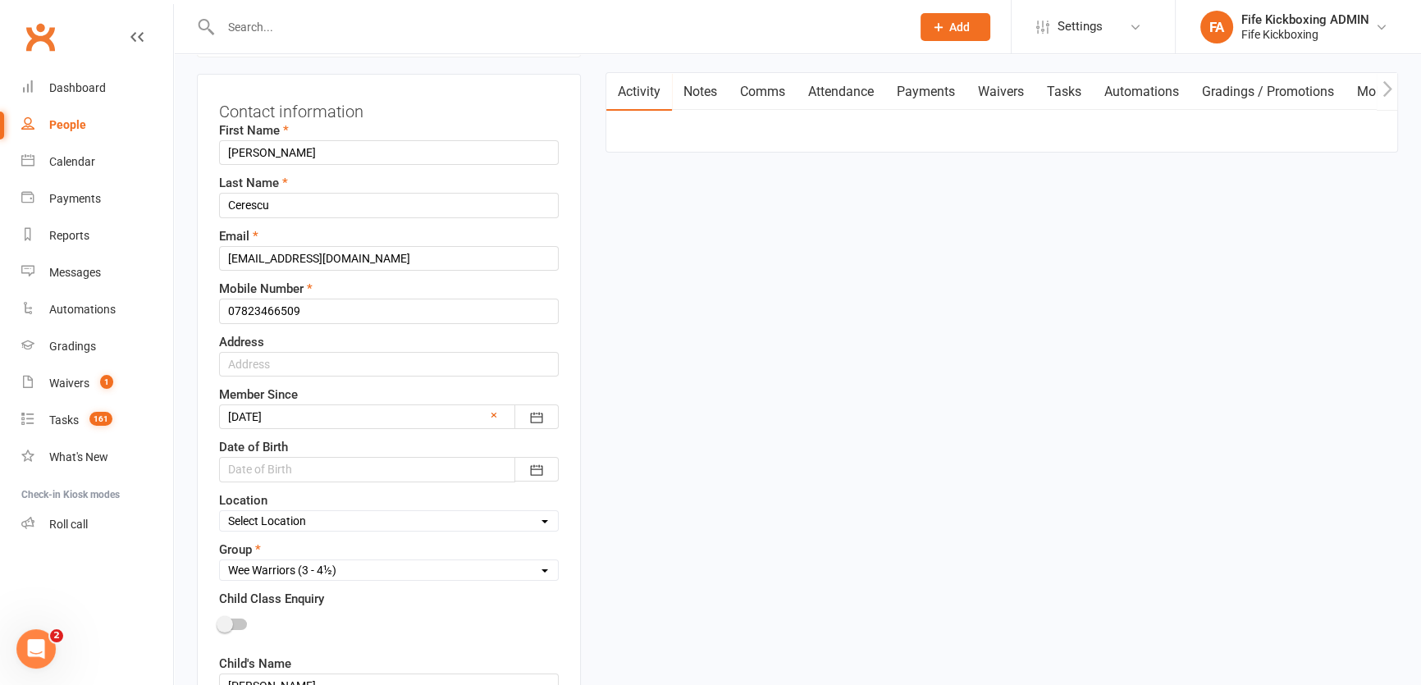
scroll to position [151, 0]
click at [386, 468] on div at bounding box center [389, 468] width 340 height 25
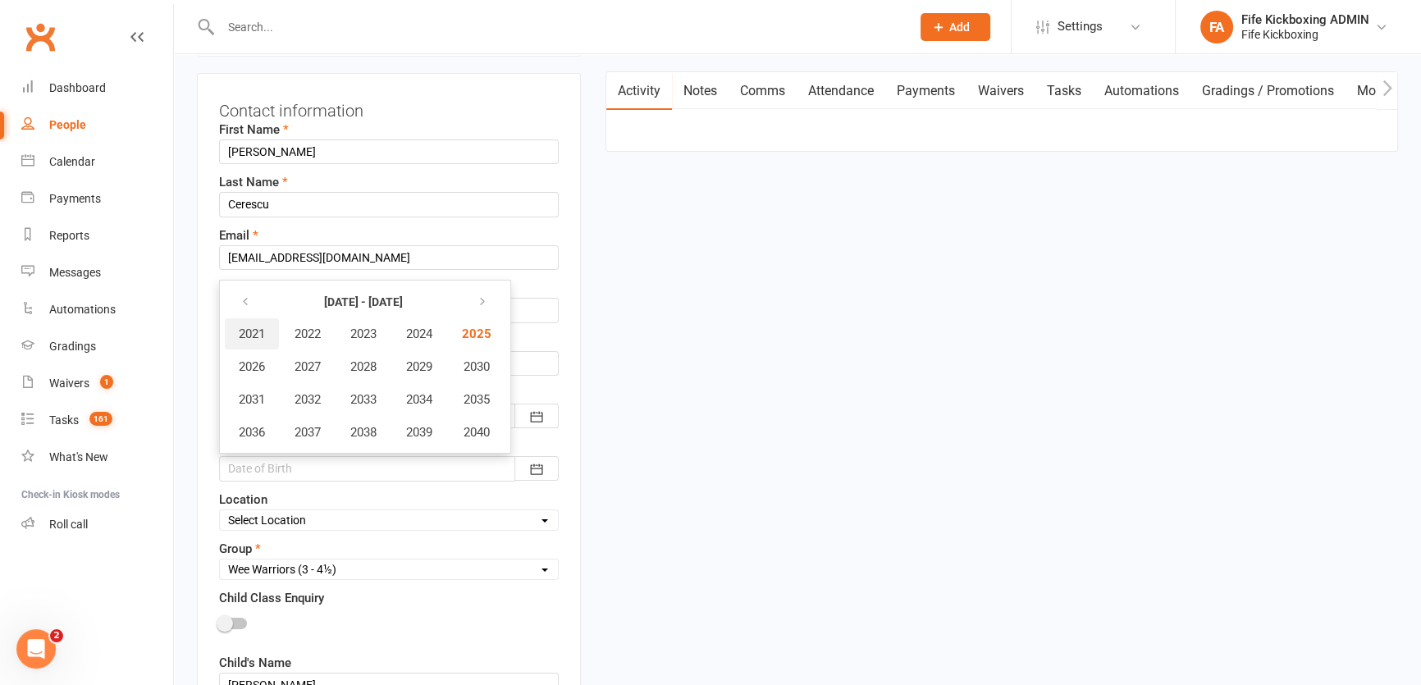
click at [263, 330] on span "2021" at bounding box center [252, 334] width 26 height 15
click at [451, 429] on span "December" at bounding box center [460, 432] width 56 height 15
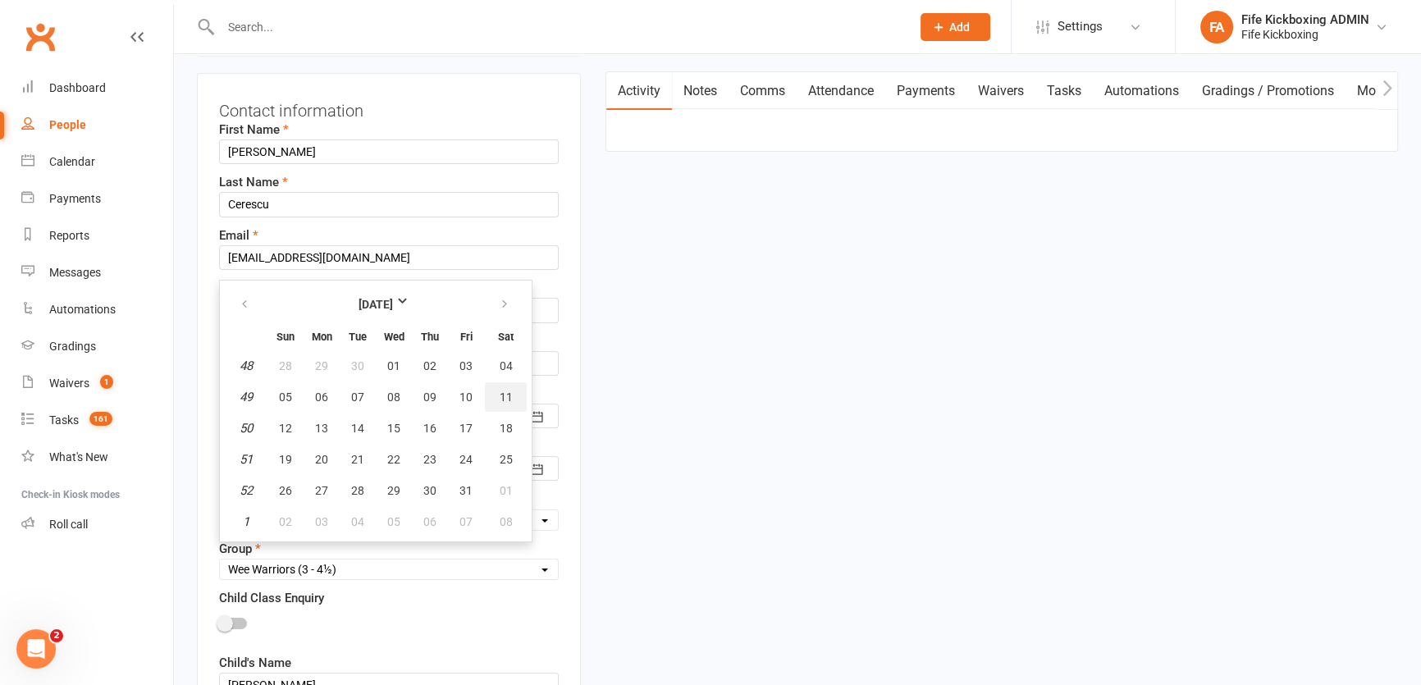
click at [500, 393] on span "11" at bounding box center [506, 397] width 13 height 13
type input "[DATE]"
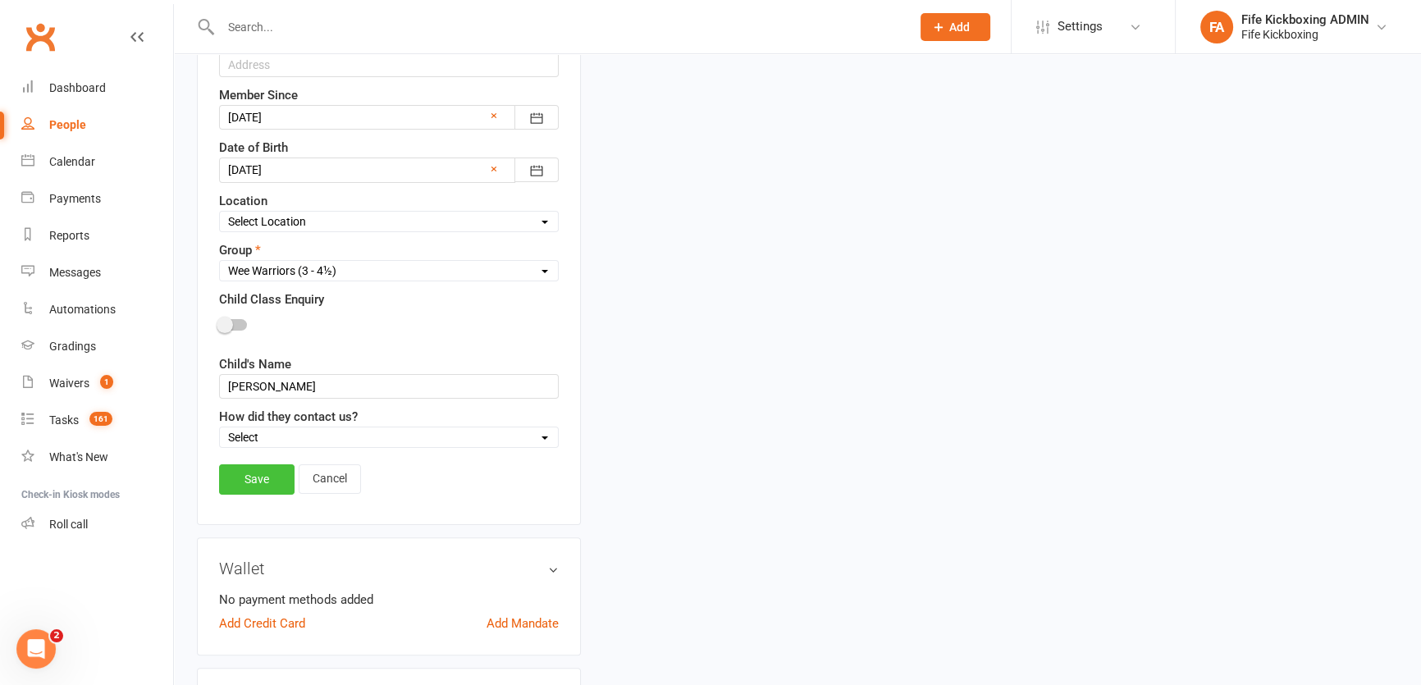
click at [260, 491] on link "Save" at bounding box center [256, 479] width 75 height 30
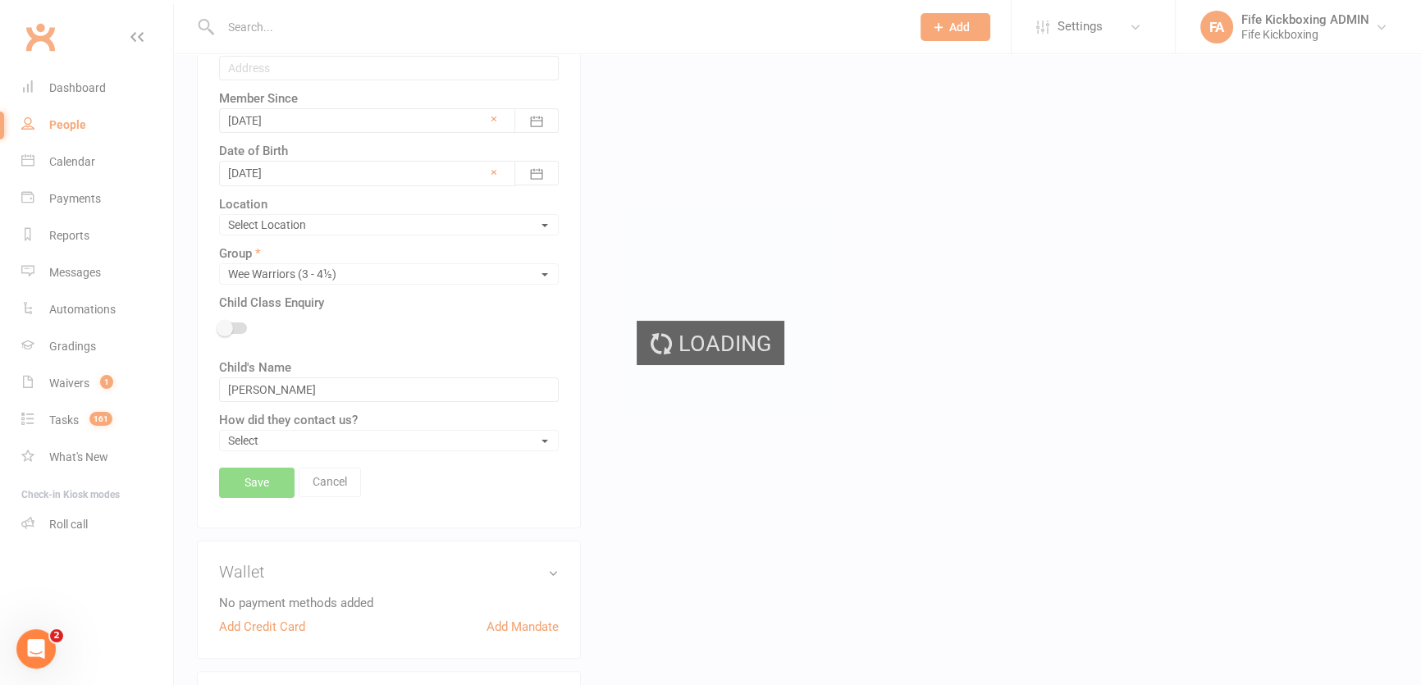
scroll to position [453, 0]
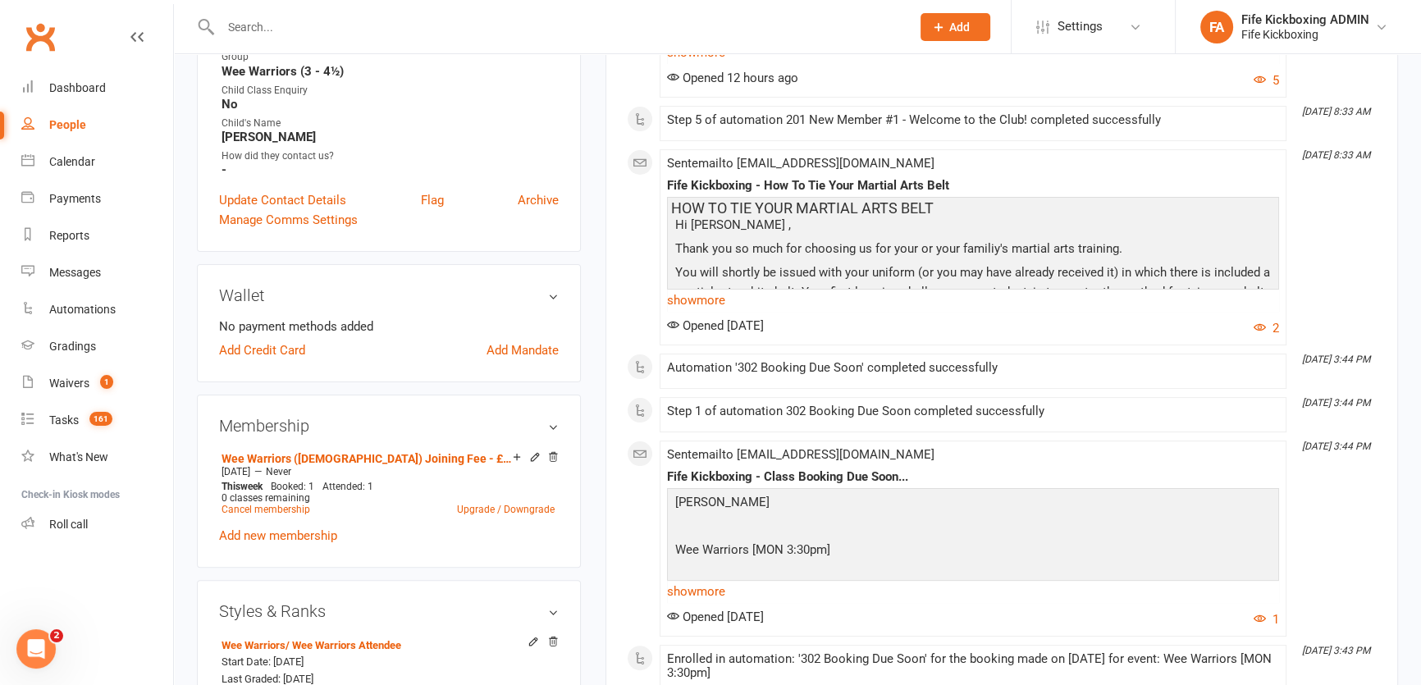
click at [249, 5] on div at bounding box center [548, 26] width 702 height 53
click at [264, 16] on input "text" at bounding box center [557, 27] width 683 height 23
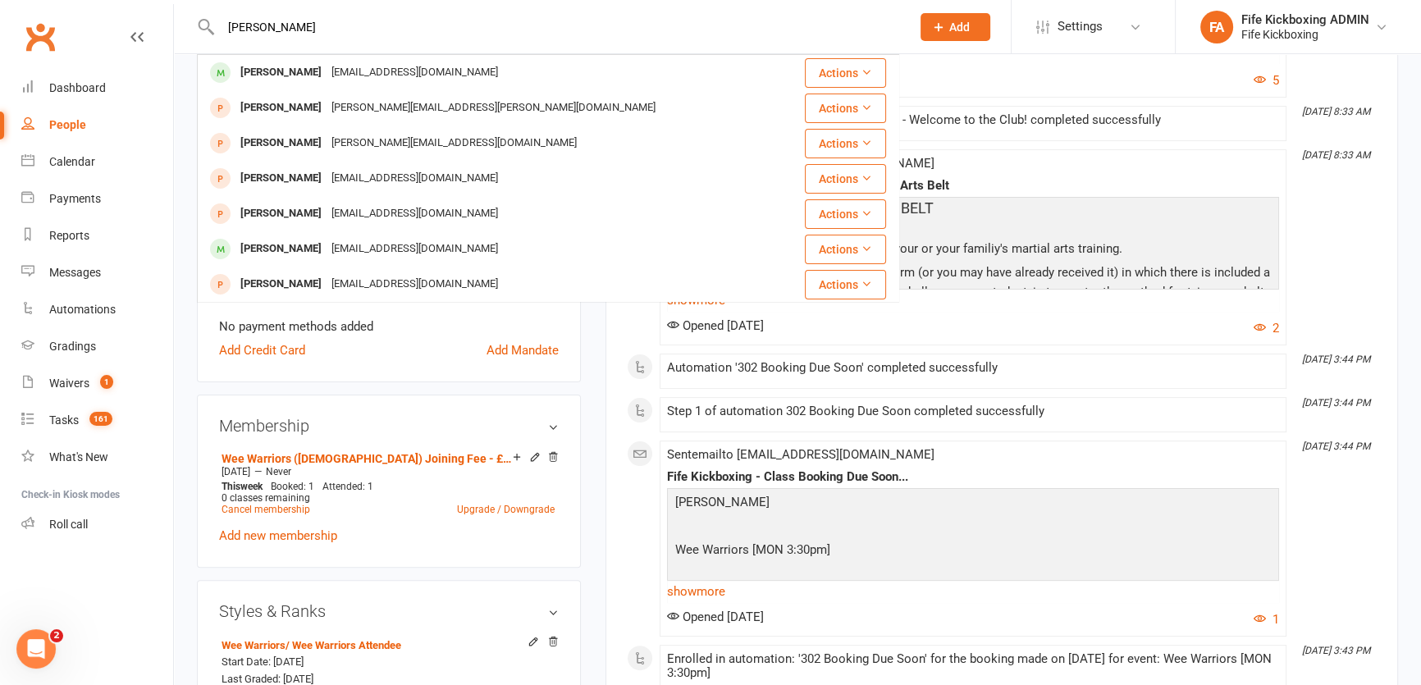
type input "[PERSON_NAME]"
click at [949, 30] on span "Add" at bounding box center [959, 27] width 21 height 13
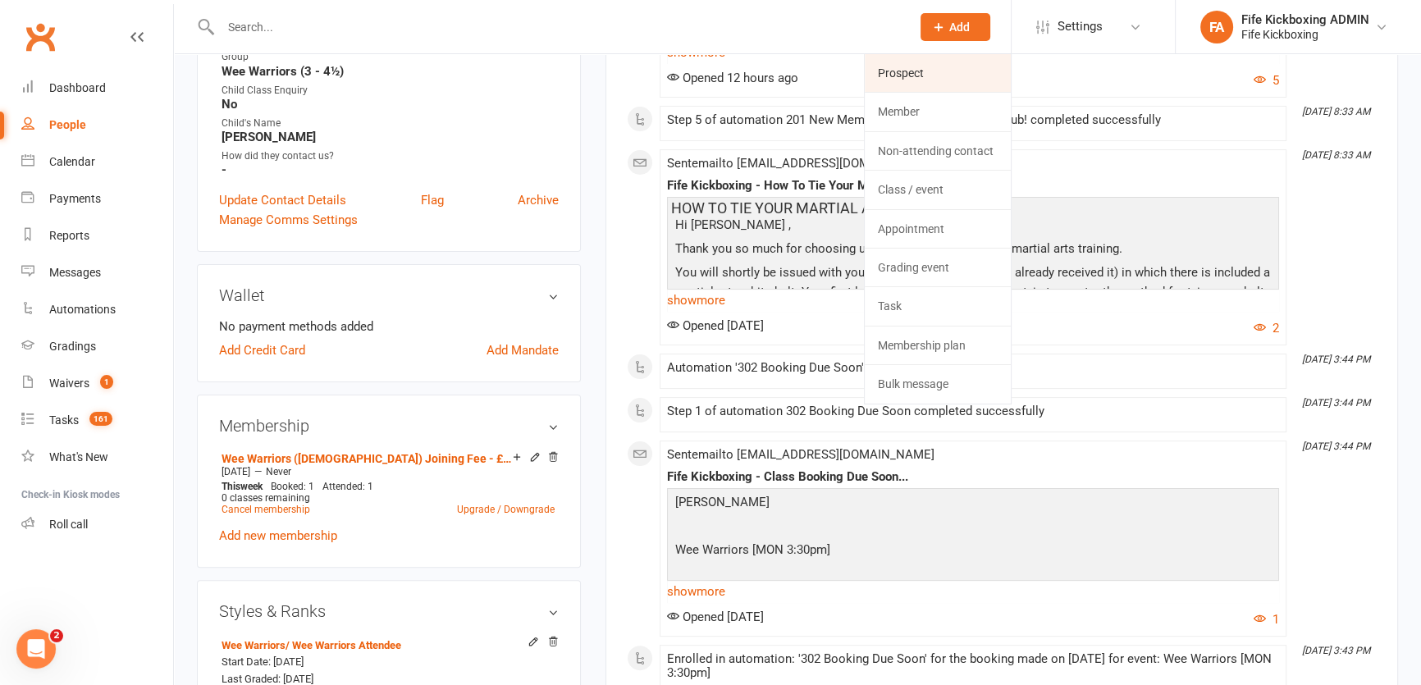
click at [881, 67] on link "Prospect" at bounding box center [938, 73] width 146 height 38
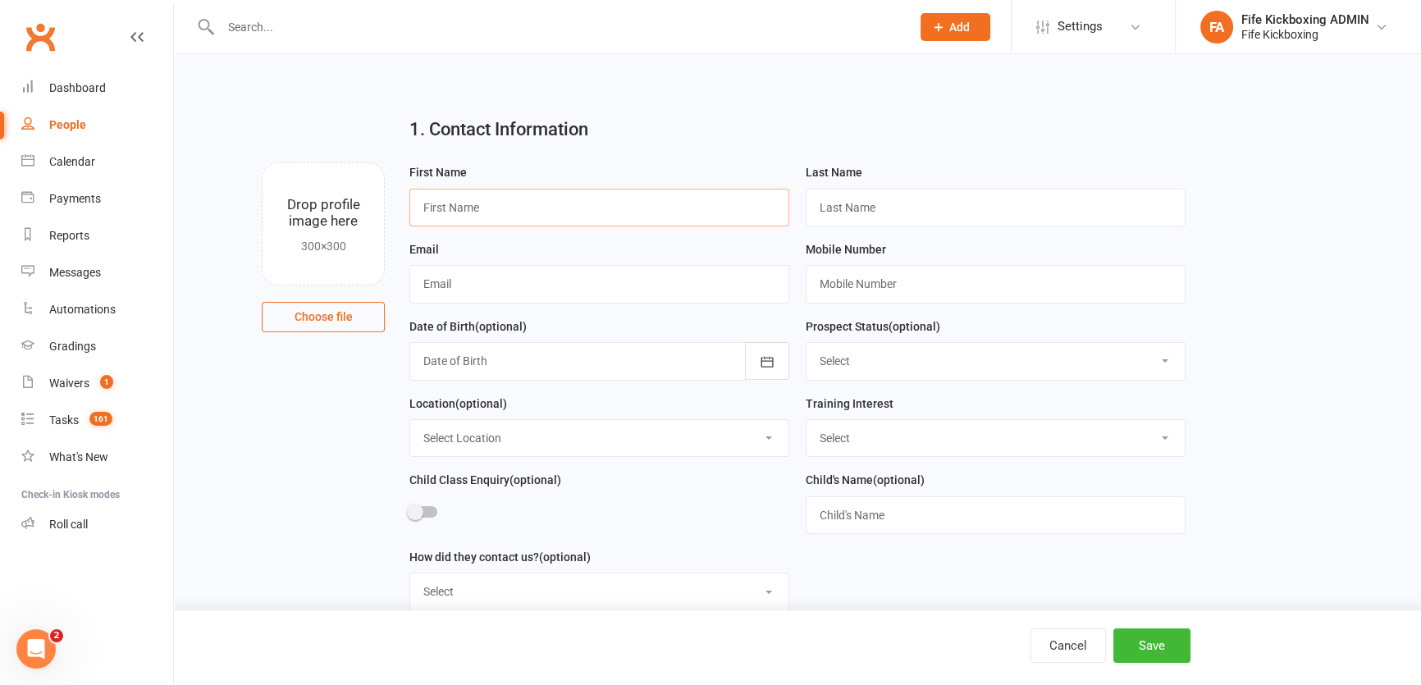
click at [478, 209] on input "text" at bounding box center [599, 208] width 380 height 38
paste input "[PERSON_NAME]"
type input "[PERSON_NAME]"
click at [817, 220] on input "text" at bounding box center [996, 208] width 380 height 38
paste input "[PERSON_NAME]"
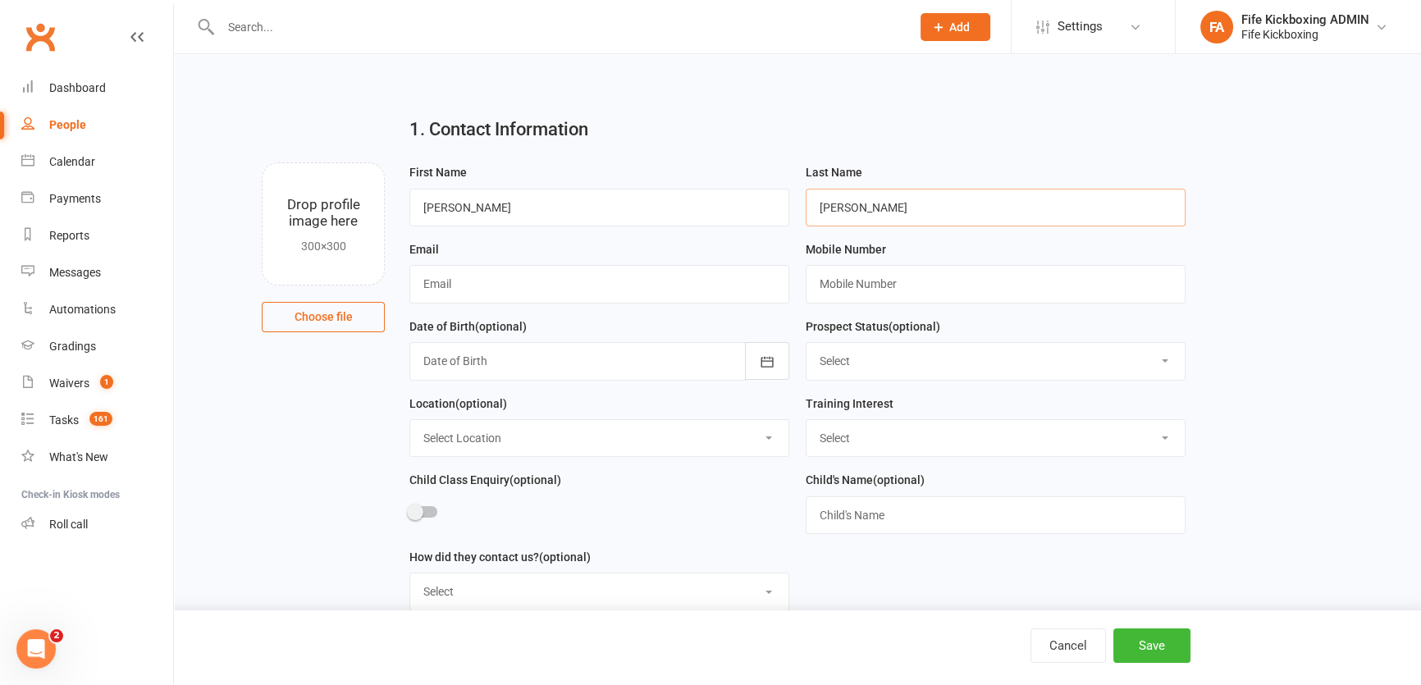
drag, startPoint x: 850, startPoint y: 206, endPoint x: 762, endPoint y: 193, distance: 88.8
click at [762, 193] on form "First Name [PERSON_NAME] Last Name [PERSON_NAME] Email Mobile Number Date of Bi…" at bounding box center [797, 393] width 793 height 462
type input "[PERSON_NAME]"
click at [570, 204] on input "[PERSON_NAME]" at bounding box center [599, 208] width 380 height 38
type input "[PERSON_NAME]"
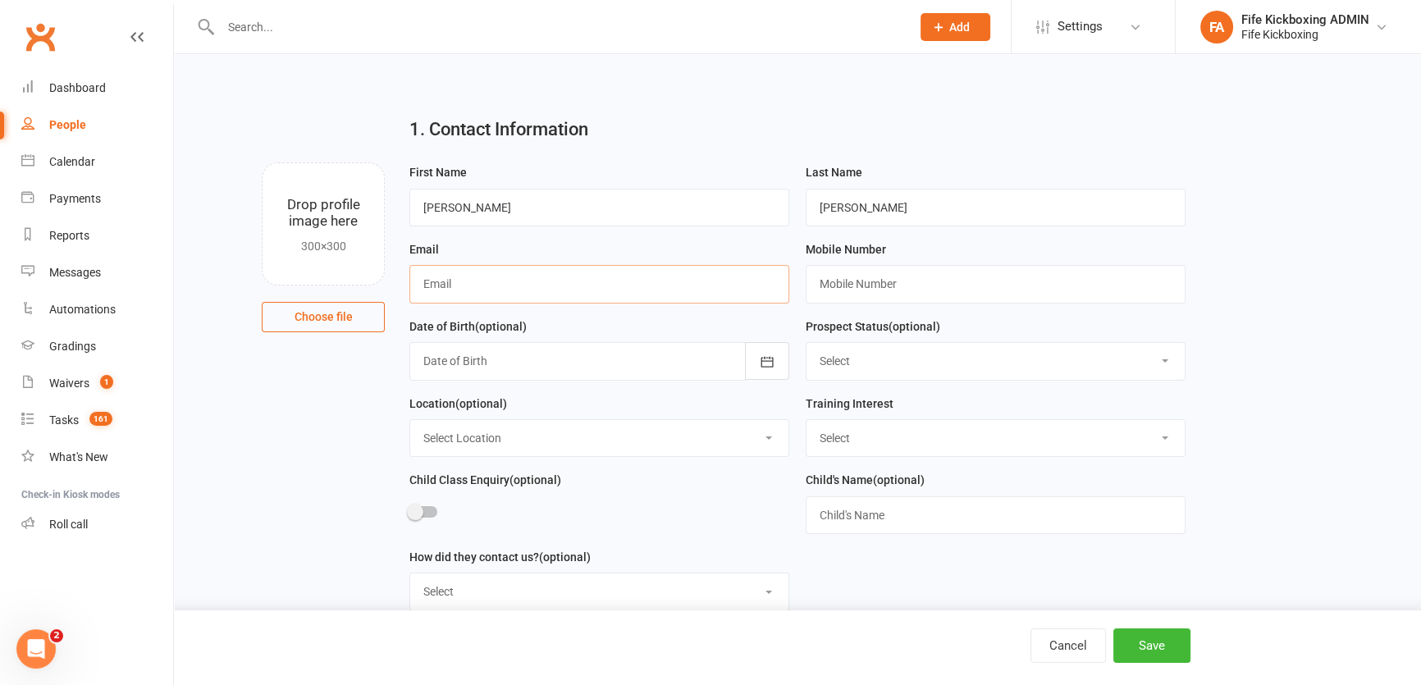
click at [538, 281] on input "text" at bounding box center [599, 284] width 380 height 38
paste input "[EMAIL_ADDRESS][DOMAIN_NAME]"
type input "[EMAIL_ADDRESS][DOMAIN_NAME]"
click at [876, 299] on input "text" at bounding box center [996, 284] width 380 height 38
paste input "[PHONE_NUMBER]"
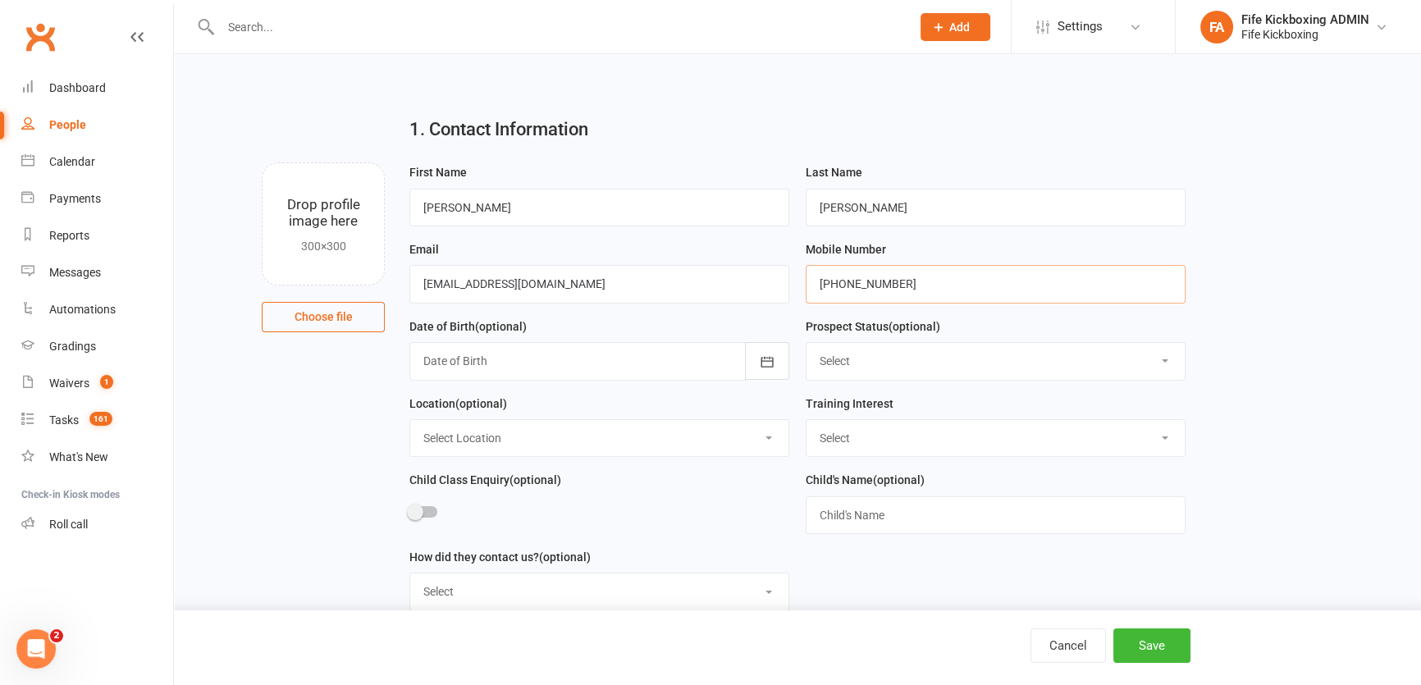
type input "[PHONE_NUMBER]"
click at [877, 373] on select "Select Enquiry Trial booked 1 class attended 2 classes attended 3+ classes atte…" at bounding box center [996, 361] width 378 height 36
click at [530, 357] on div at bounding box center [599, 361] width 380 height 38
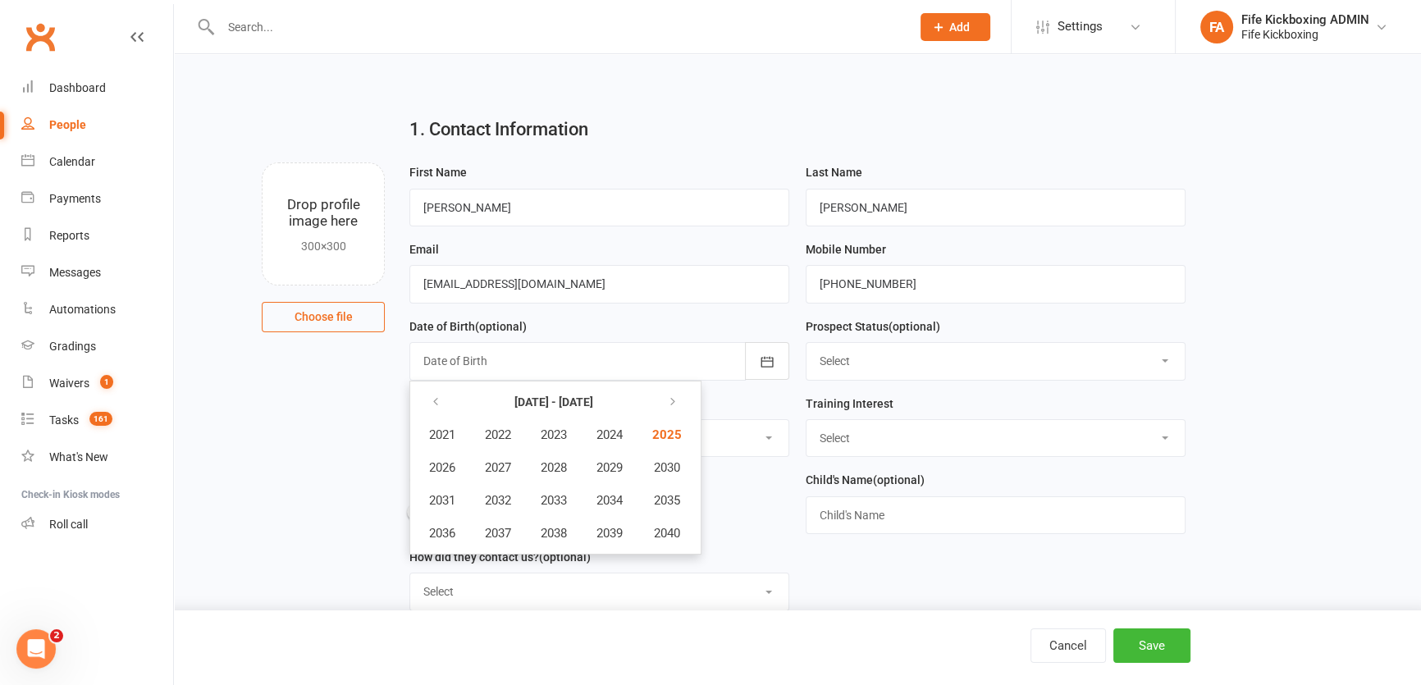
click at [331, 423] on main "1. Contact Information Drop profile image here 300×300 Choose file First Name […" at bounding box center [797, 585] width 1201 height 965
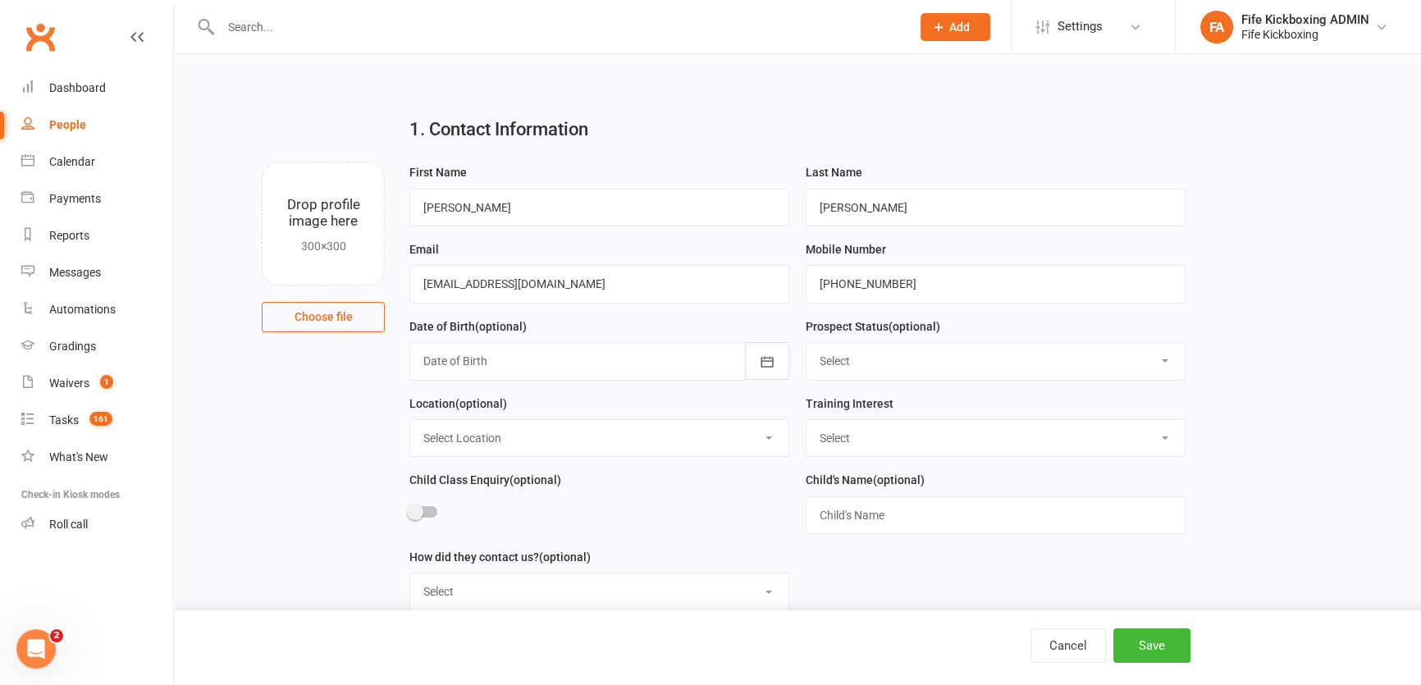
click at [479, 454] on select "Select Location [GEOGRAPHIC_DATA] [GEOGRAPHIC_DATA] ROOM 1 & 2 - Studio ROOM 1 …" at bounding box center [599, 438] width 378 height 36
click at [410, 422] on select "Select Location [GEOGRAPHIC_DATA] [GEOGRAPHIC_DATA] ROOM 1 & 2 - Studio ROOM 1 …" at bounding box center [599, 438] width 378 height 36
drag, startPoint x: 477, startPoint y: 441, endPoint x: 485, endPoint y: 455, distance: 15.5
click at [478, 441] on select "Select Location [GEOGRAPHIC_DATA] [GEOGRAPHIC_DATA] ROOM 1 & 2 - Studio ROOM 1 …" at bounding box center [599, 438] width 378 height 36
select select "1"
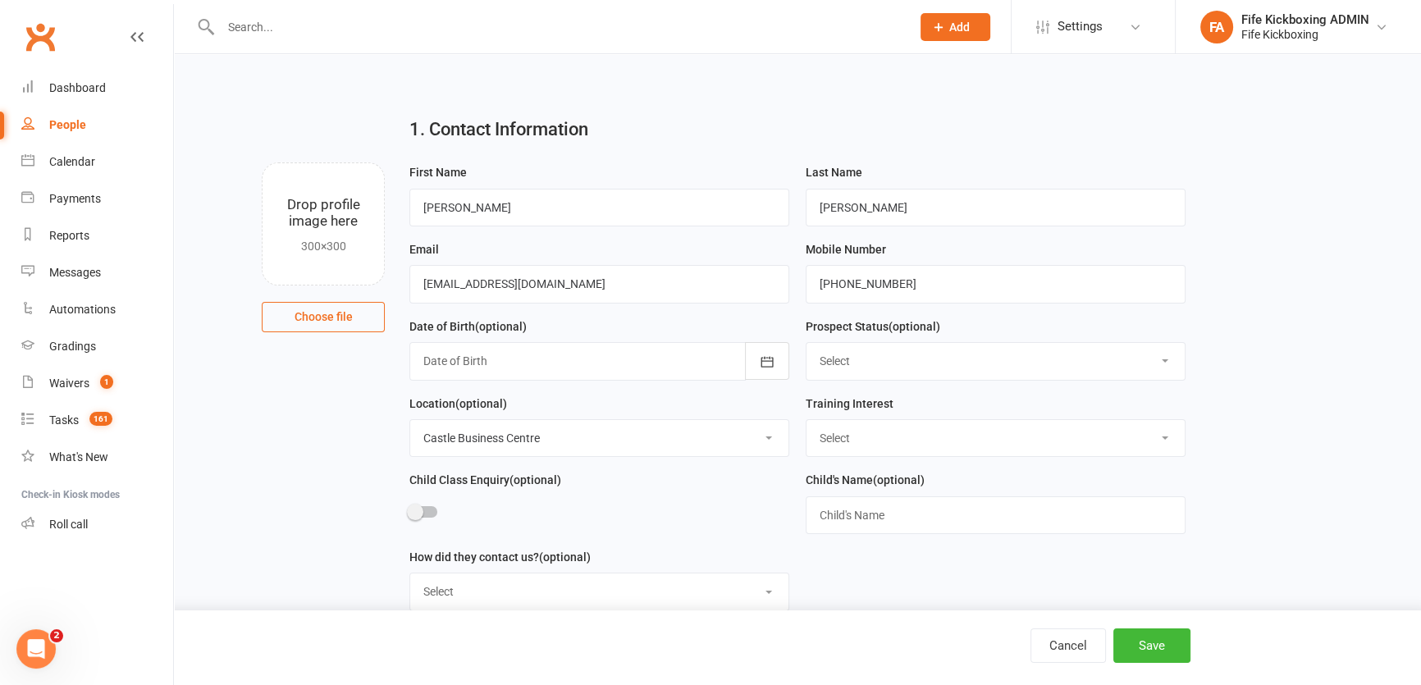
click at [410, 422] on select "Select Location [GEOGRAPHIC_DATA] [GEOGRAPHIC_DATA] ROOM 1 & 2 - Studio ROOM 1 …" at bounding box center [599, 438] width 378 height 36
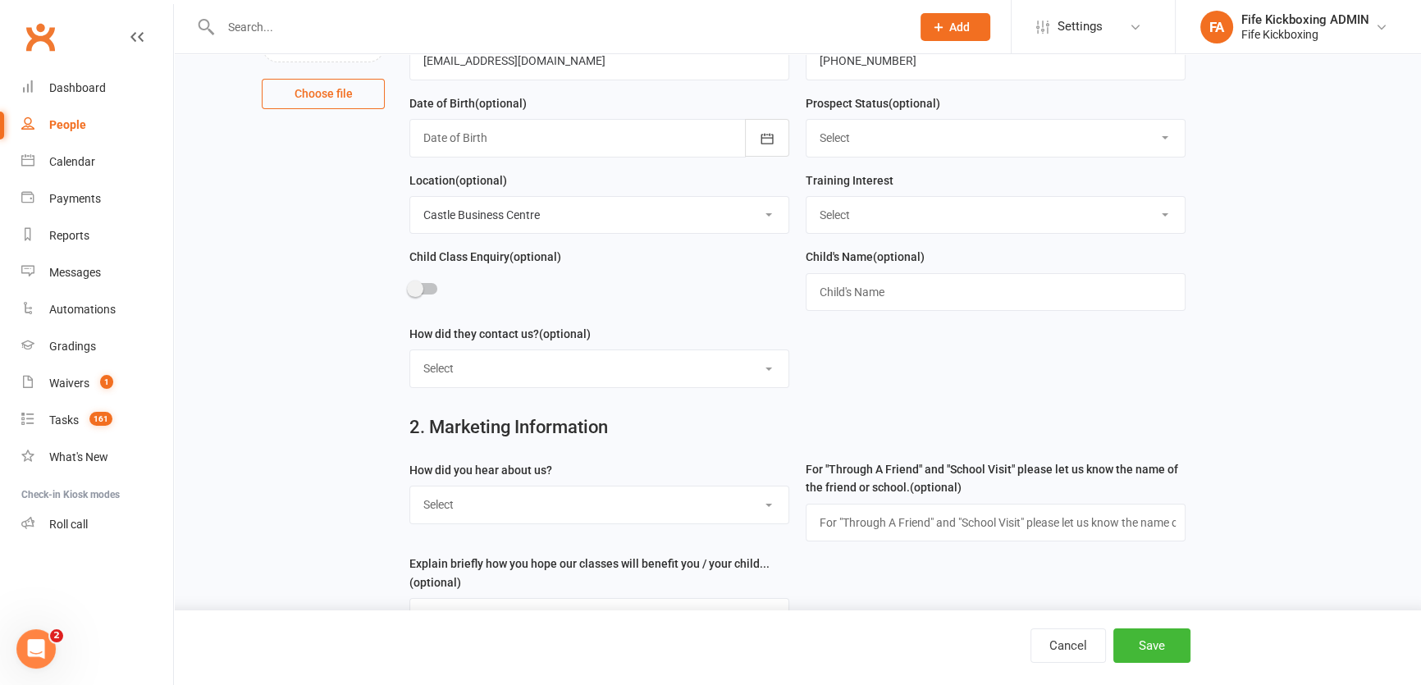
click at [523, 509] on select "Select Social media Google Leaflet Through A Friend School visit Event Walked b…" at bounding box center [599, 505] width 378 height 36
select select "Social media"
click at [410, 490] on select "Select Social media Google Leaflet Through A Friend School visit Event Walked b…" at bounding box center [599, 505] width 378 height 36
click at [834, 222] on select "Select Wee Warriors (3 - 4½) Lil Dragons (4.5-6 years) Junior Warriors ([DEMOGR…" at bounding box center [996, 215] width 378 height 36
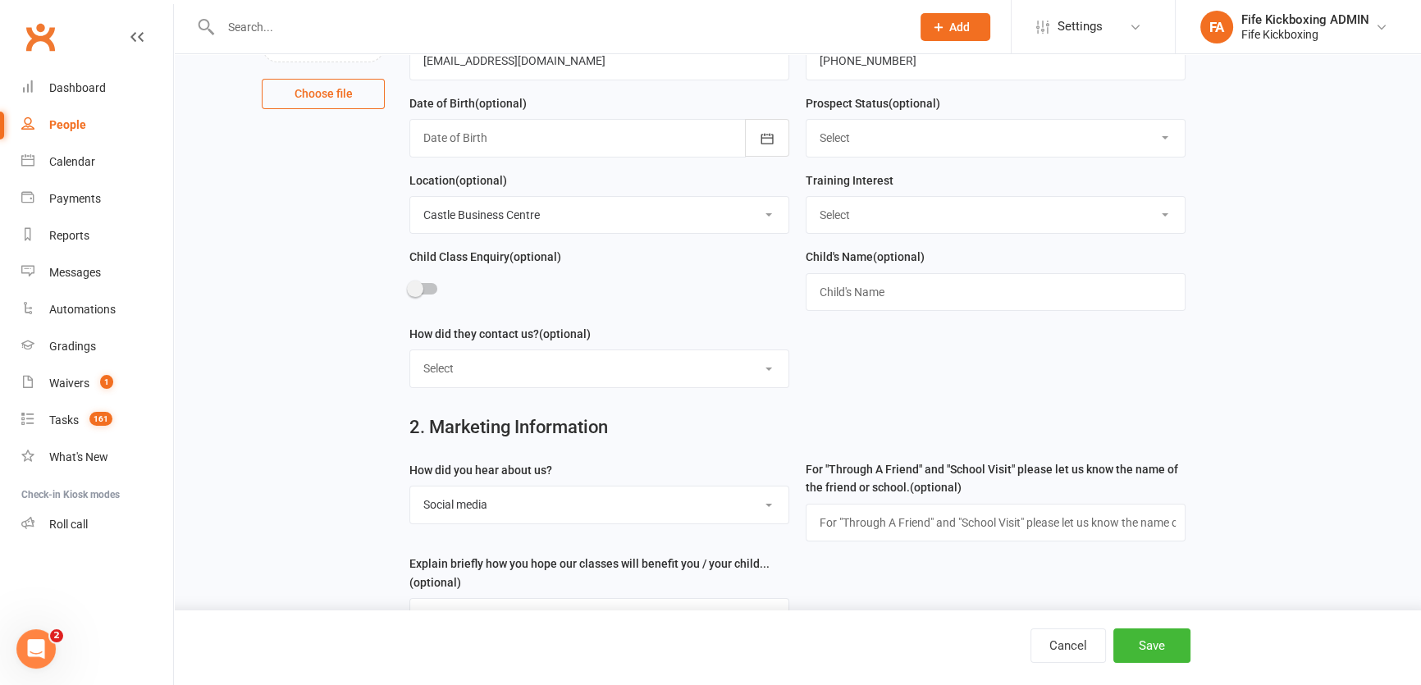
select select "Events, Programs & Courses"
click at [807, 198] on select "Select Wee Warriors (3 - 4½) Lil Dragons (4.5-6 years) Junior Warriors ([DEMOGR…" at bounding box center [996, 215] width 378 height 36
click at [1141, 648] on button "Save" at bounding box center [1151, 645] width 77 height 34
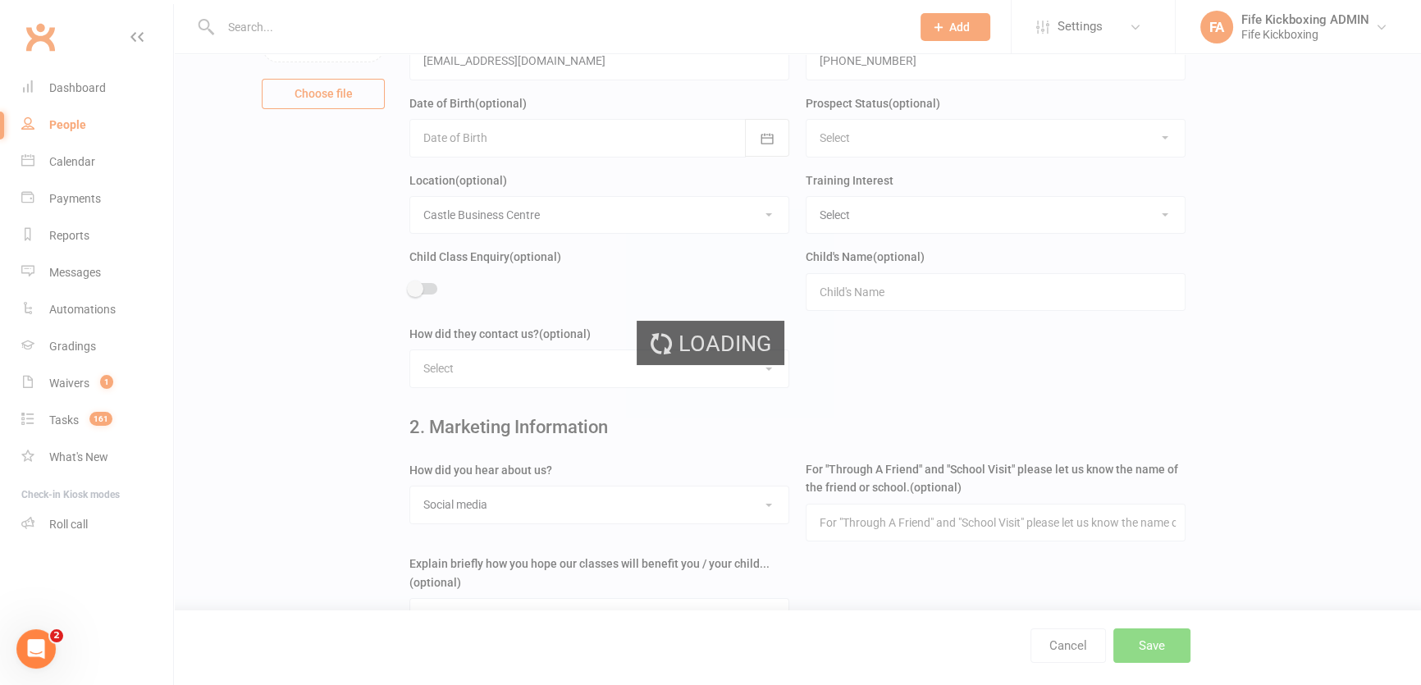
scroll to position [0, 0]
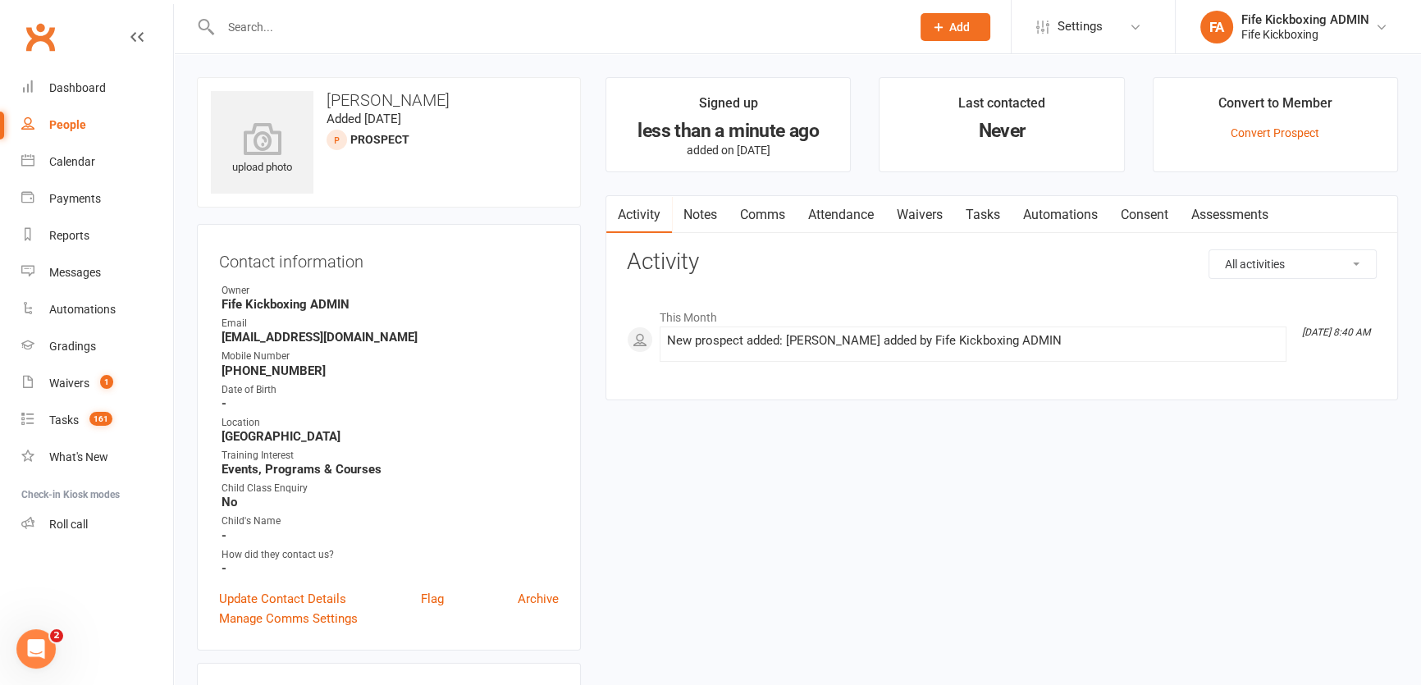
click at [951, 28] on span "Add" at bounding box center [959, 27] width 21 height 13
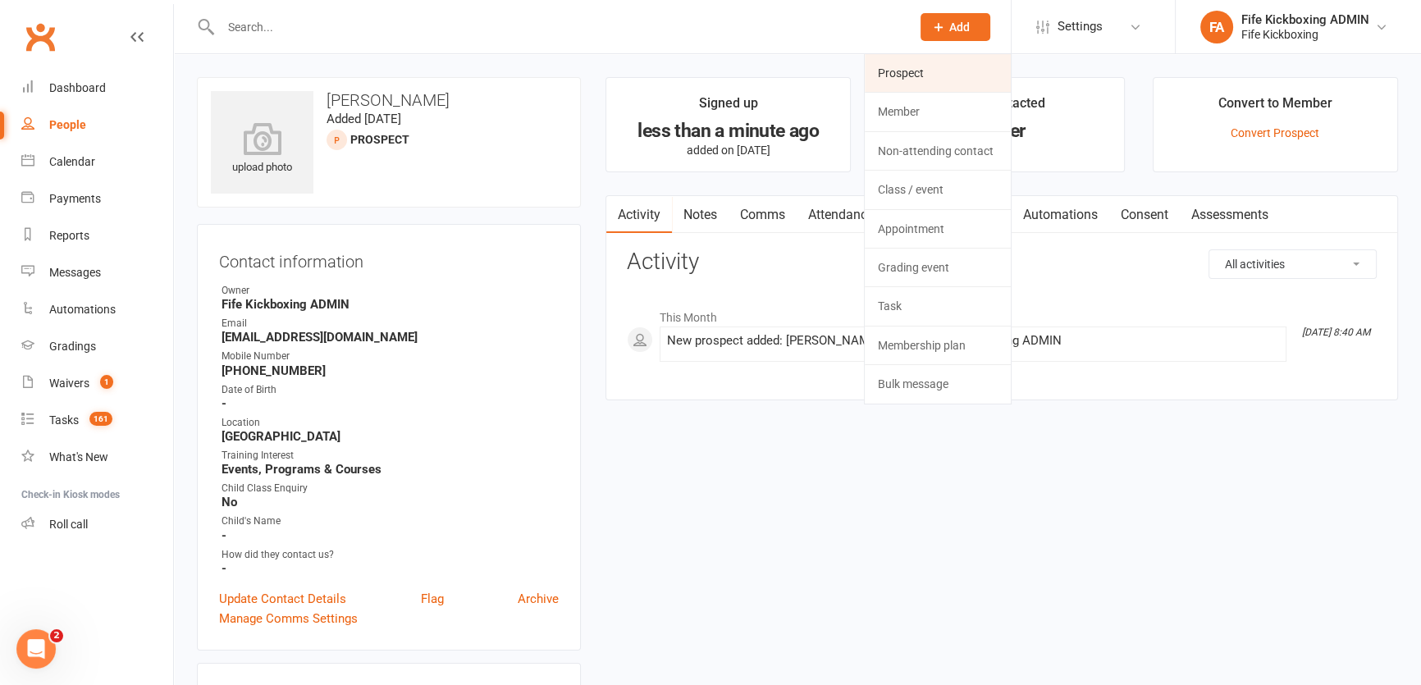
click at [890, 76] on link "Prospect" at bounding box center [938, 73] width 146 height 38
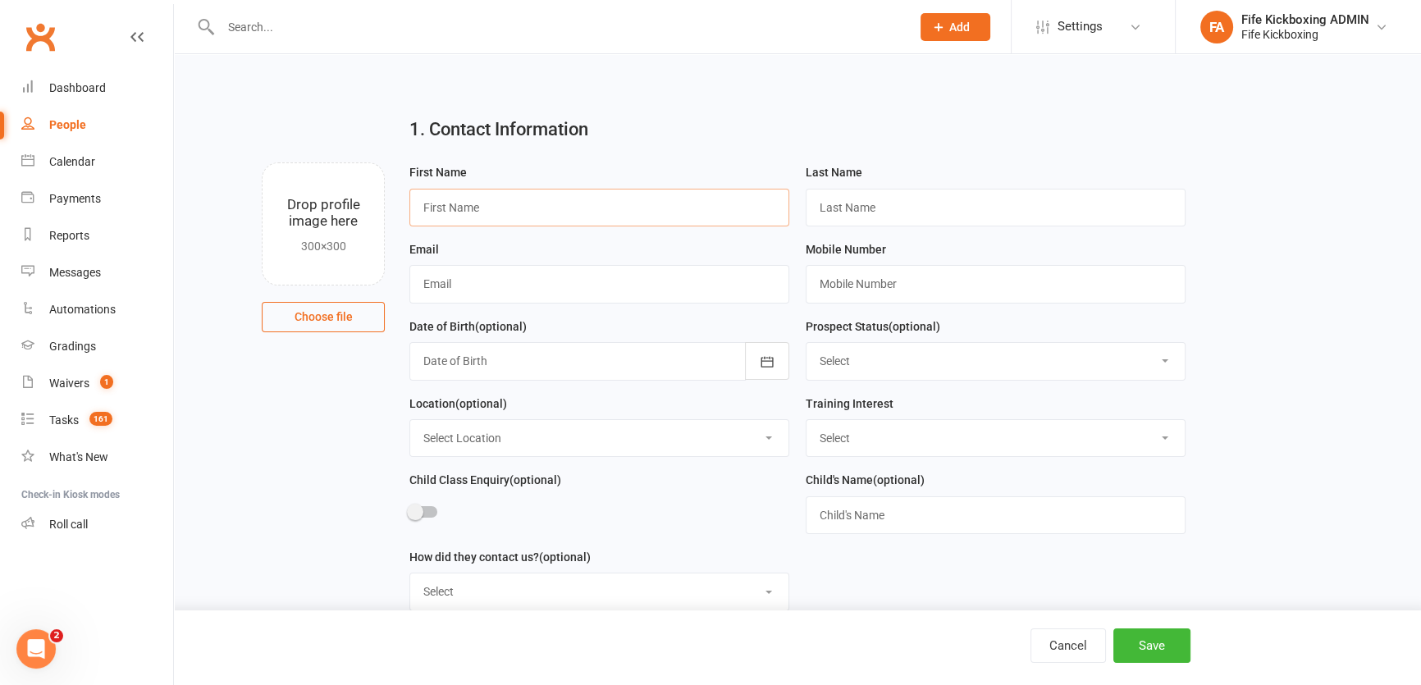
click at [498, 215] on input "text" at bounding box center [599, 208] width 380 height 38
paste input "[PERSON_NAME]"
type input "[PERSON_NAME]"
click at [880, 203] on input "text" at bounding box center [996, 208] width 380 height 38
paste input "[PERSON_NAME]"
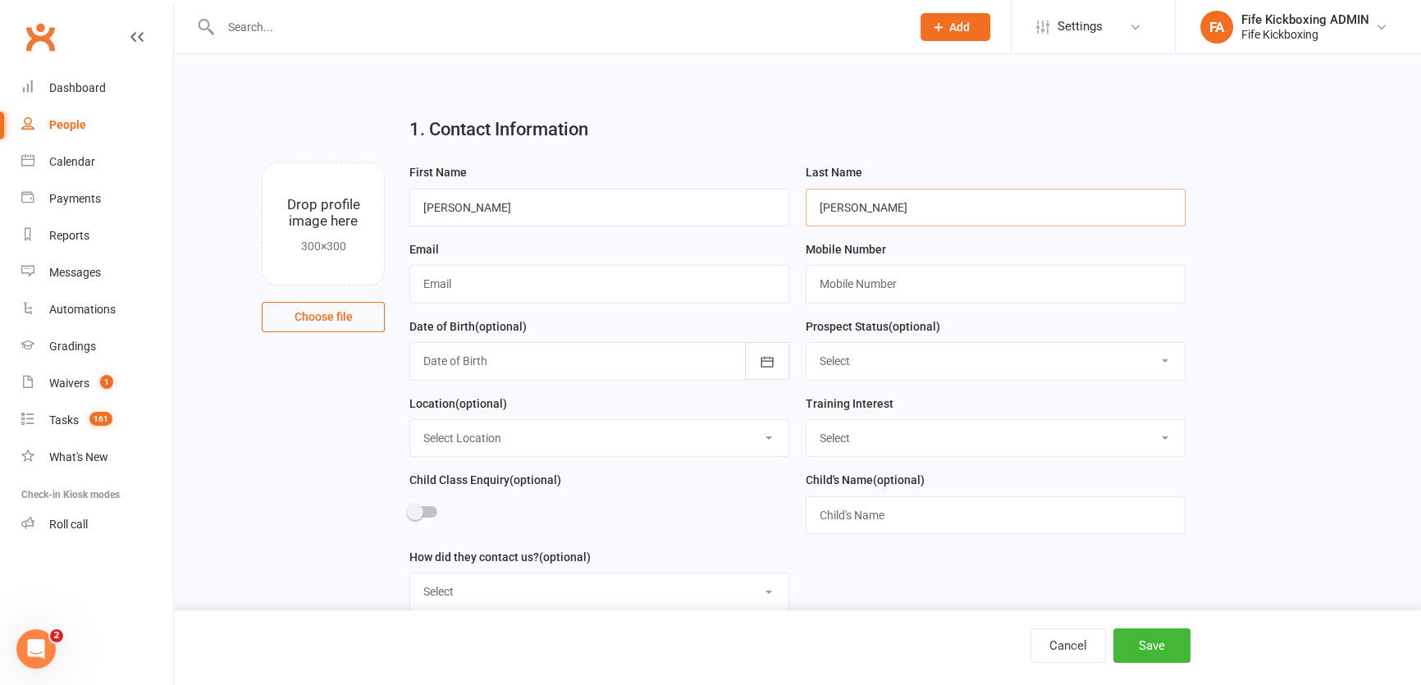
drag, startPoint x: 855, startPoint y: 203, endPoint x: 761, endPoint y: 185, distance: 96.2
click at [761, 185] on form "First Name [PERSON_NAME] Last Name [PERSON_NAME] Email Mobile Number Date of Bi…" at bounding box center [797, 393] width 793 height 462
type input "[PERSON_NAME]"
drag, startPoint x: 461, startPoint y: 204, endPoint x: 621, endPoint y: 202, distance: 160.0
click at [621, 202] on input "[PERSON_NAME]" at bounding box center [599, 208] width 380 height 38
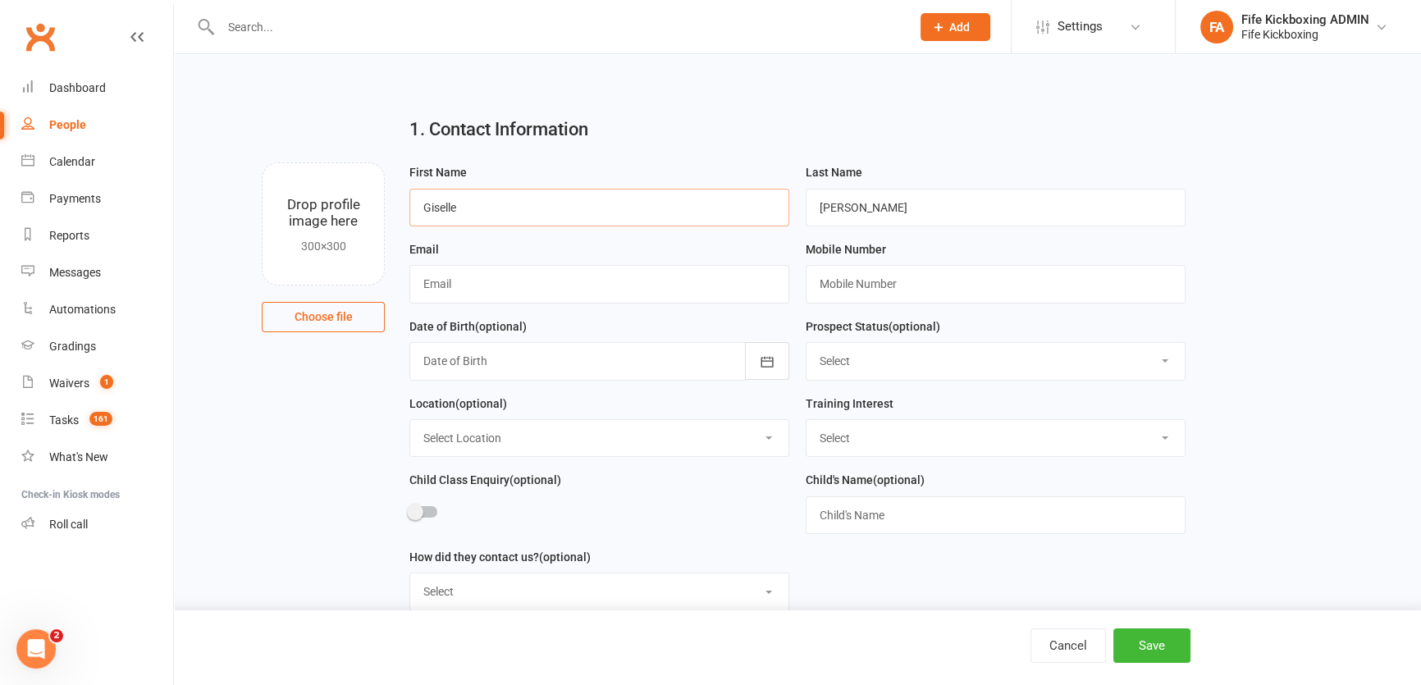
type input "Giselle"
click at [637, 277] on input "text" at bounding box center [599, 284] width 380 height 38
paste input "[EMAIL_ADDRESS][DOMAIN_NAME]"
type input "[EMAIL_ADDRESS][DOMAIN_NAME]"
click at [871, 283] on input "text" at bounding box center [996, 284] width 380 height 38
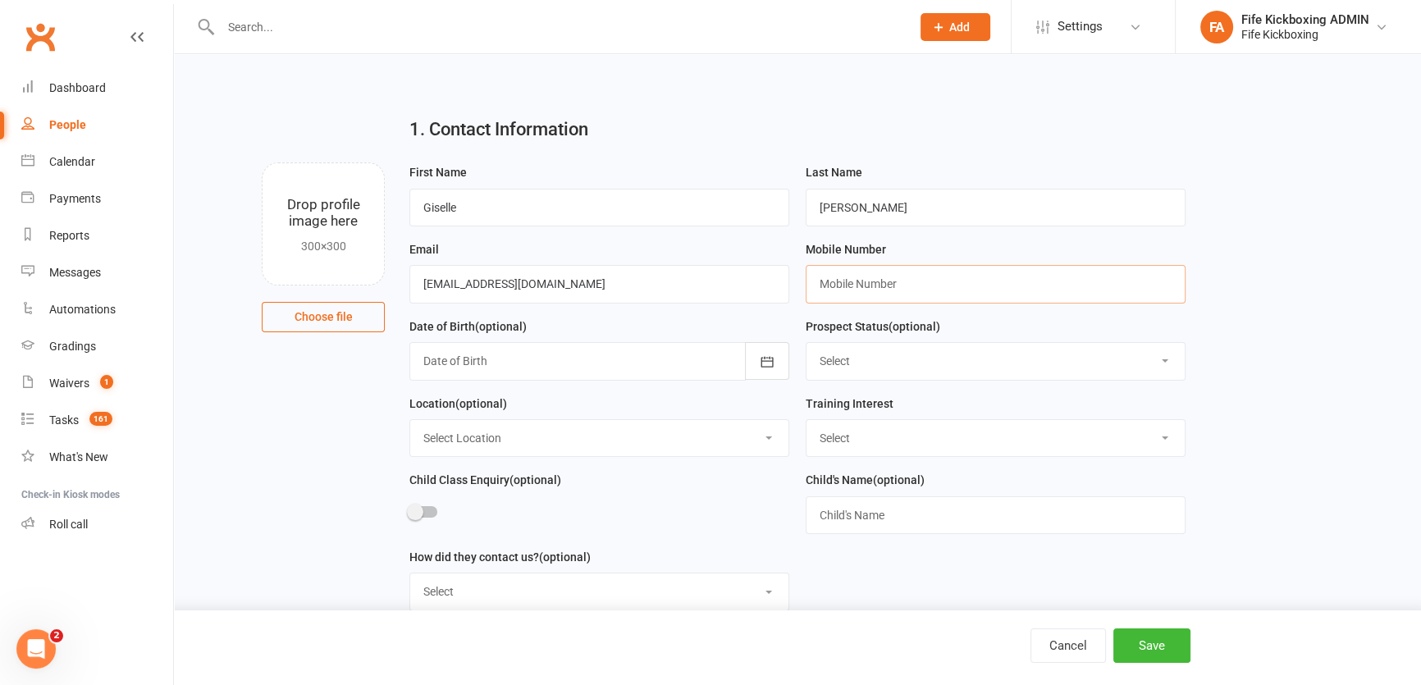
paste input "[PHONE_NUMBER]"
type input "[PHONE_NUMBER]"
click at [853, 446] on select "Select Wee Warriors (3 - 4½) Lil Dragons (4.5-6 years) Junior Warriors ([DEMOGR…" at bounding box center [996, 438] width 378 height 36
select select "Events, Programs & Courses"
click at [807, 422] on select "Select Wee Warriors (3 - 4½) Lil Dragons (4.5-6 years) Junior Warriors ([DEMOGR…" at bounding box center [996, 438] width 378 height 36
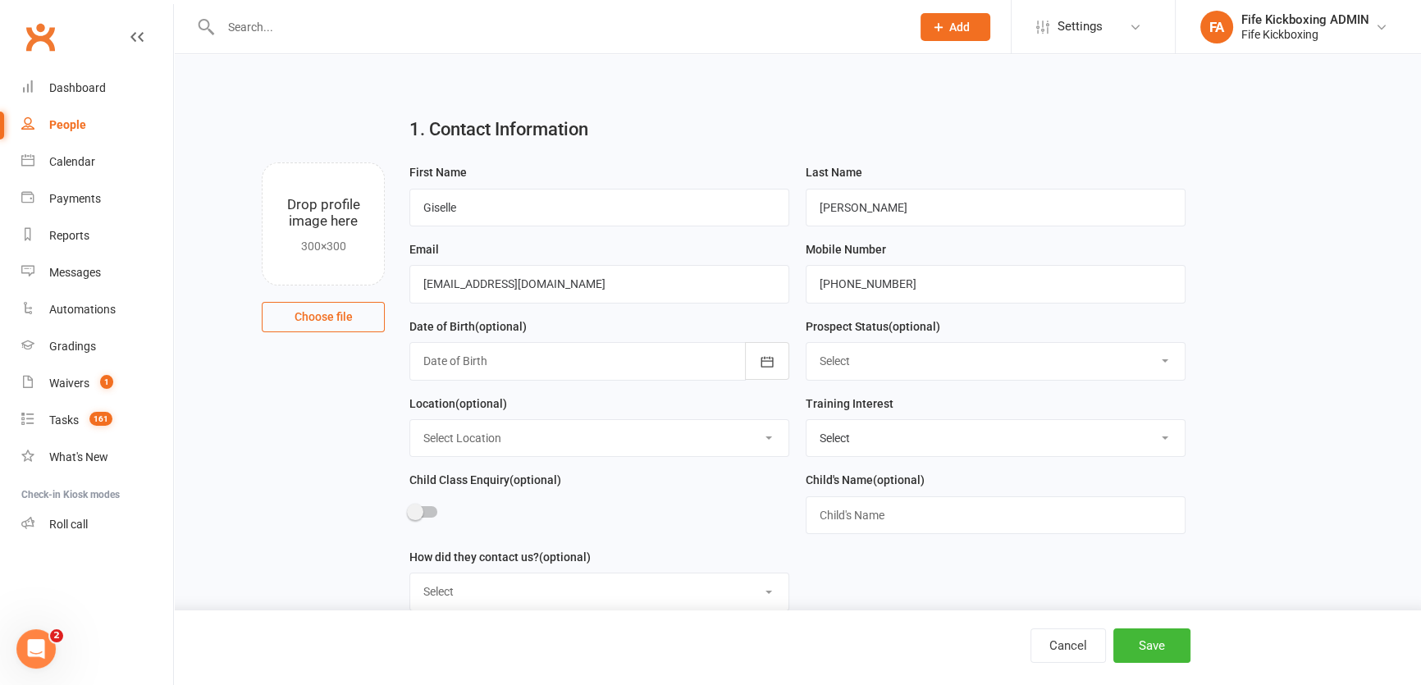
click at [477, 422] on select "Select Location [GEOGRAPHIC_DATA] [GEOGRAPHIC_DATA] ROOM 1 & 2 - Studio ROOM 1 …" at bounding box center [599, 438] width 378 height 36
select select "1"
click at [410, 422] on select "Select Location [GEOGRAPHIC_DATA] [GEOGRAPHIC_DATA] ROOM 1 & 2 - Studio ROOM 1 …" at bounding box center [599, 438] width 378 height 36
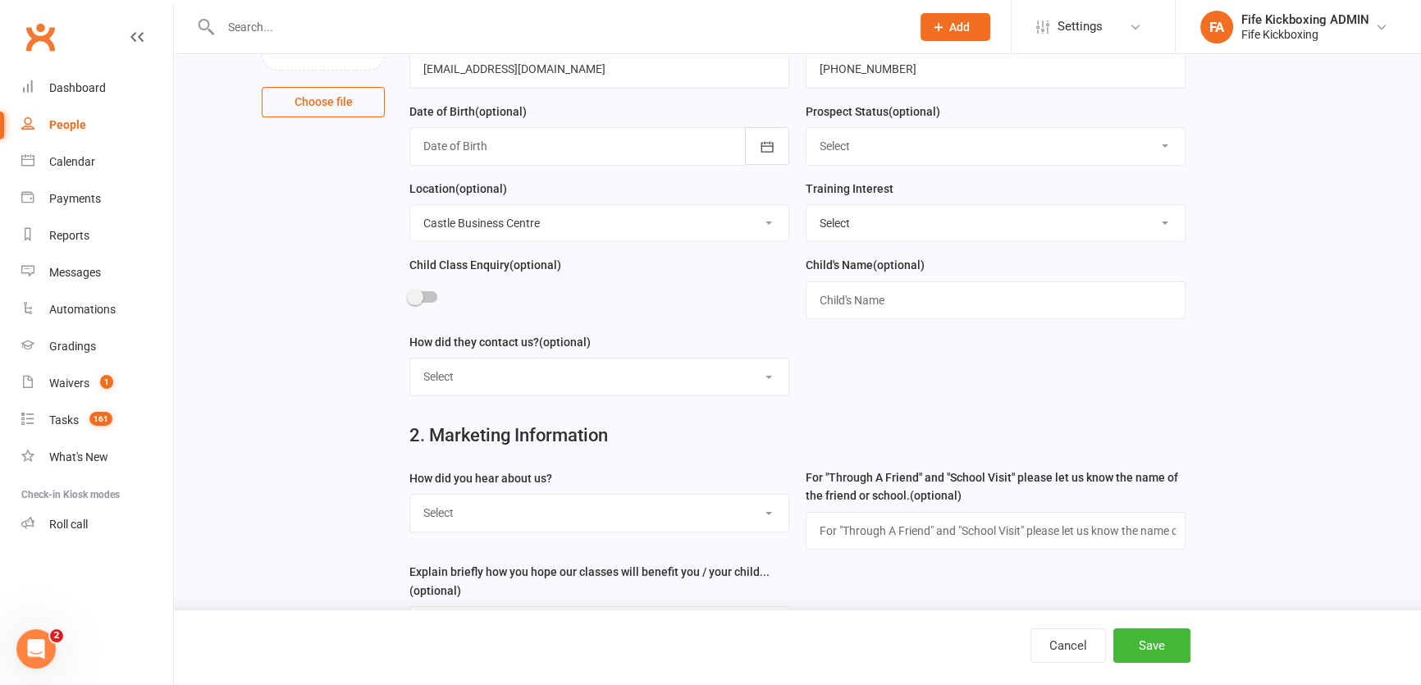
scroll to position [223, 0]
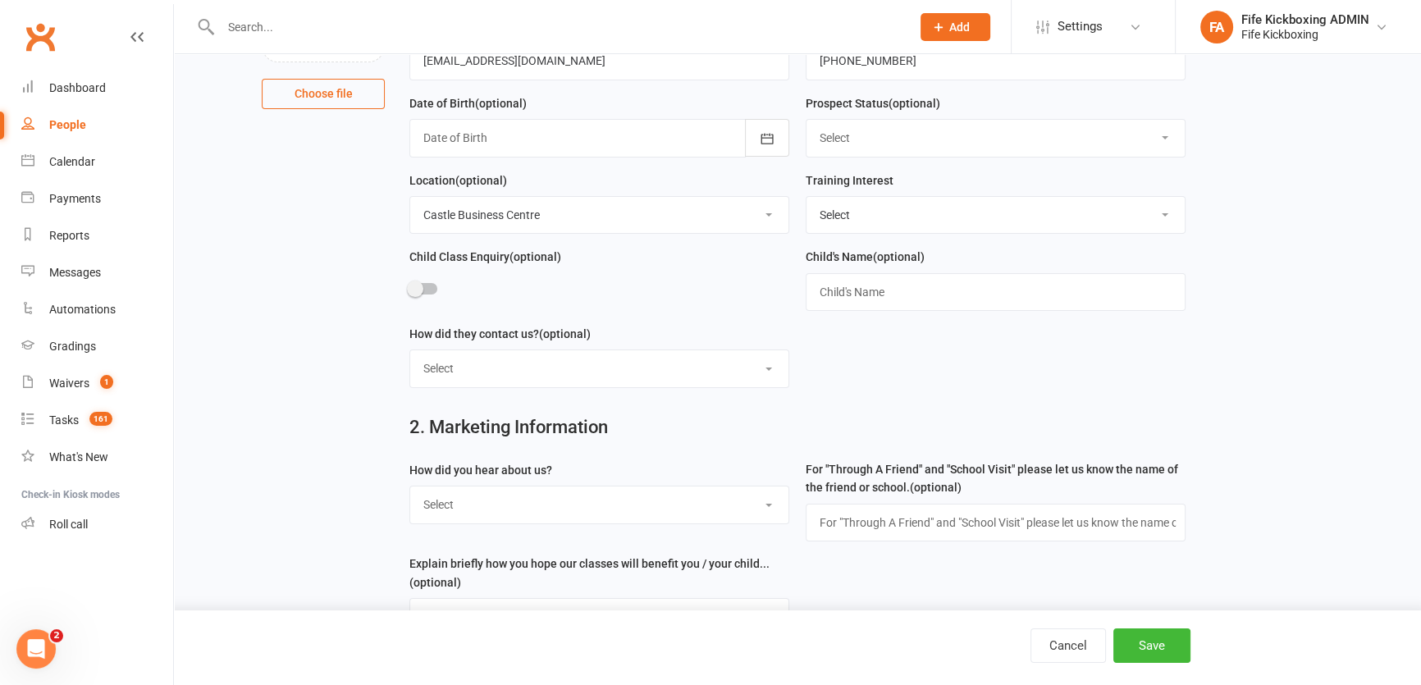
click at [473, 490] on select "Select Social media Google Leaflet Through A Friend School visit Event Walked b…" at bounding box center [599, 505] width 378 height 36
click at [471, 362] on select "Select Website contact form Phone Email Social media app Walk in" at bounding box center [599, 368] width 378 height 36
click at [462, 548] on div "How did you hear about us? Select Social media Google Leaflet Through A Friend …" at bounding box center [599, 507] width 396 height 94
drag, startPoint x: 464, startPoint y: 514, endPoint x: 464, endPoint y: 492, distance: 22.2
click at [464, 514] on select "Select Social media Google Leaflet Through A Friend School visit Event Walked b…" at bounding box center [599, 505] width 378 height 36
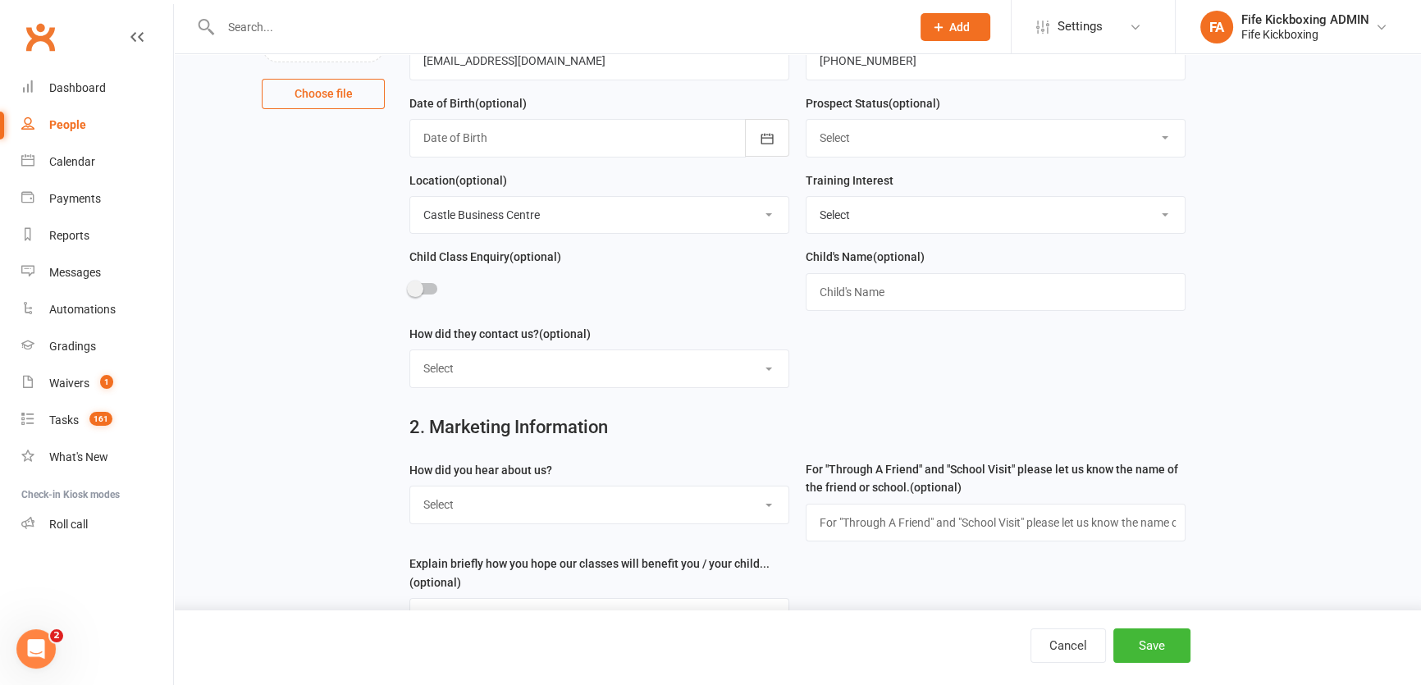
select select "Social media"
click at [410, 490] on select "Select Social media Google Leaflet Through A Friend School visit Event Walked b…" at bounding box center [599, 505] width 378 height 36
click at [1149, 635] on button "Save" at bounding box center [1151, 645] width 77 height 34
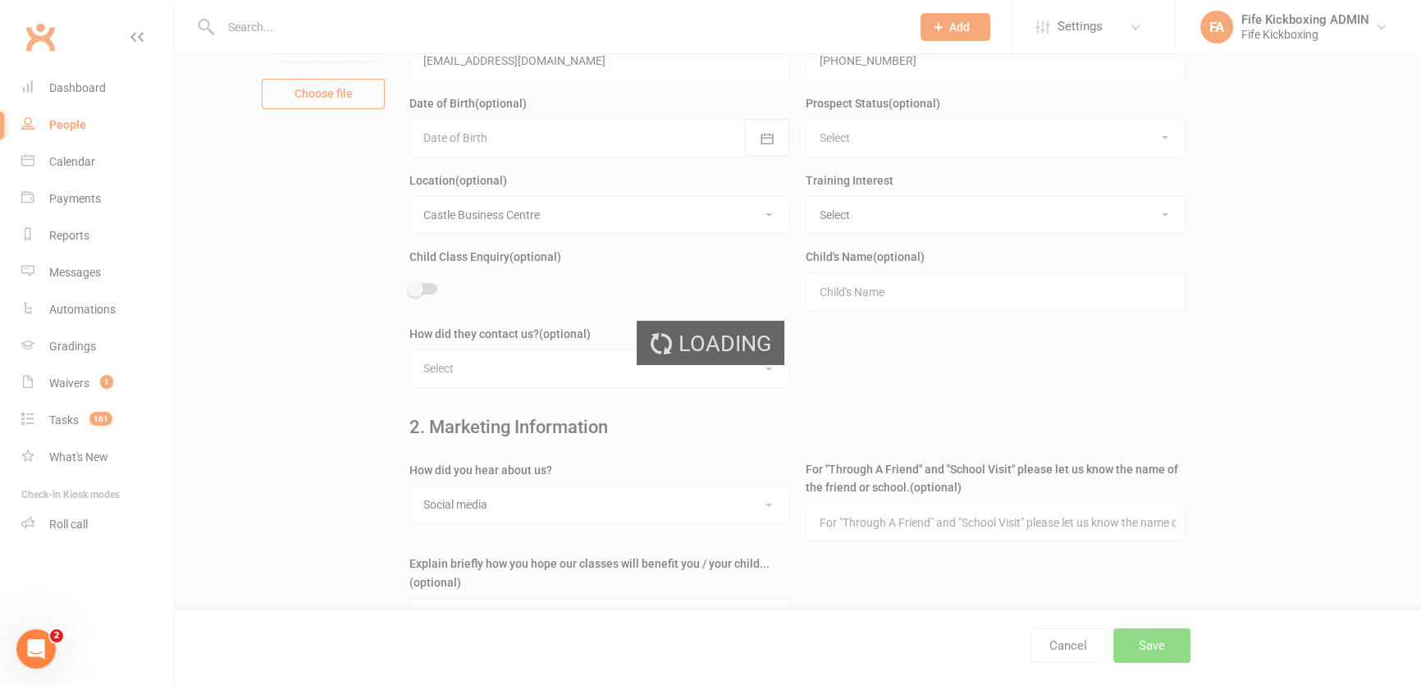
scroll to position [0, 0]
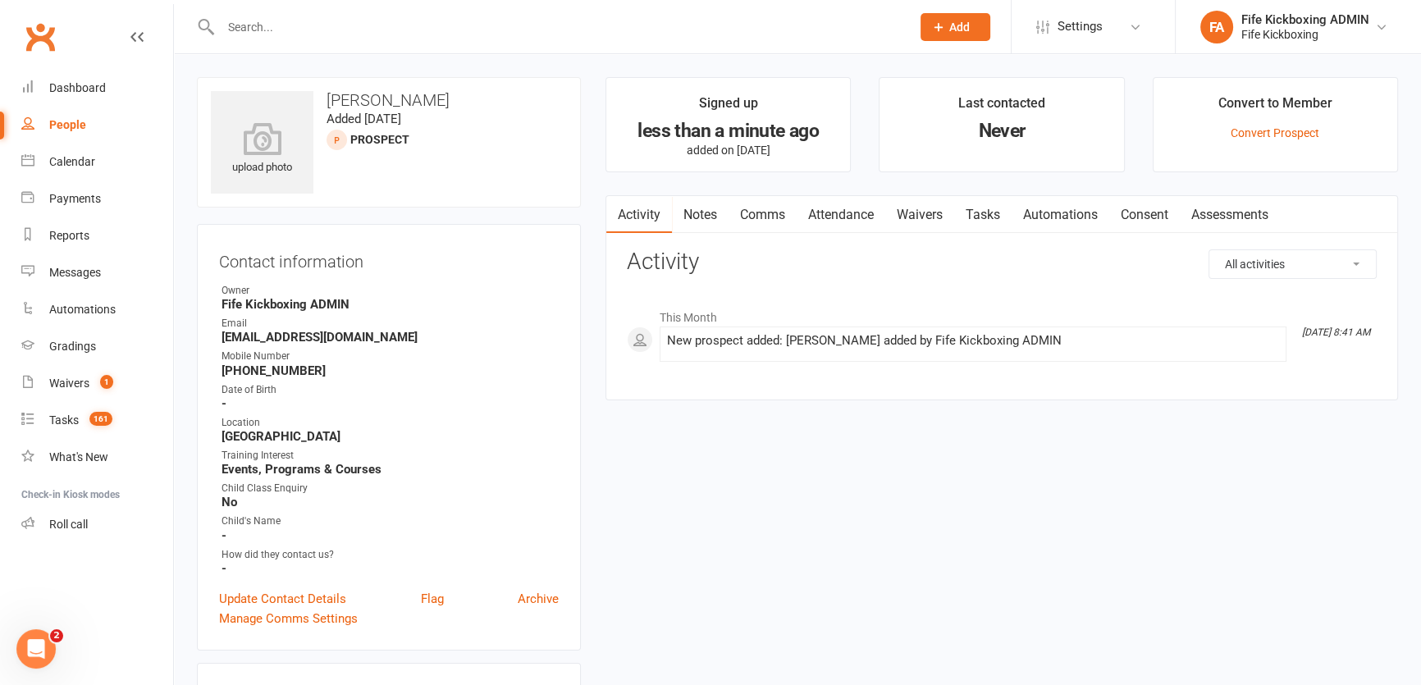
click at [952, 31] on span "Add" at bounding box center [959, 27] width 21 height 13
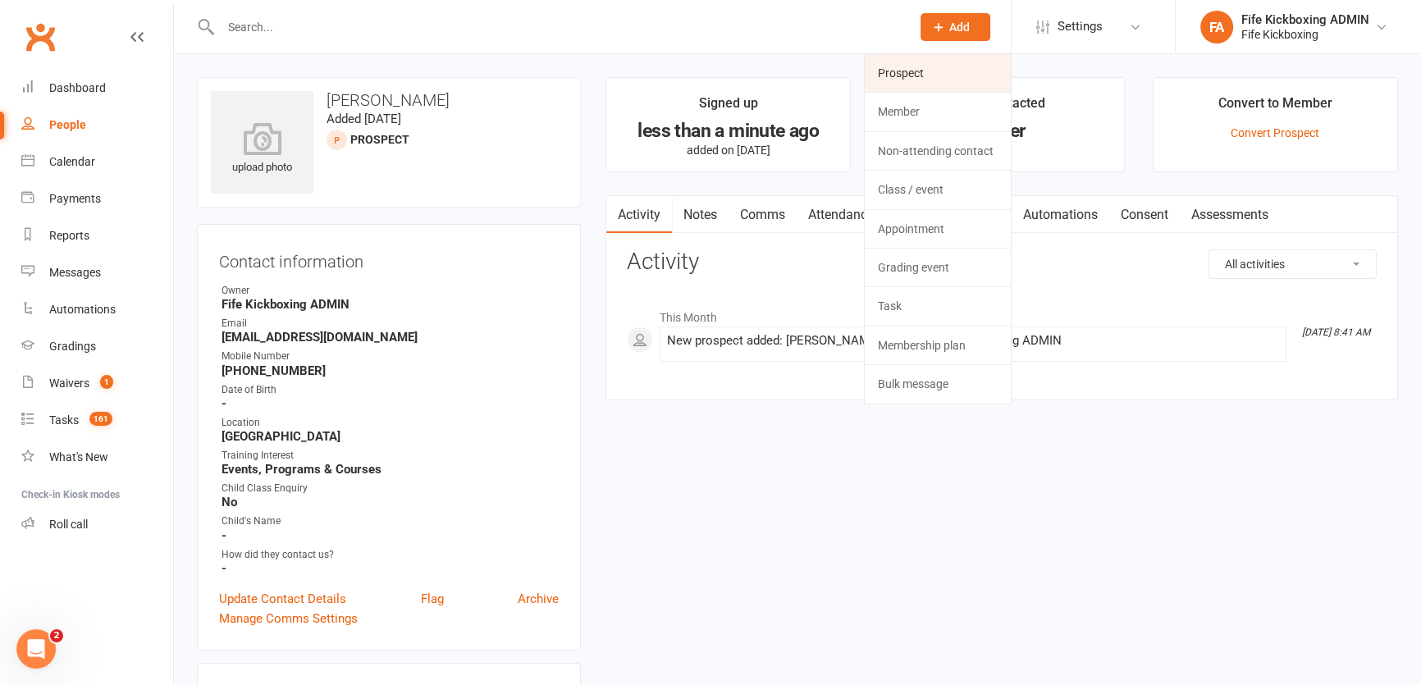
click at [902, 66] on link "Prospect" at bounding box center [938, 73] width 146 height 38
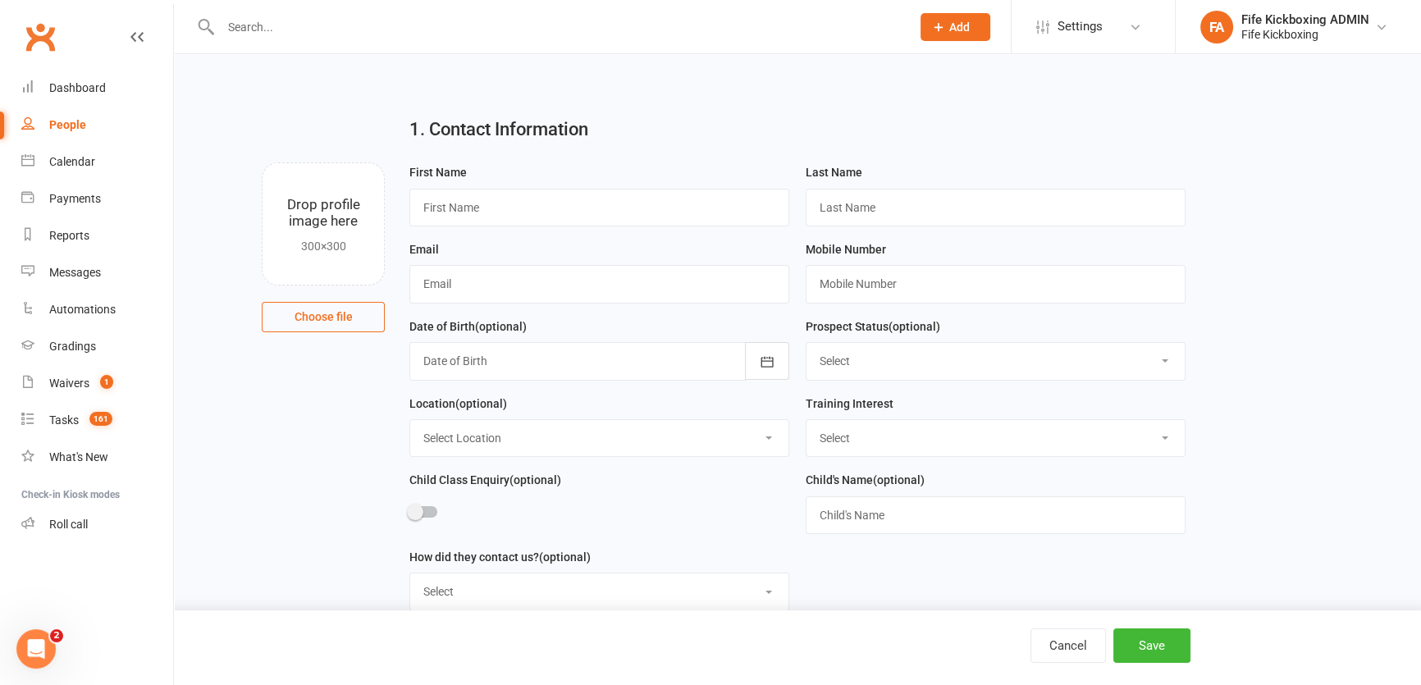
click at [500, 185] on div "First Name" at bounding box center [599, 194] width 380 height 64
drag, startPoint x: 689, startPoint y: 214, endPoint x: 705, endPoint y: 215, distance: 15.6
click at [689, 214] on input "text" at bounding box center [599, 208] width 380 height 38
paste input "[PERSON_NAME]"
type input "[PERSON_NAME]"
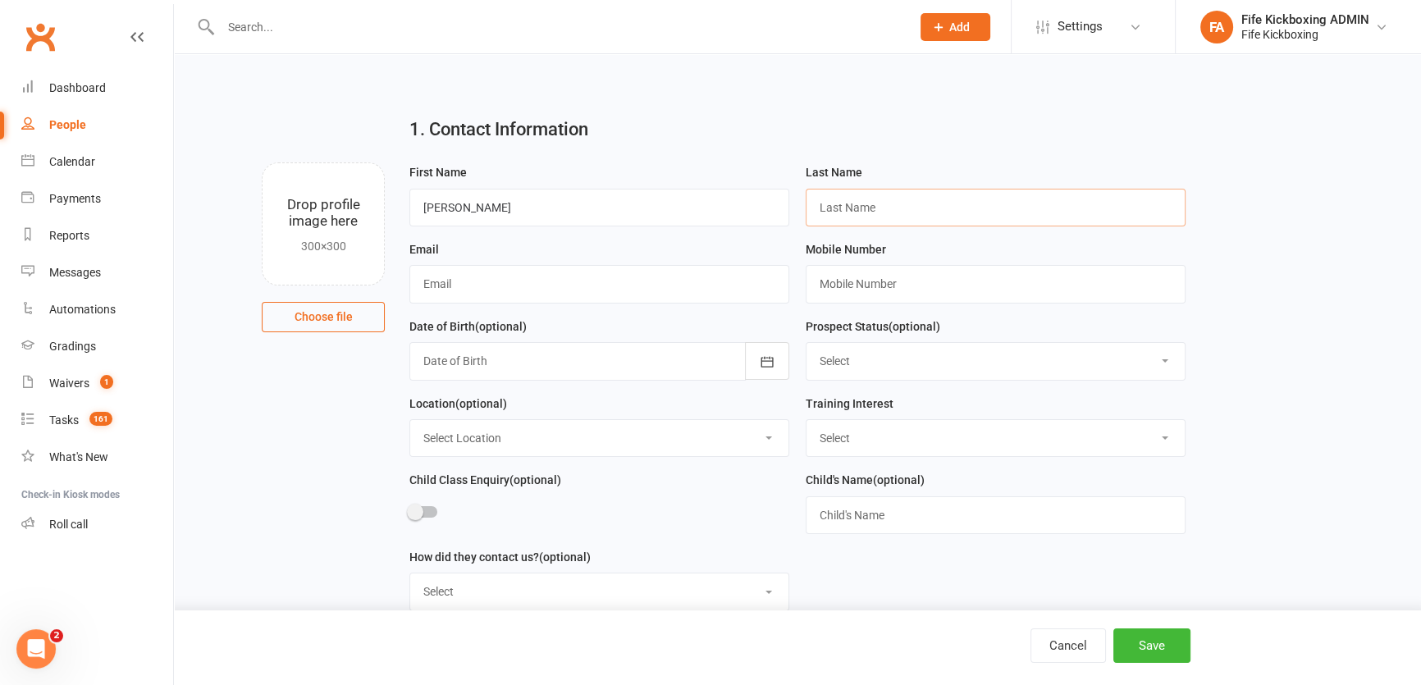
click at [880, 219] on input "text" at bounding box center [996, 208] width 380 height 38
paste input "[PERSON_NAME]"
drag, startPoint x: 848, startPoint y: 204, endPoint x: 630, endPoint y: 166, distance: 220.8
click at [630, 166] on form "First Name [PERSON_NAME] Last Name [PERSON_NAME] Email Mobile Number Date of Bi…" at bounding box center [797, 393] width 793 height 462
type input "Keddie"
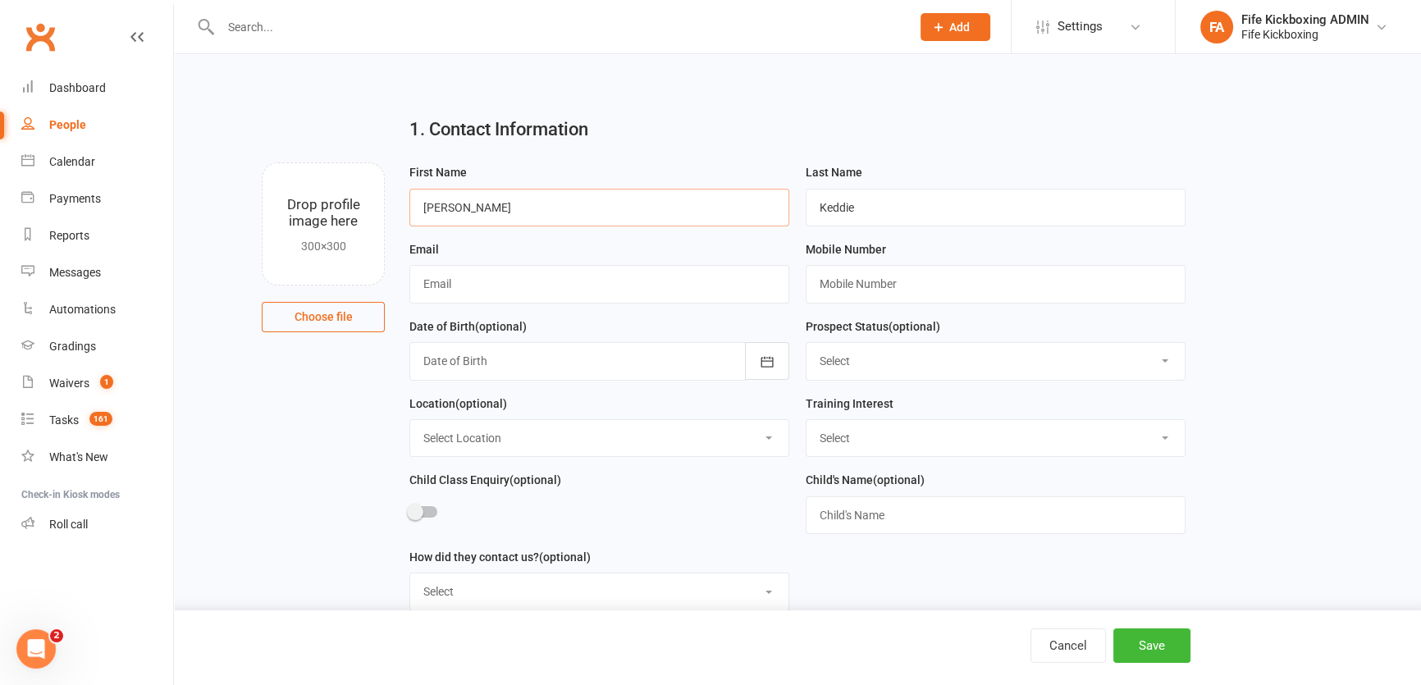
click at [532, 200] on input "[PERSON_NAME]" at bounding box center [599, 208] width 380 height 38
type input "[PERSON_NAME]"
click at [422, 270] on input "text" at bounding box center [599, 284] width 380 height 38
paste input "[EMAIL_ADDRESS][DOMAIN_NAME]"
type input "[EMAIL_ADDRESS][DOMAIN_NAME]"
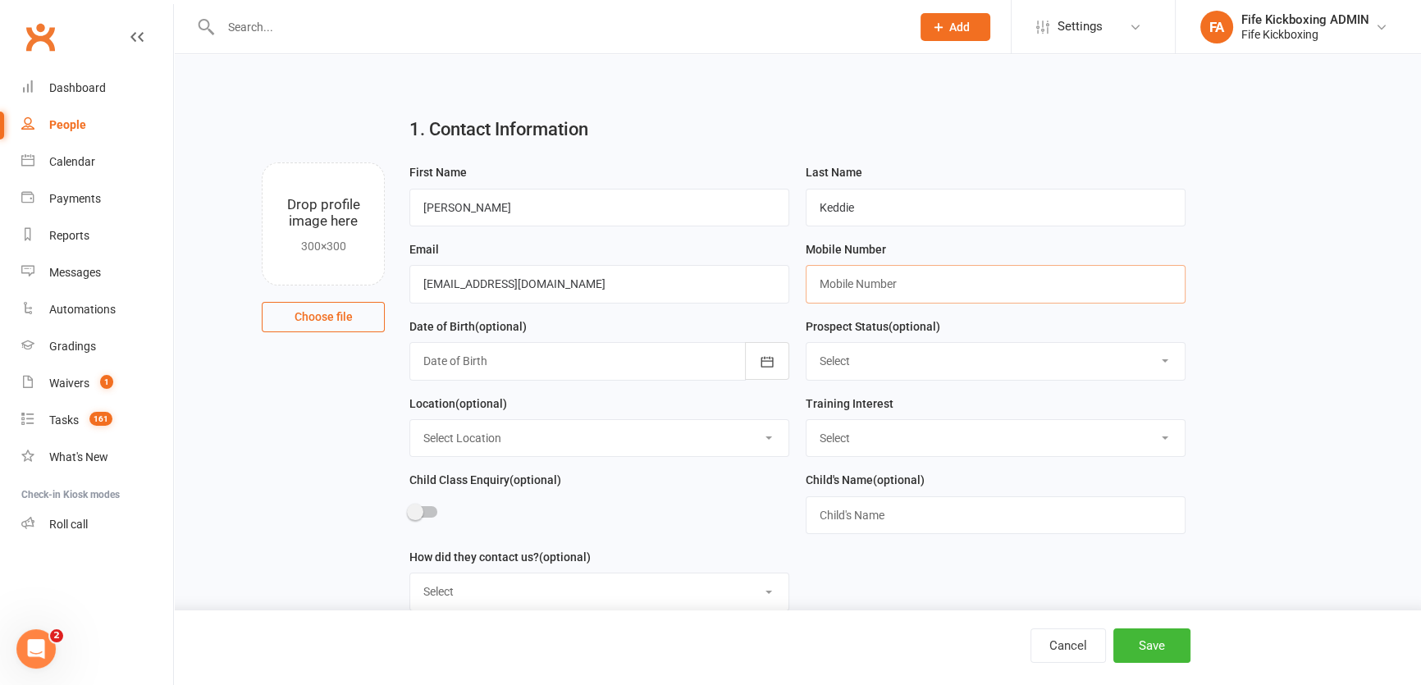
click at [938, 278] on input "text" at bounding box center [996, 284] width 380 height 38
paste input "[PHONE_NUMBER]"
type input "[PHONE_NUMBER]"
click at [861, 440] on select "Select Wee Warriors (3 - 4½) Lil Dragons (4.5-6 years) Junior Warriors ([DEMOGR…" at bounding box center [996, 438] width 378 height 36
select select "Events, Programs & Courses"
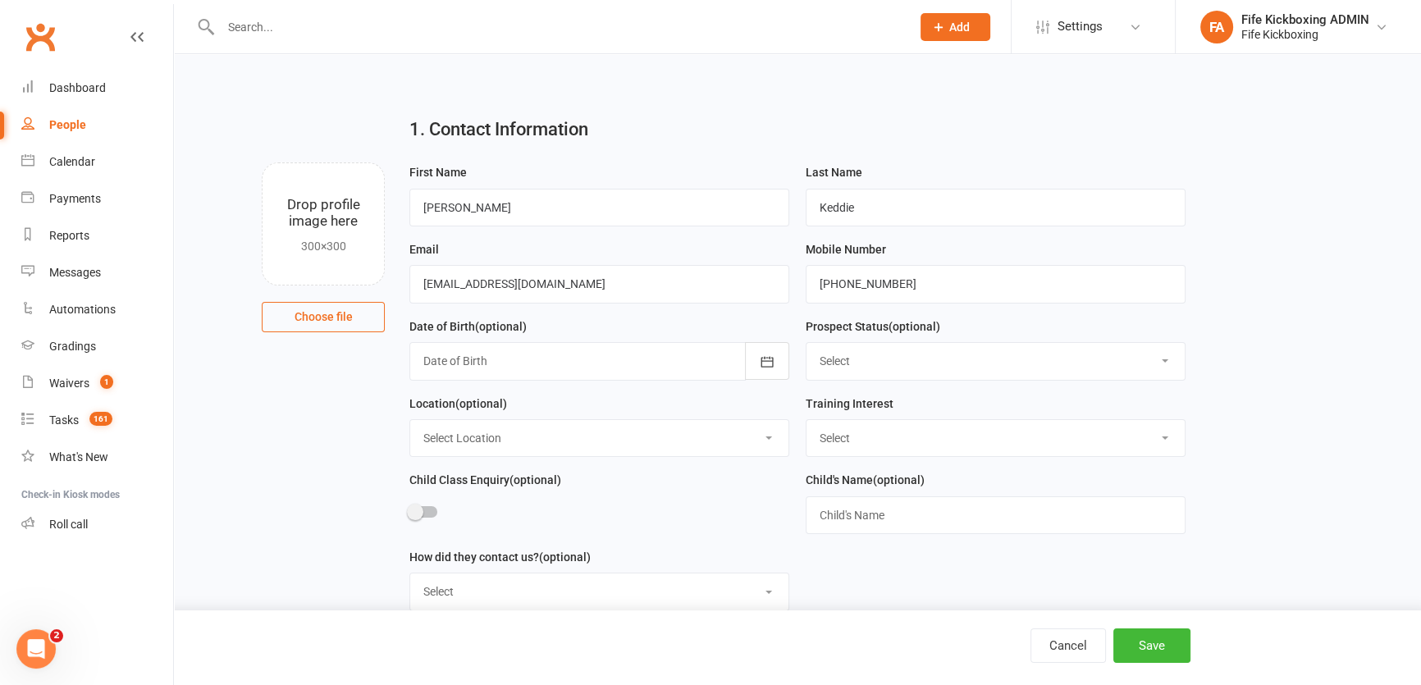
click at [807, 422] on select "Select Wee Warriors (3 - 4½) Lil Dragons (4.5-6 years) Junior Warriors ([DEMOGR…" at bounding box center [996, 438] width 378 height 36
click at [432, 447] on select "Select Location [GEOGRAPHIC_DATA] [GEOGRAPHIC_DATA] ROOM 1 & 2 - Studio ROOM 1 …" at bounding box center [599, 438] width 378 height 36
select select "1"
click at [410, 422] on select "Select Location [GEOGRAPHIC_DATA] [GEOGRAPHIC_DATA] ROOM 1 & 2 - Studio ROOM 1 …" at bounding box center [599, 438] width 378 height 36
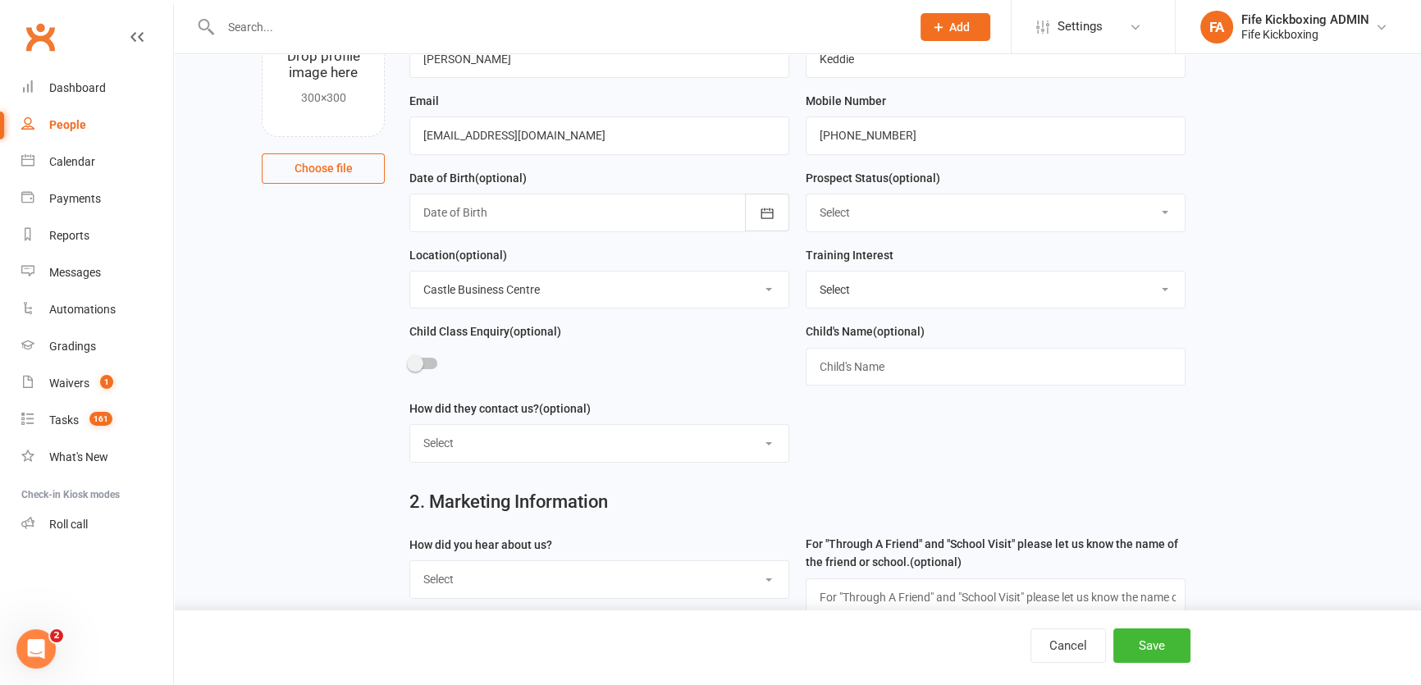
drag, startPoint x: 474, startPoint y: 577, endPoint x: 469, endPoint y: 564, distance: 13.3
click at [473, 576] on select "Select Social media Google Leaflet Through A Friend School visit Event Walked b…" at bounding box center [599, 579] width 378 height 36
select select "Social media"
click at [410, 564] on select "Select Social media Google Leaflet Through A Friend School visit Event Walked b…" at bounding box center [599, 579] width 378 height 36
click at [1149, 633] on button "Save" at bounding box center [1151, 645] width 77 height 34
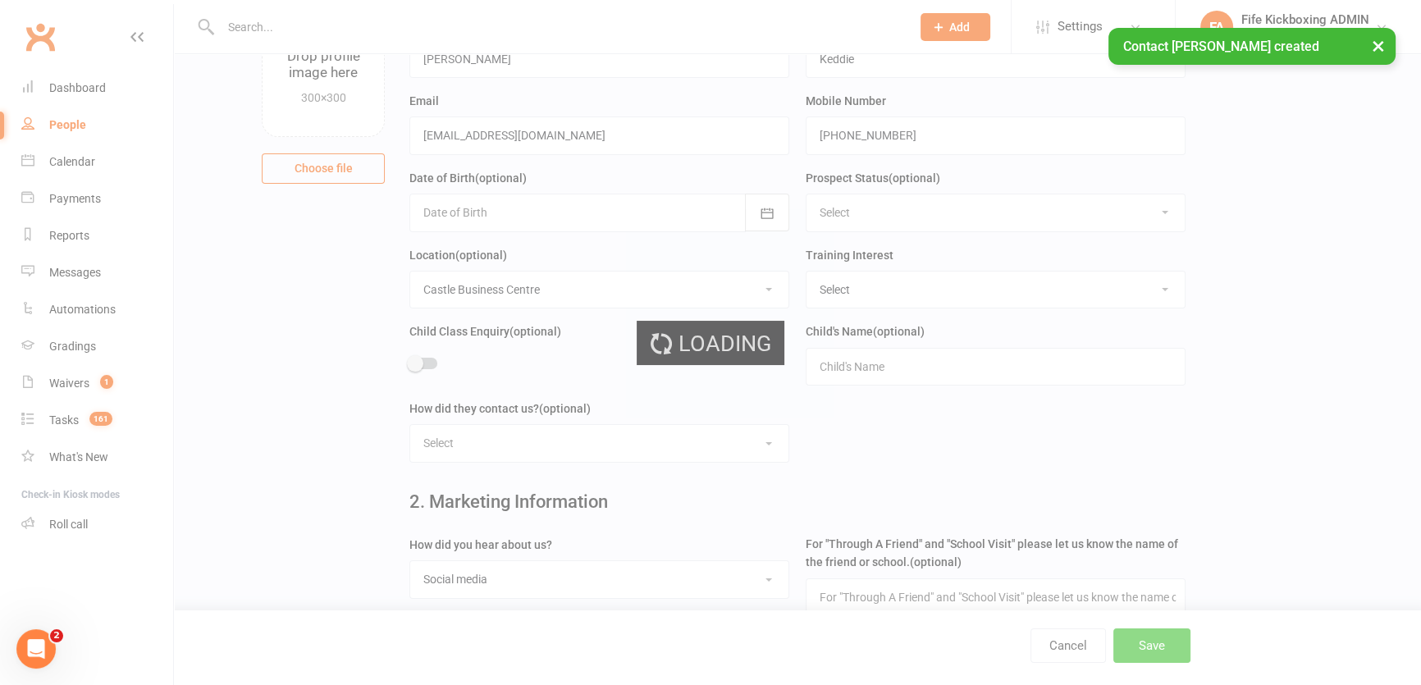
scroll to position [0, 0]
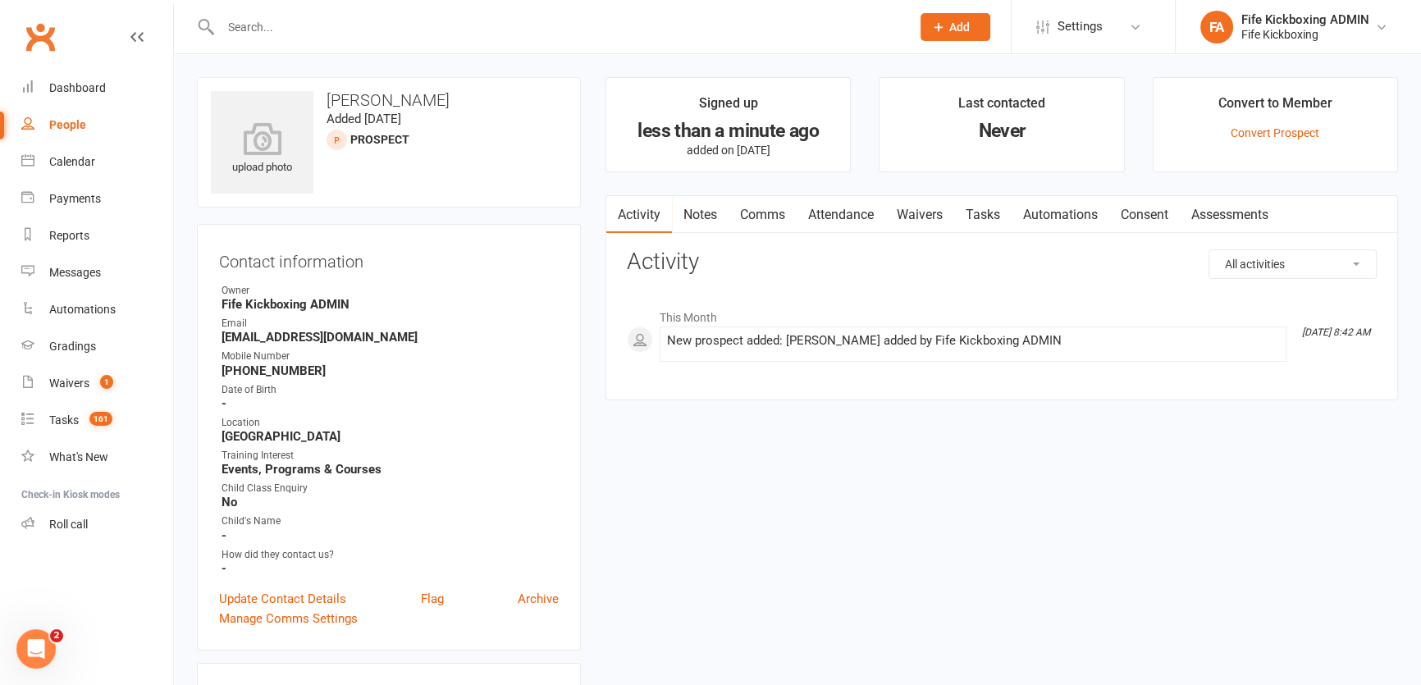
click at [500, 11] on div at bounding box center [548, 26] width 702 height 53
click at [519, 29] on input "text" at bounding box center [557, 27] width 683 height 23
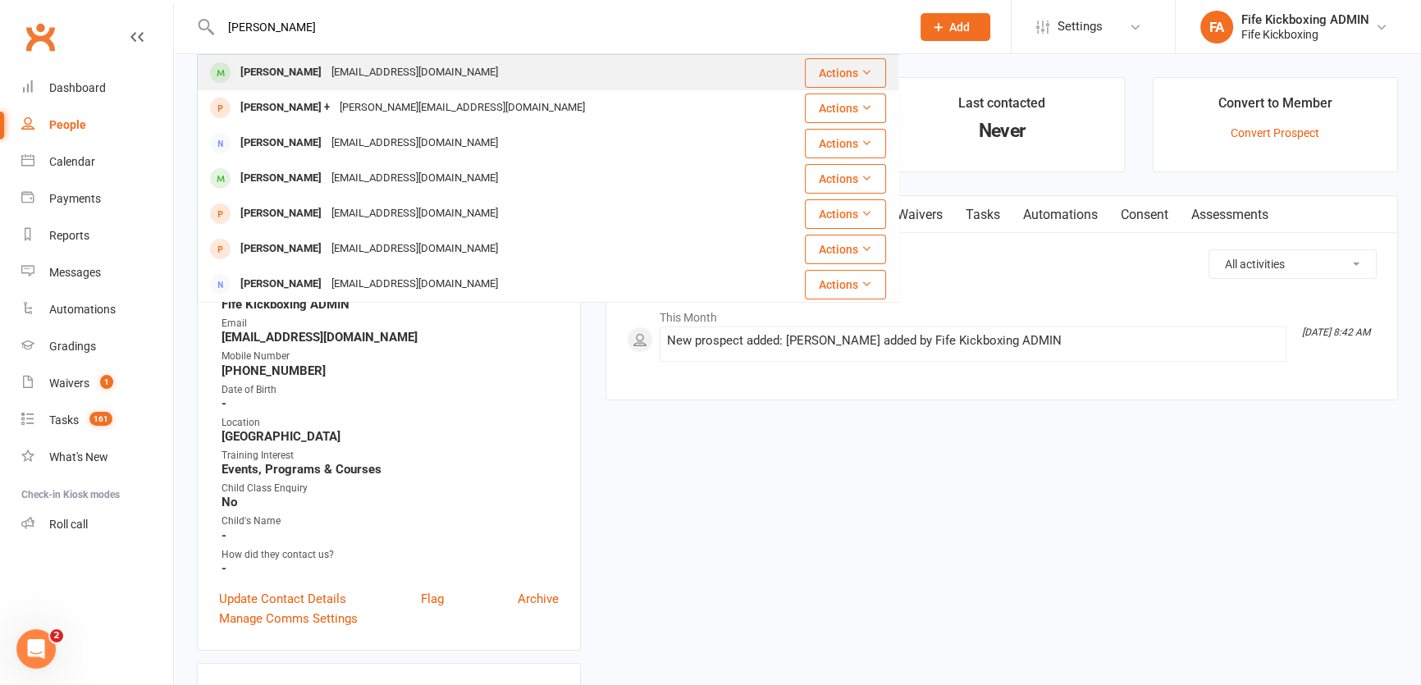
type input "[PERSON_NAME]"
click at [268, 82] on div "[PERSON_NAME]" at bounding box center [280, 73] width 91 height 24
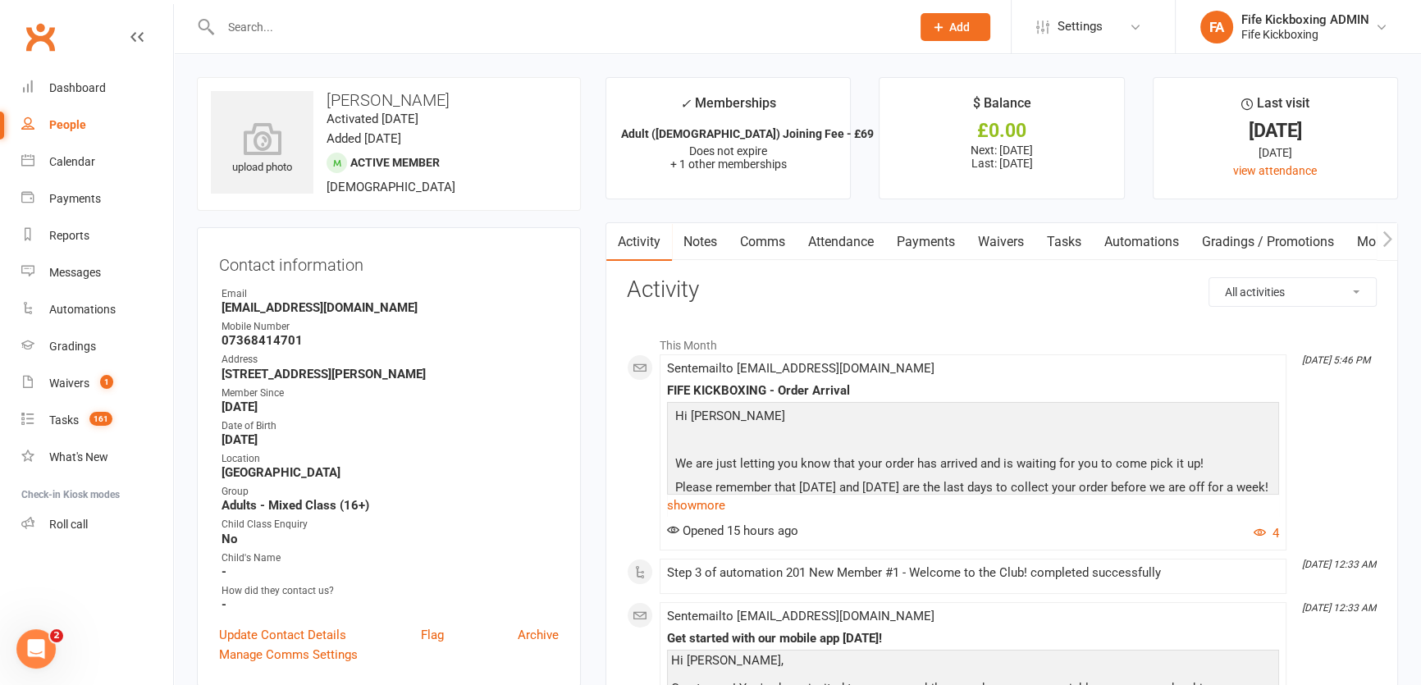
click at [926, 239] on link "Payments" at bounding box center [925, 242] width 81 height 38
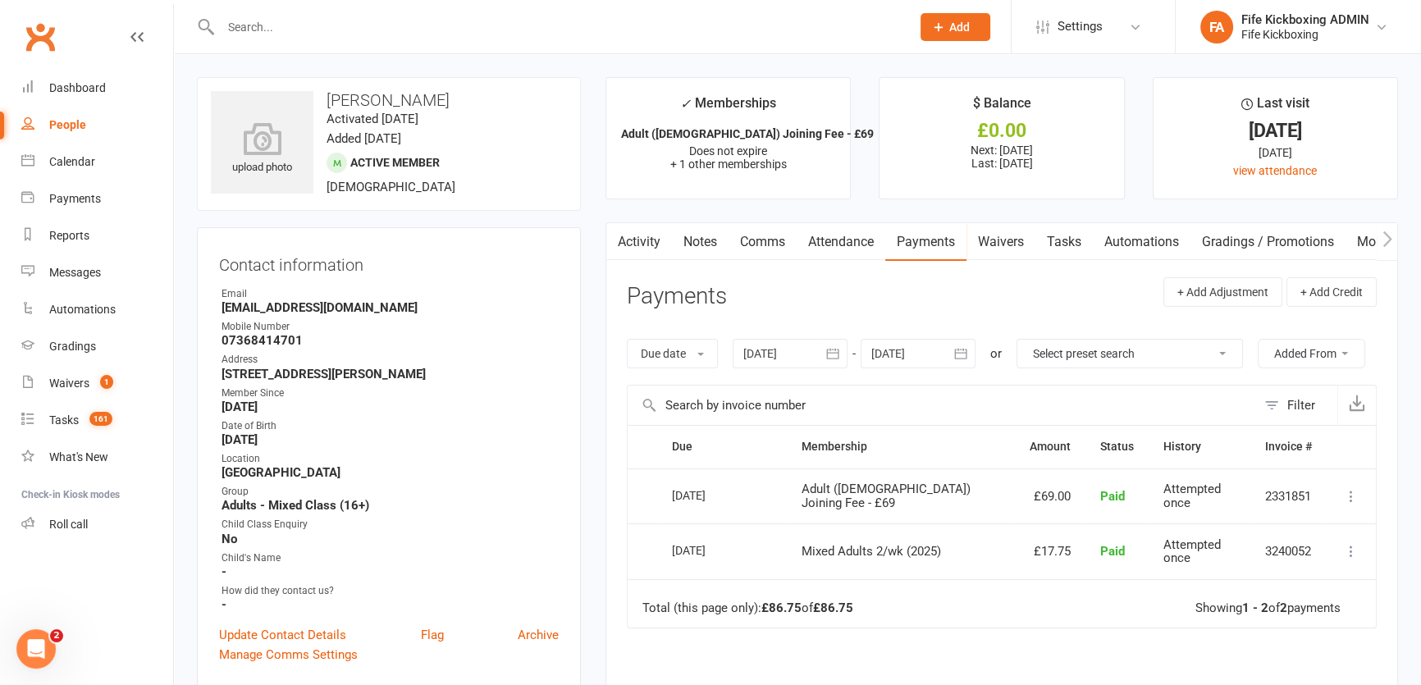
click at [928, 346] on div at bounding box center [918, 354] width 115 height 30
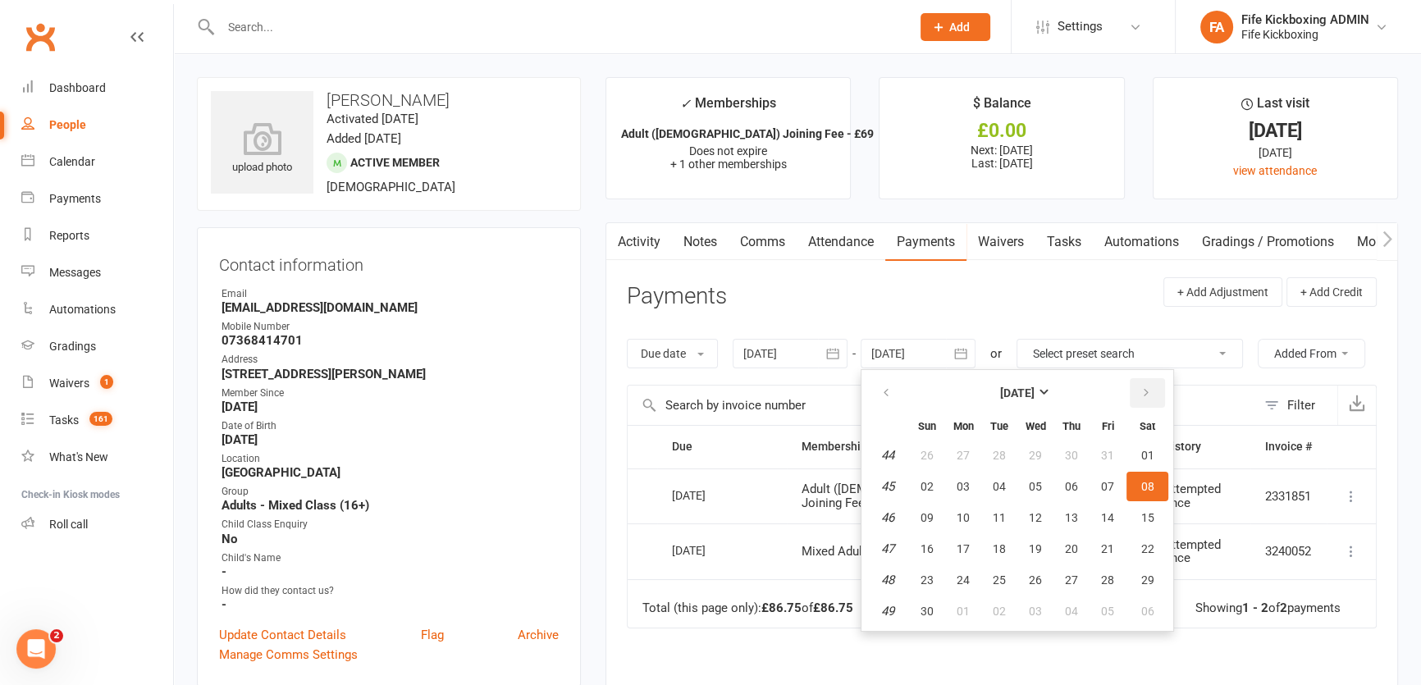
click at [1130, 391] on button "button" at bounding box center [1147, 393] width 35 height 30
click at [1026, 490] on button "11" at bounding box center [1035, 487] width 34 height 30
type input "[DATE]"
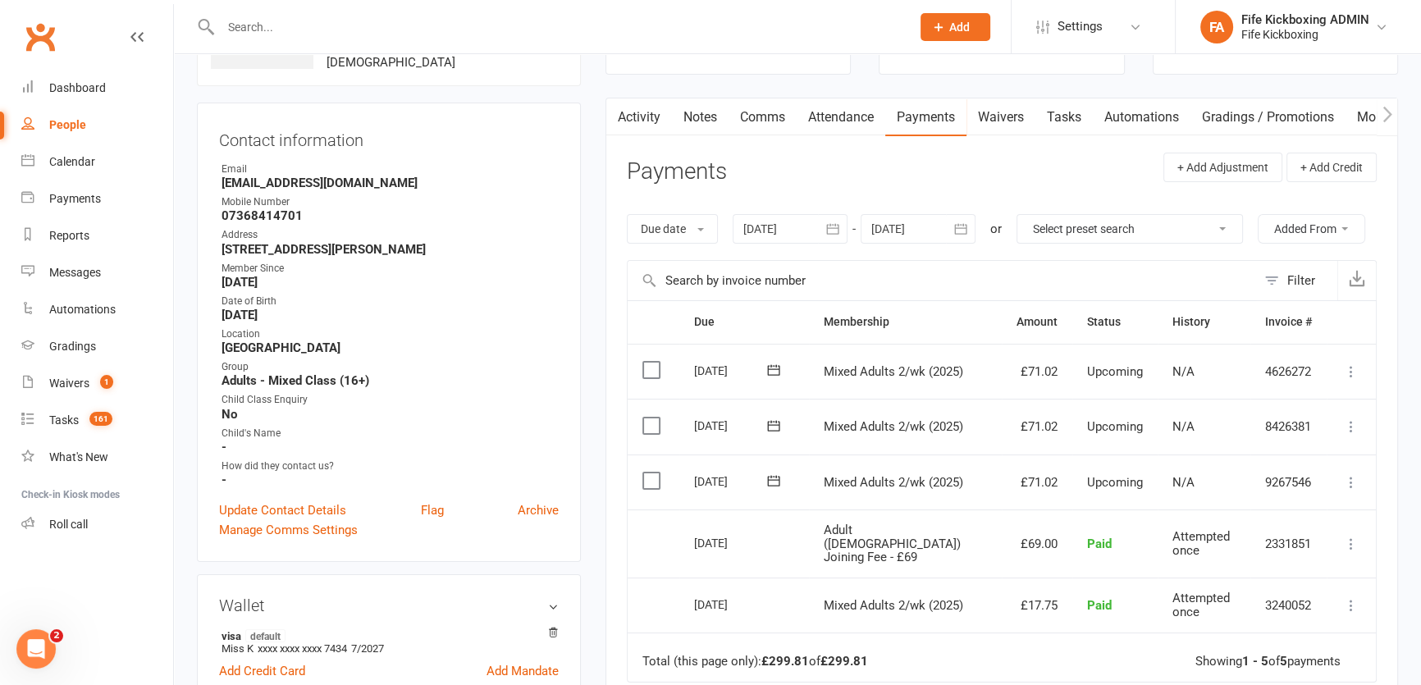
scroll to position [149, 0]
